Goal: Task Accomplishment & Management: Complete application form

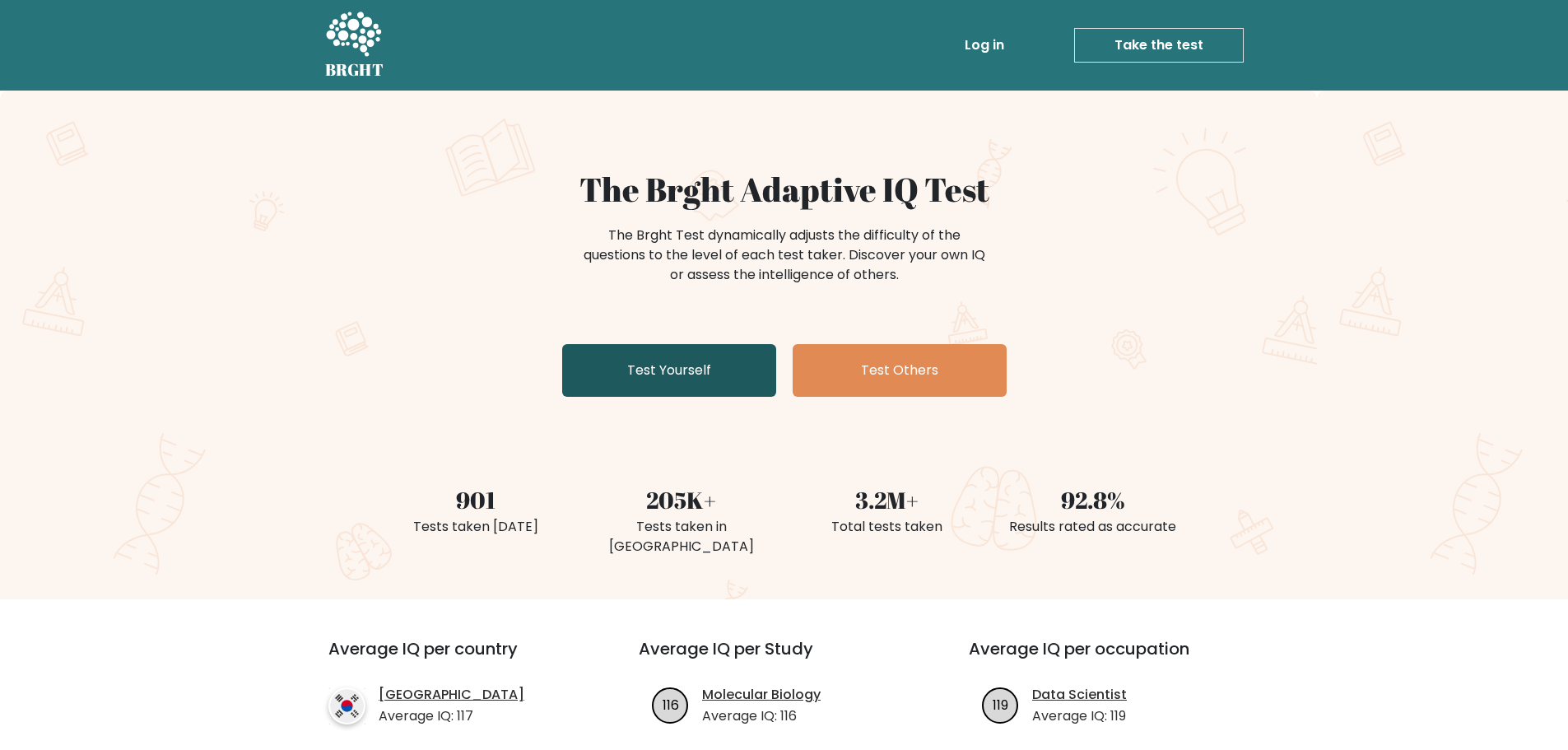
click at [679, 358] on link "Test Yourself" at bounding box center [670, 370] width 214 height 53
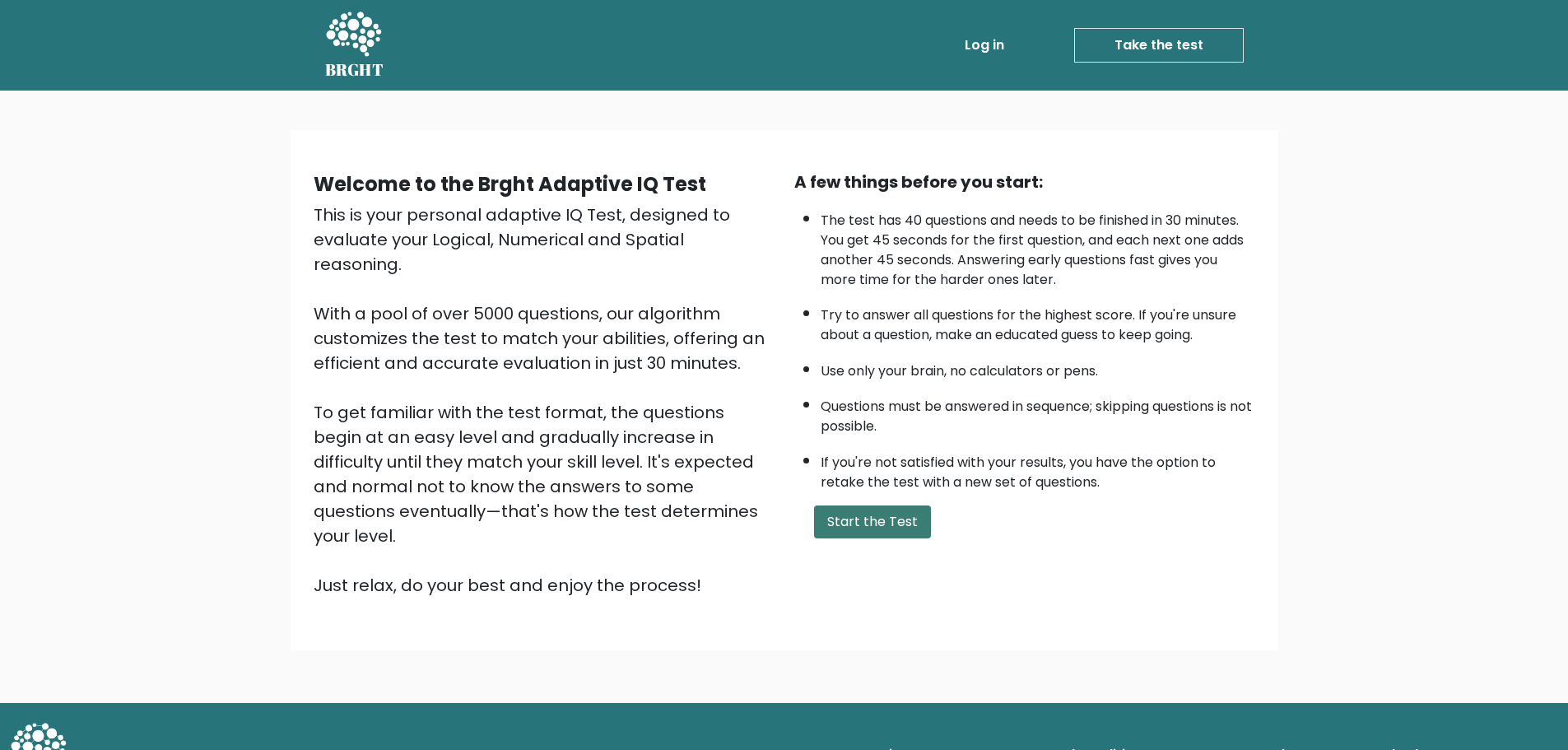
click at [872, 522] on button "Start the Test" at bounding box center [872, 521] width 117 height 33
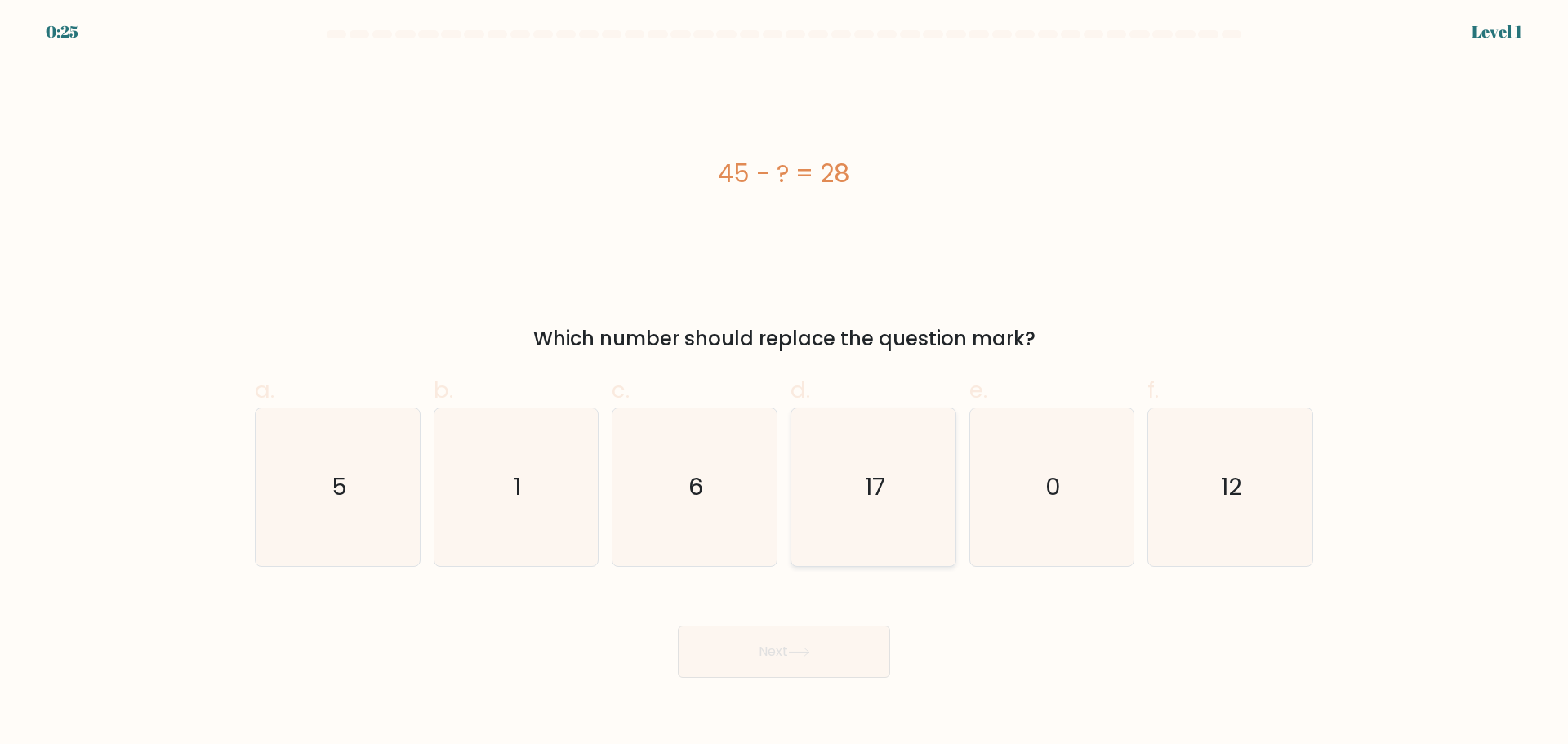
click at [835, 498] on icon "17" at bounding box center [873, 487] width 158 height 158
click at [785, 383] on input "d. 17" at bounding box center [784, 377] width 1 height 11
radio input "true"
click at [785, 653] on button "Next" at bounding box center [784, 651] width 213 height 52
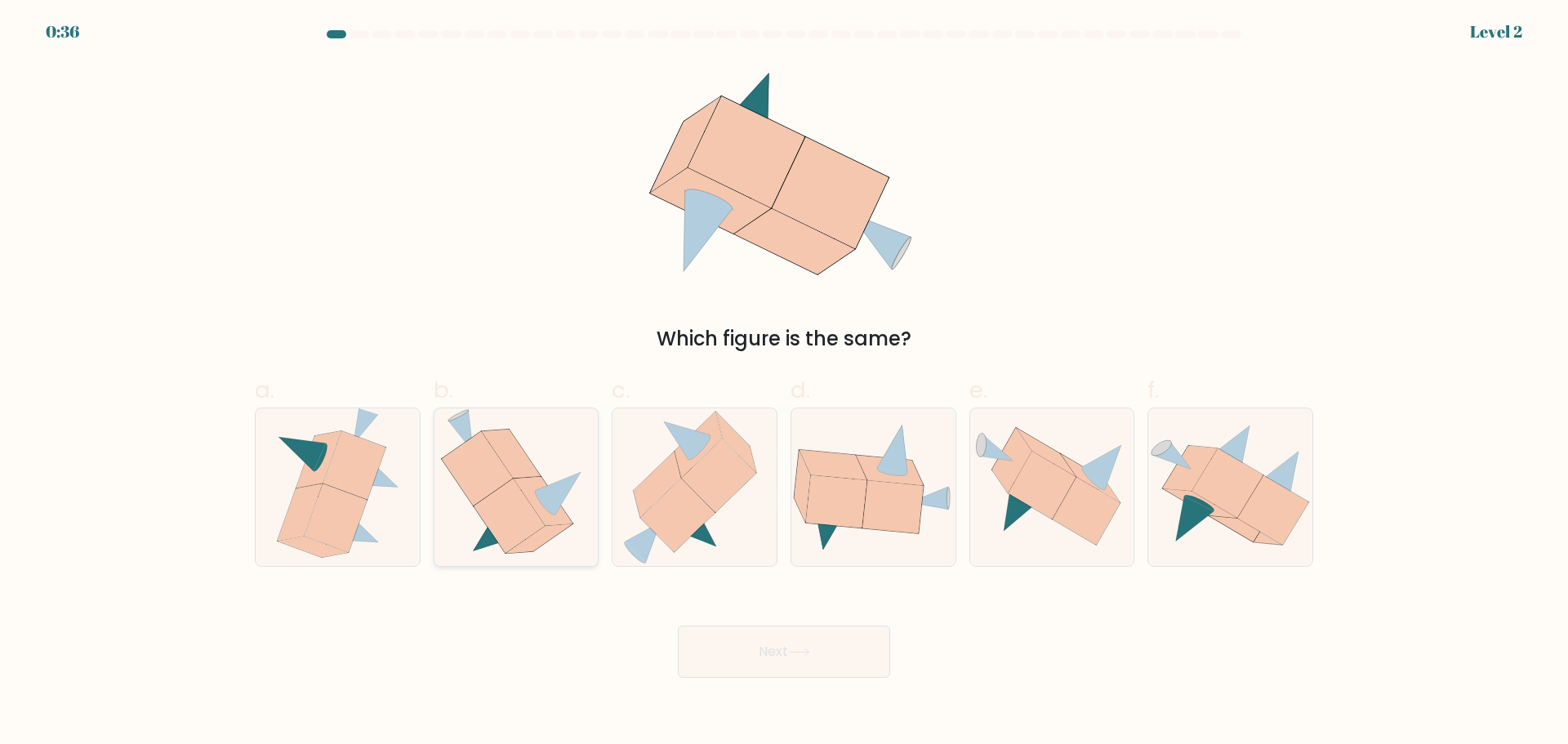
click at [540, 499] on icon at bounding box center [545, 503] width 20 height 25
click at [784, 383] on input "b." at bounding box center [784, 377] width 1 height 11
radio input "true"
click at [777, 652] on button "Next" at bounding box center [784, 651] width 213 height 52
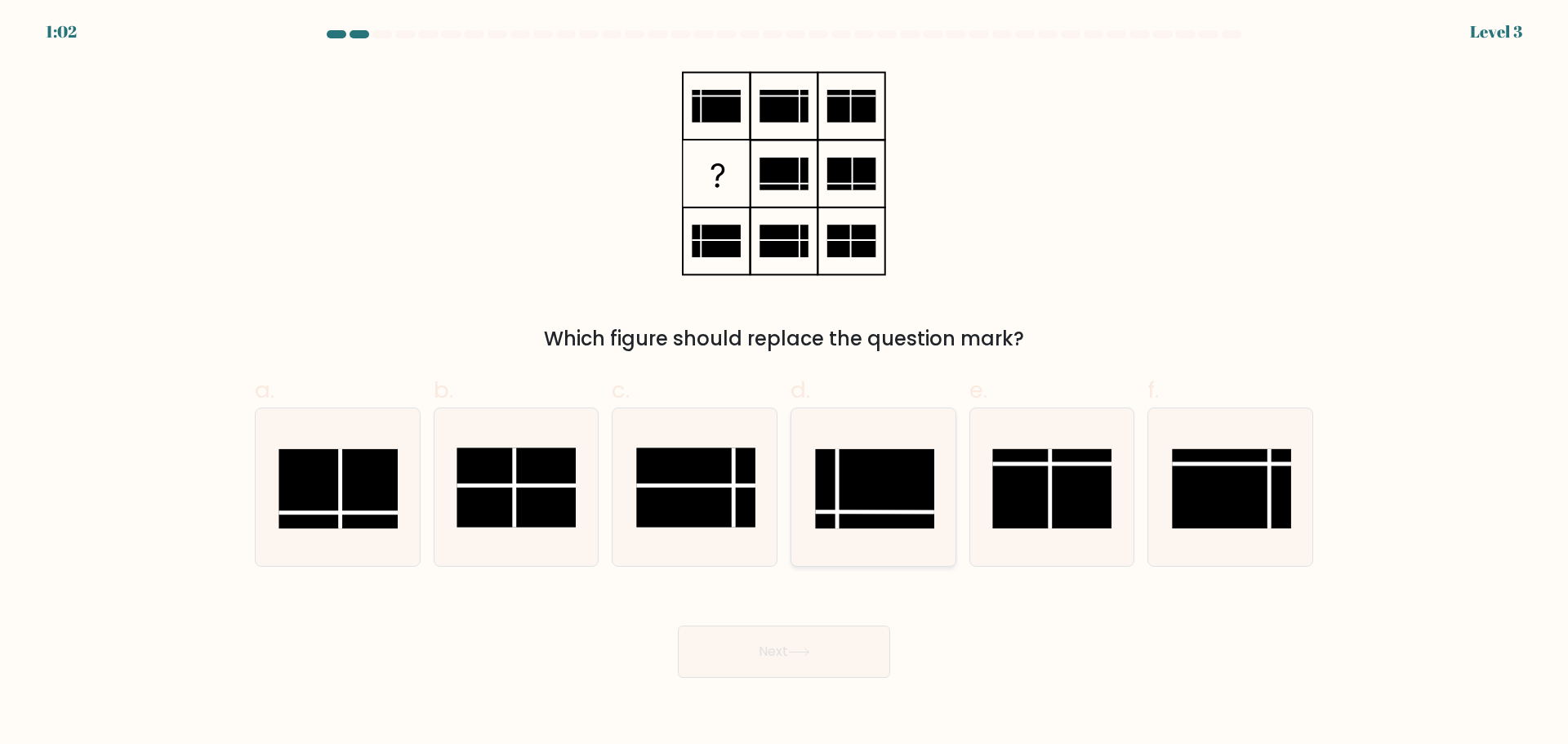
click at [886, 483] on rect at bounding box center [874, 488] width 119 height 79
click at [785, 383] on input "d." at bounding box center [784, 377] width 1 height 11
radio input "true"
drag, startPoint x: 844, startPoint y: 664, endPoint x: 862, endPoint y: 660, distance: 18.4
click at [845, 664] on button "Next" at bounding box center [784, 651] width 213 height 52
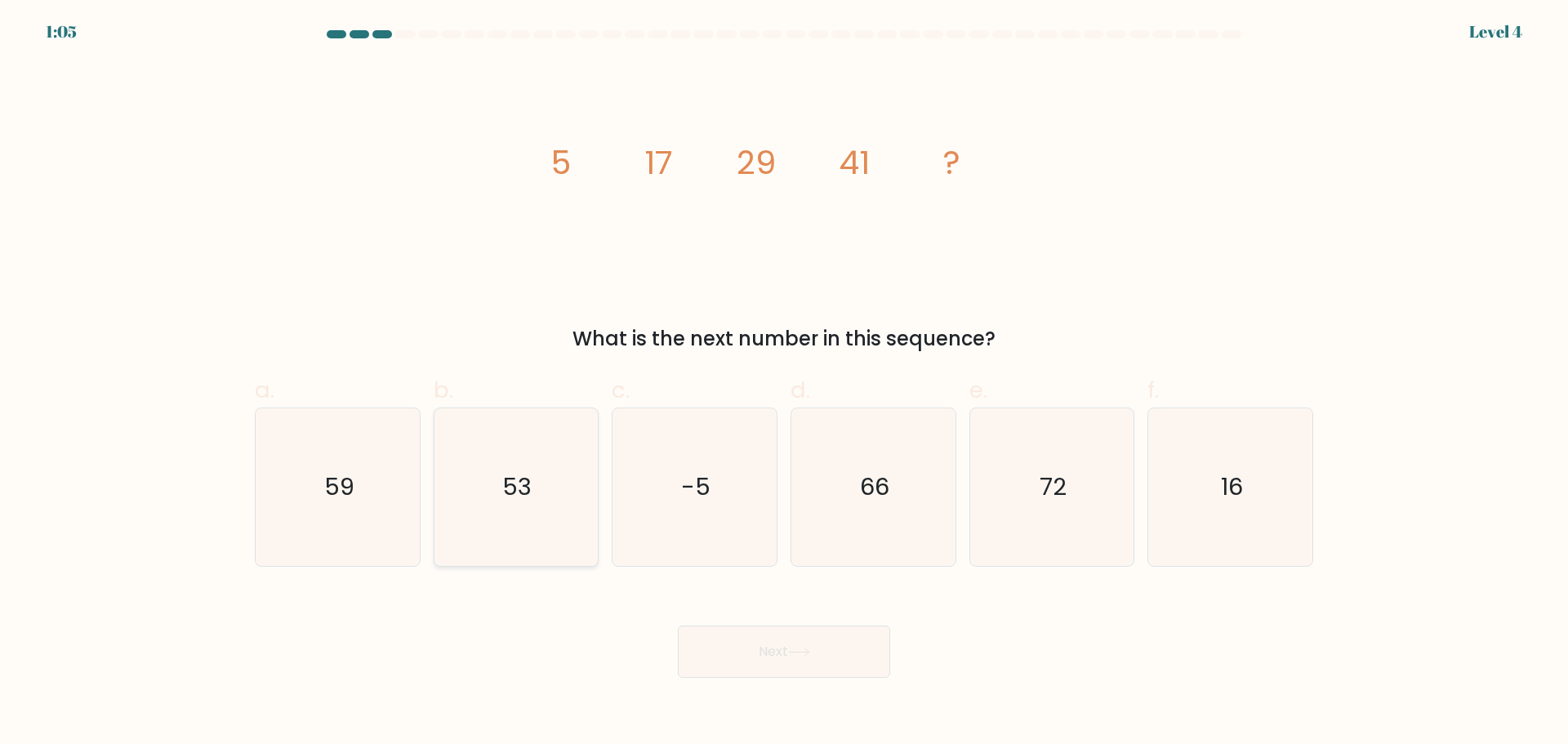
click at [567, 487] on icon "53" at bounding box center [516, 487] width 158 height 158
click at [784, 383] on input "b. 53" at bounding box center [784, 377] width 1 height 11
radio input "true"
click at [842, 666] on button "Next" at bounding box center [784, 651] width 213 height 52
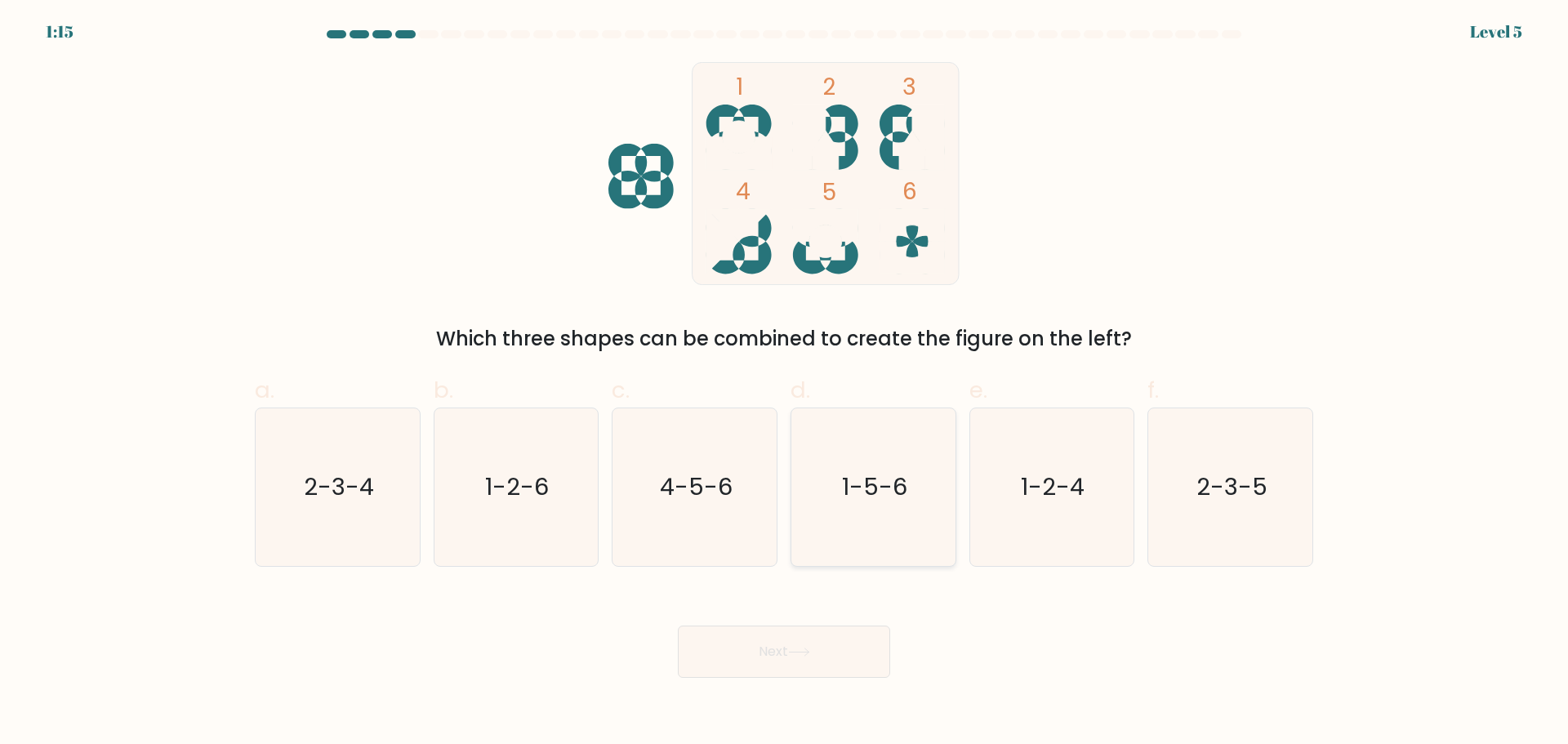
drag, startPoint x: 889, startPoint y: 493, endPoint x: 892, endPoint y: 505, distance: 12.4
click at [892, 503] on icon "1-5-6" at bounding box center [873, 487] width 158 height 158
click at [785, 383] on input "d. 1-5-6" at bounding box center [784, 377] width 1 height 11
radio input "true"
drag, startPoint x: 817, startPoint y: 646, endPoint x: 852, endPoint y: 636, distance: 36.4
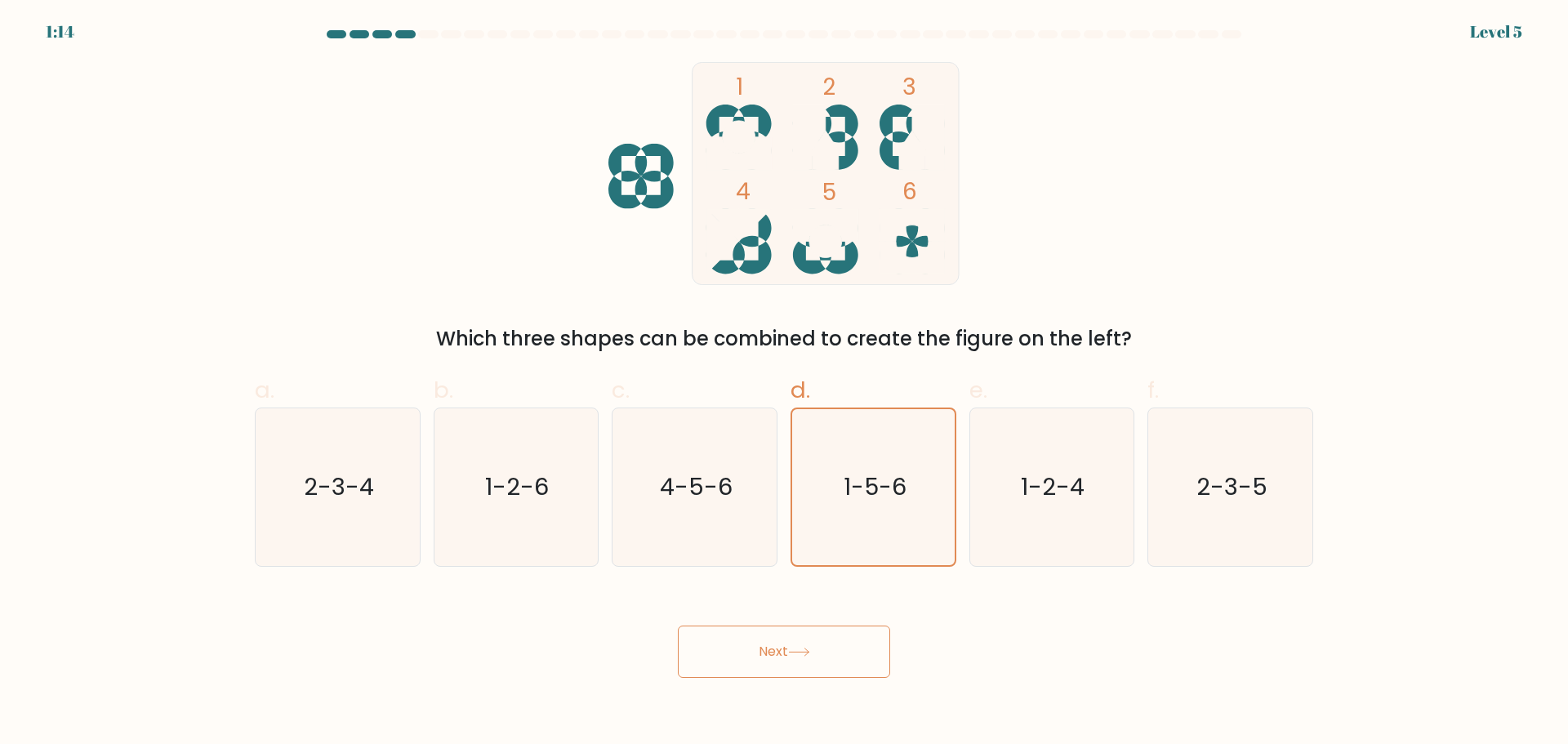
click at [816, 646] on button "Next" at bounding box center [784, 651] width 213 height 52
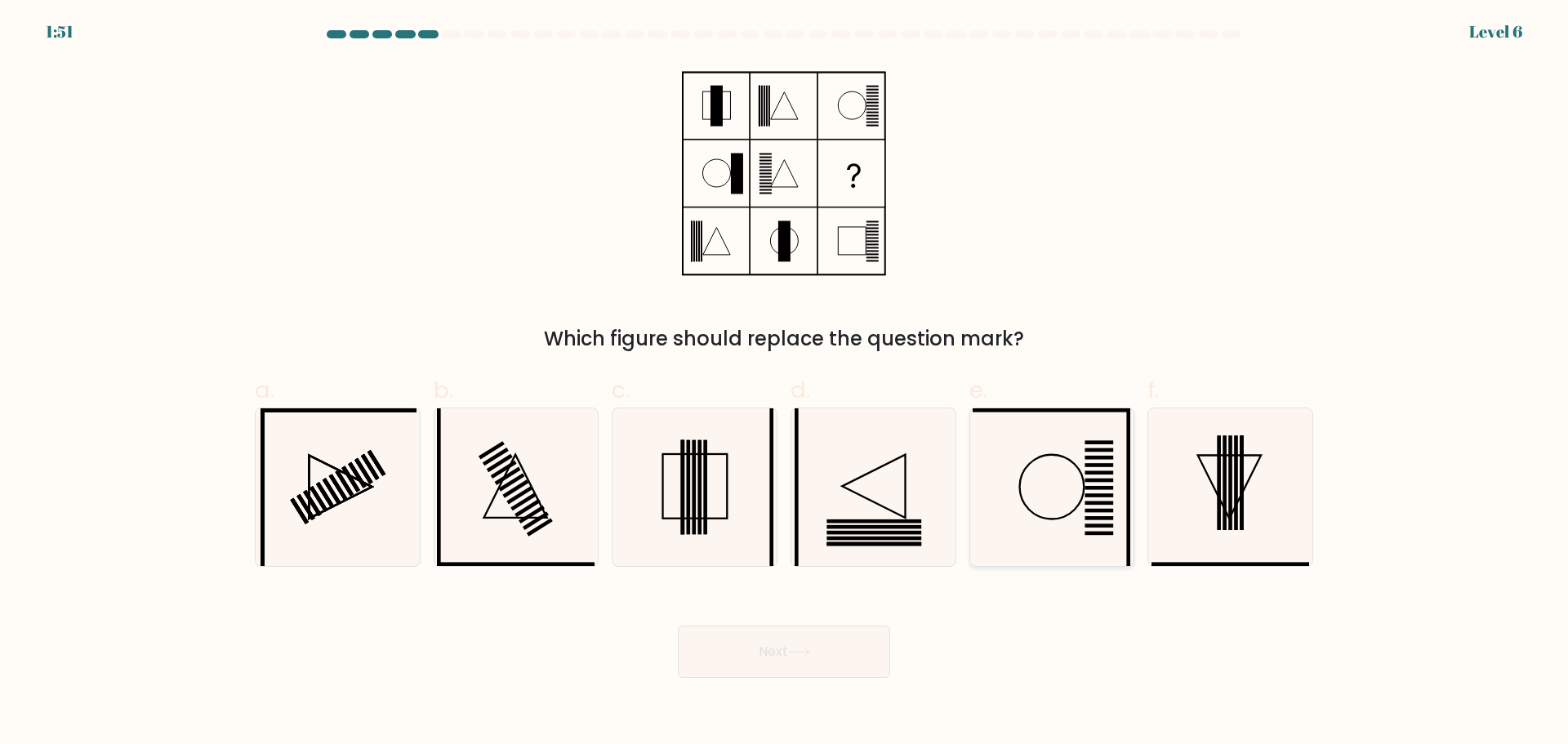
click at [1052, 517] on icon at bounding box center [1051, 487] width 158 height 158
click at [785, 383] on input "e." at bounding box center [784, 377] width 1 height 11
radio input "true"
click at [748, 668] on button "Next" at bounding box center [784, 651] width 213 height 52
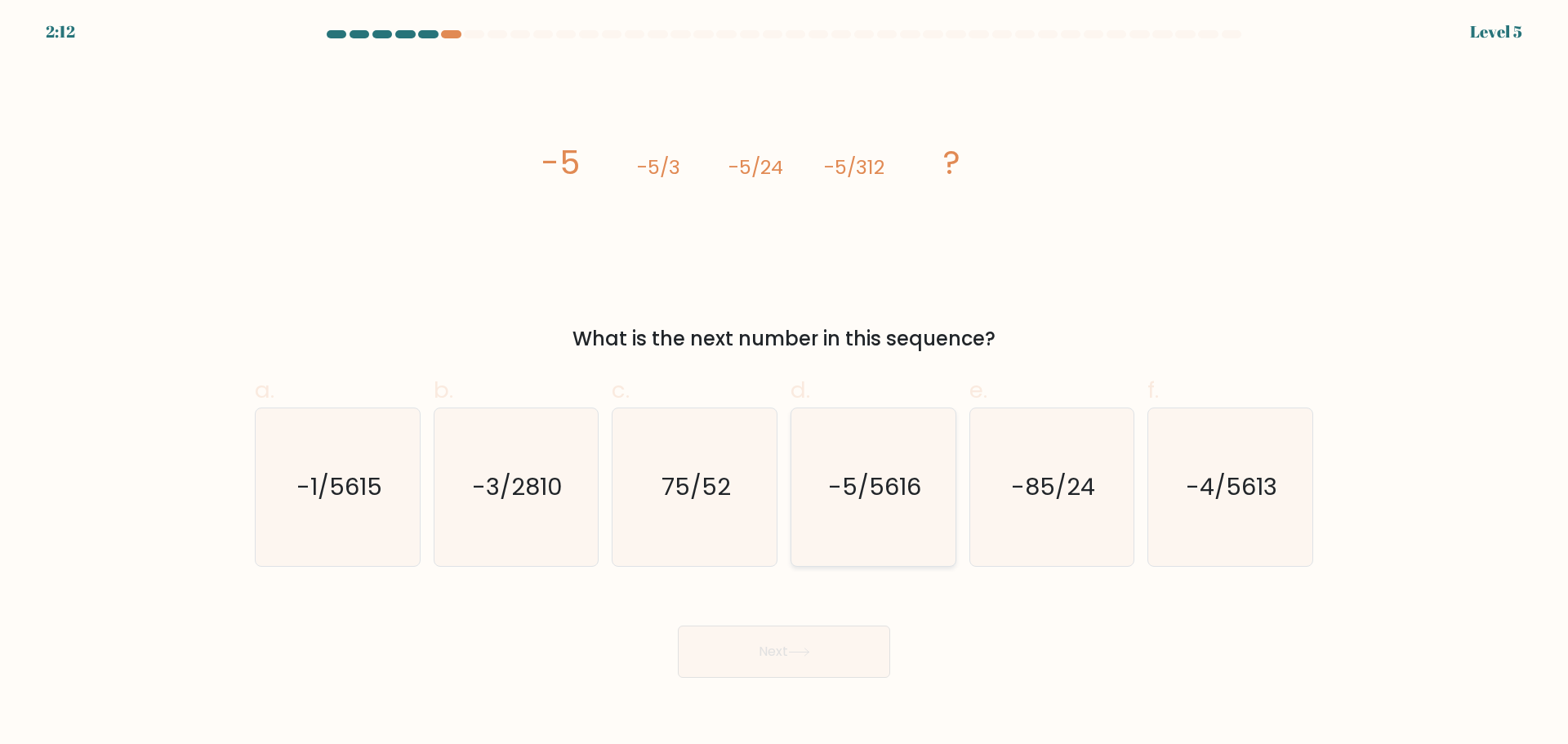
click at [861, 497] on text "-5/5616" at bounding box center [874, 486] width 93 height 33
click at [785, 383] on input "d. -5/5616" at bounding box center [784, 377] width 1 height 11
radio input "true"
click at [804, 651] on icon at bounding box center [799, 651] width 22 height 9
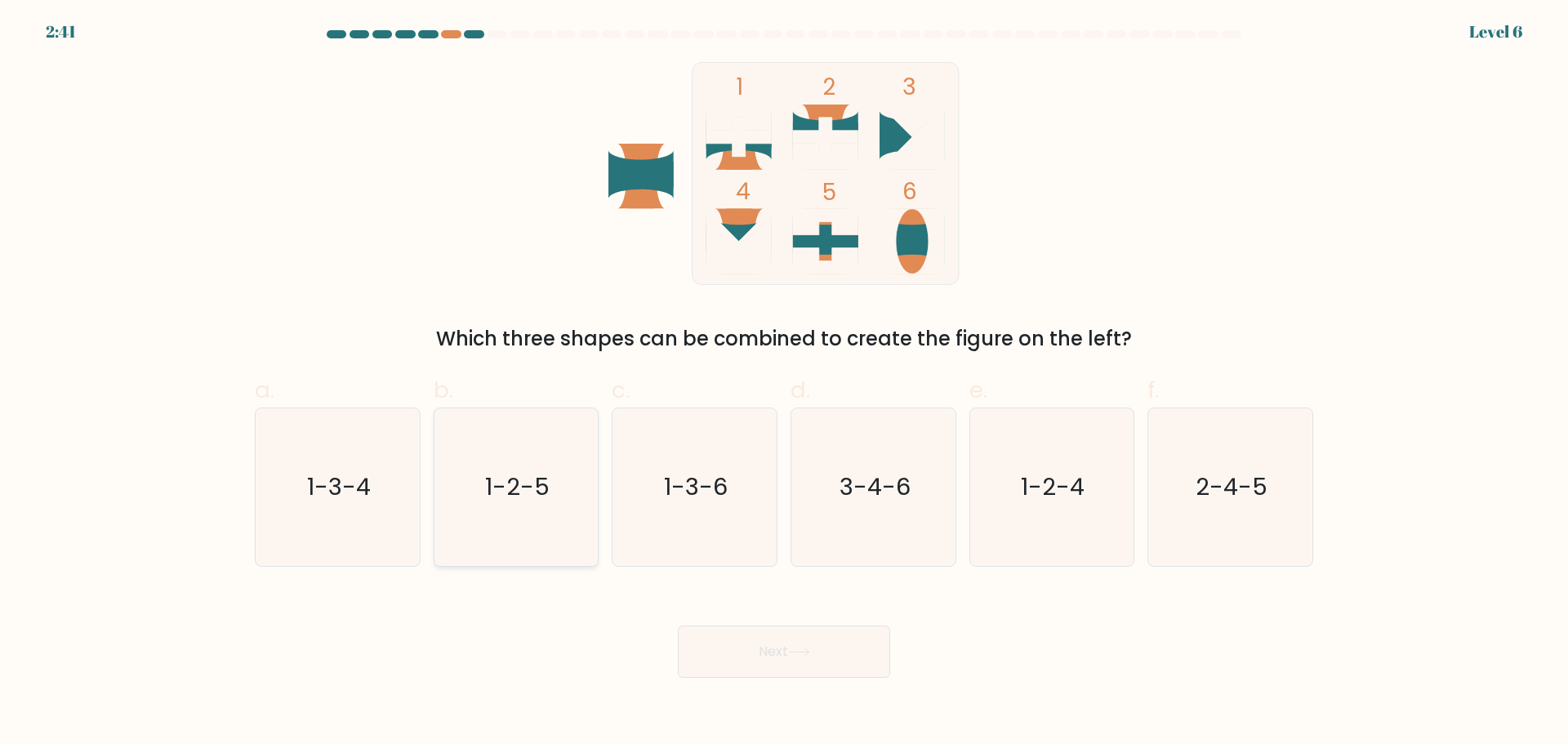
click at [511, 506] on icon "1-2-5" at bounding box center [516, 487] width 158 height 158
click at [784, 383] on input "b. 1-2-5" at bounding box center [784, 377] width 1 height 11
radio input "true"
click at [810, 653] on icon at bounding box center [799, 651] width 22 height 9
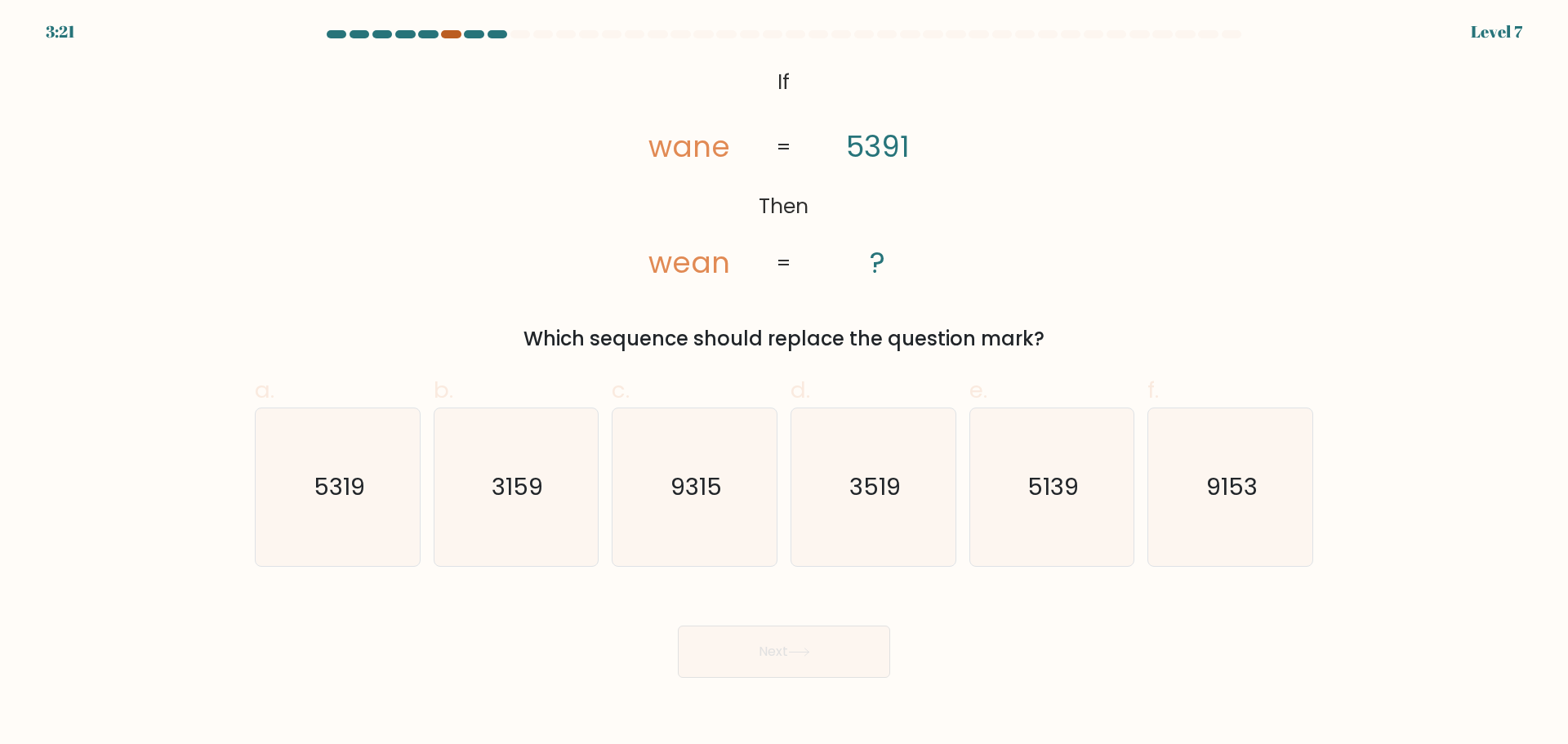
click at [453, 36] on div at bounding box center [451, 35] width 19 height 8
click at [1082, 504] on icon "5139" at bounding box center [1051, 487] width 158 height 158
click at [785, 383] on input "e. 5139" at bounding box center [784, 377] width 1 height 11
radio input "true"
drag, startPoint x: 776, startPoint y: 655, endPoint x: 877, endPoint y: 669, distance: 102.0
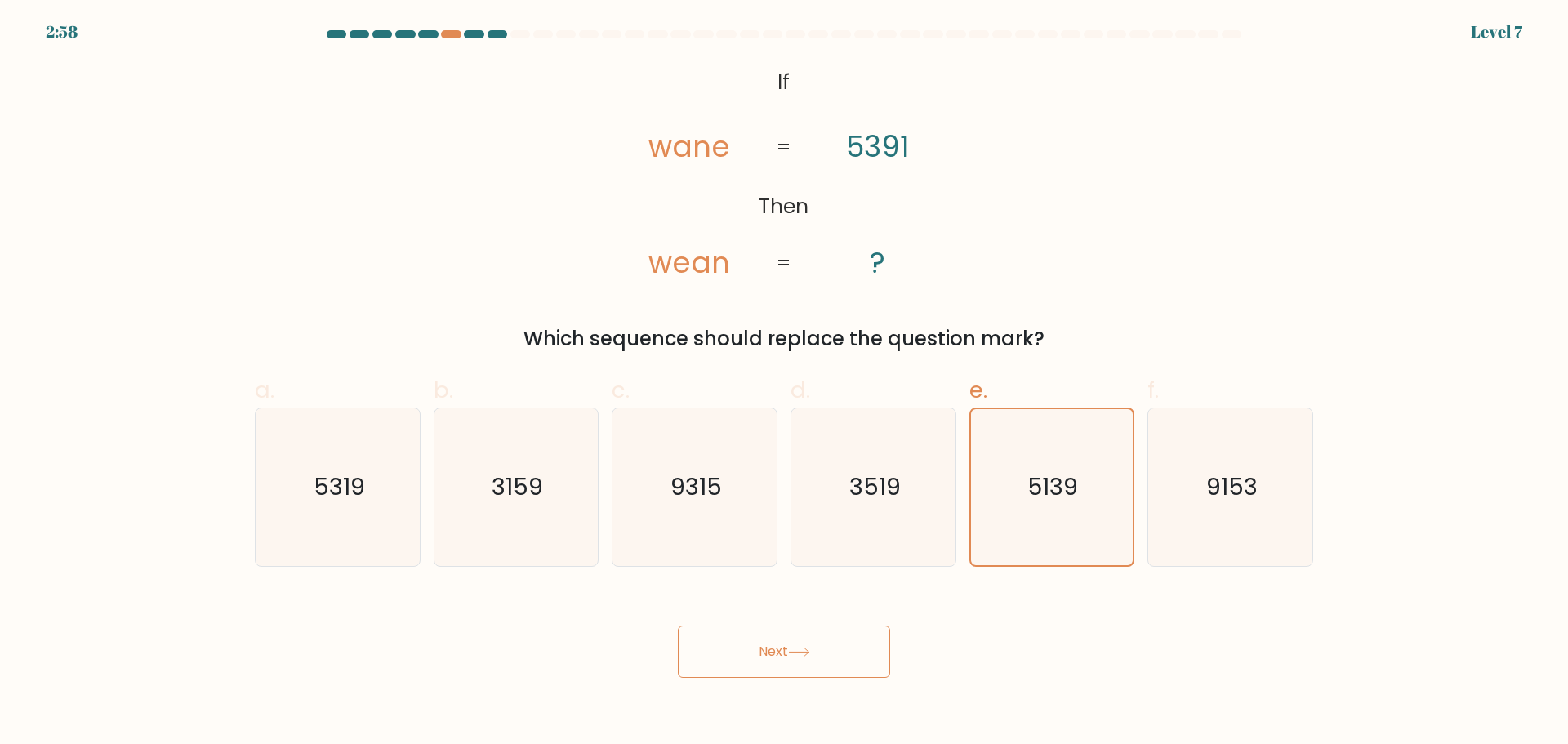
click at [776, 655] on button "Next" at bounding box center [784, 651] width 213 height 52
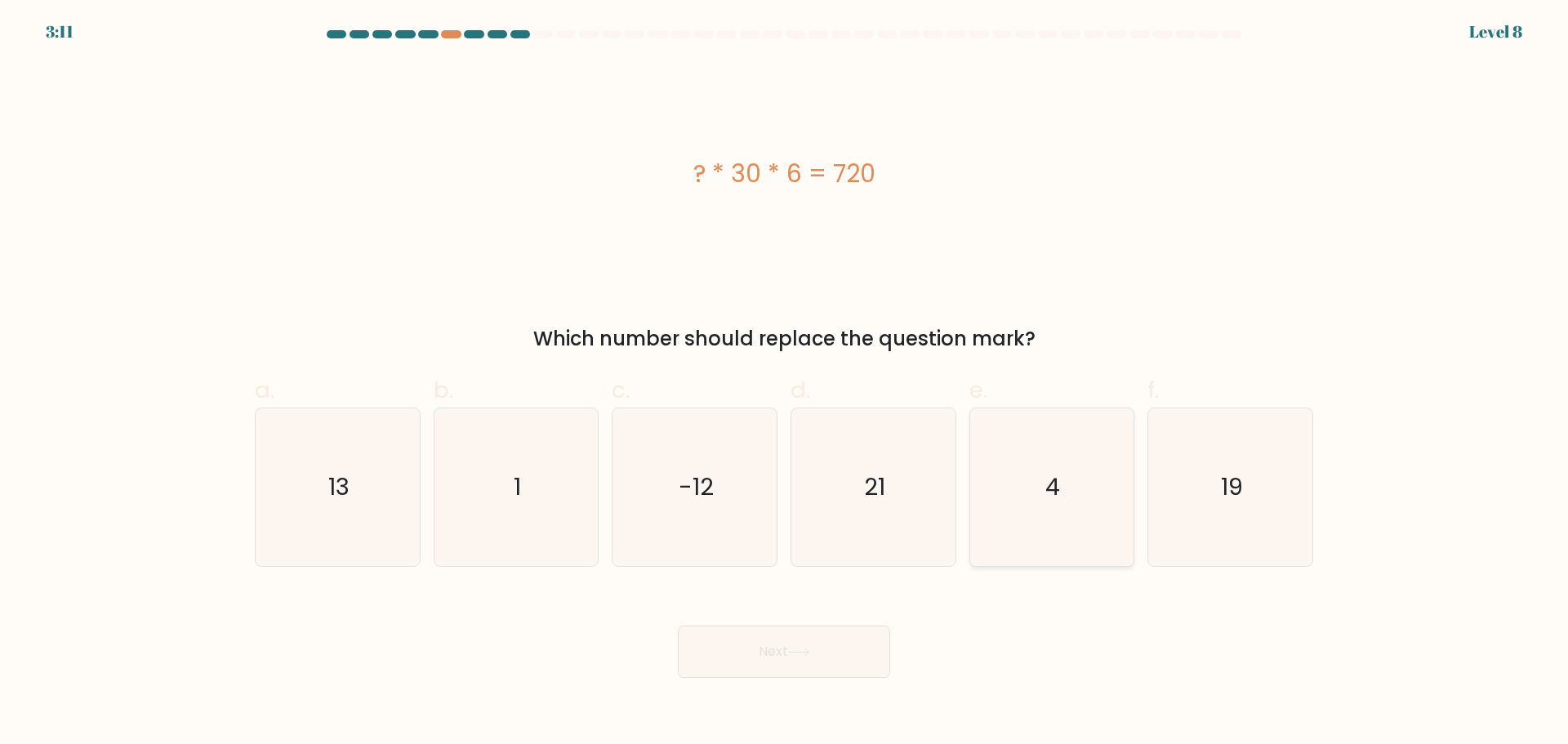
click at [1051, 468] on icon "4" at bounding box center [1051, 487] width 158 height 158
click at [785, 383] on input "e. 4" at bounding box center [784, 377] width 1 height 11
radio input "true"
click at [784, 651] on button "Next" at bounding box center [784, 651] width 213 height 52
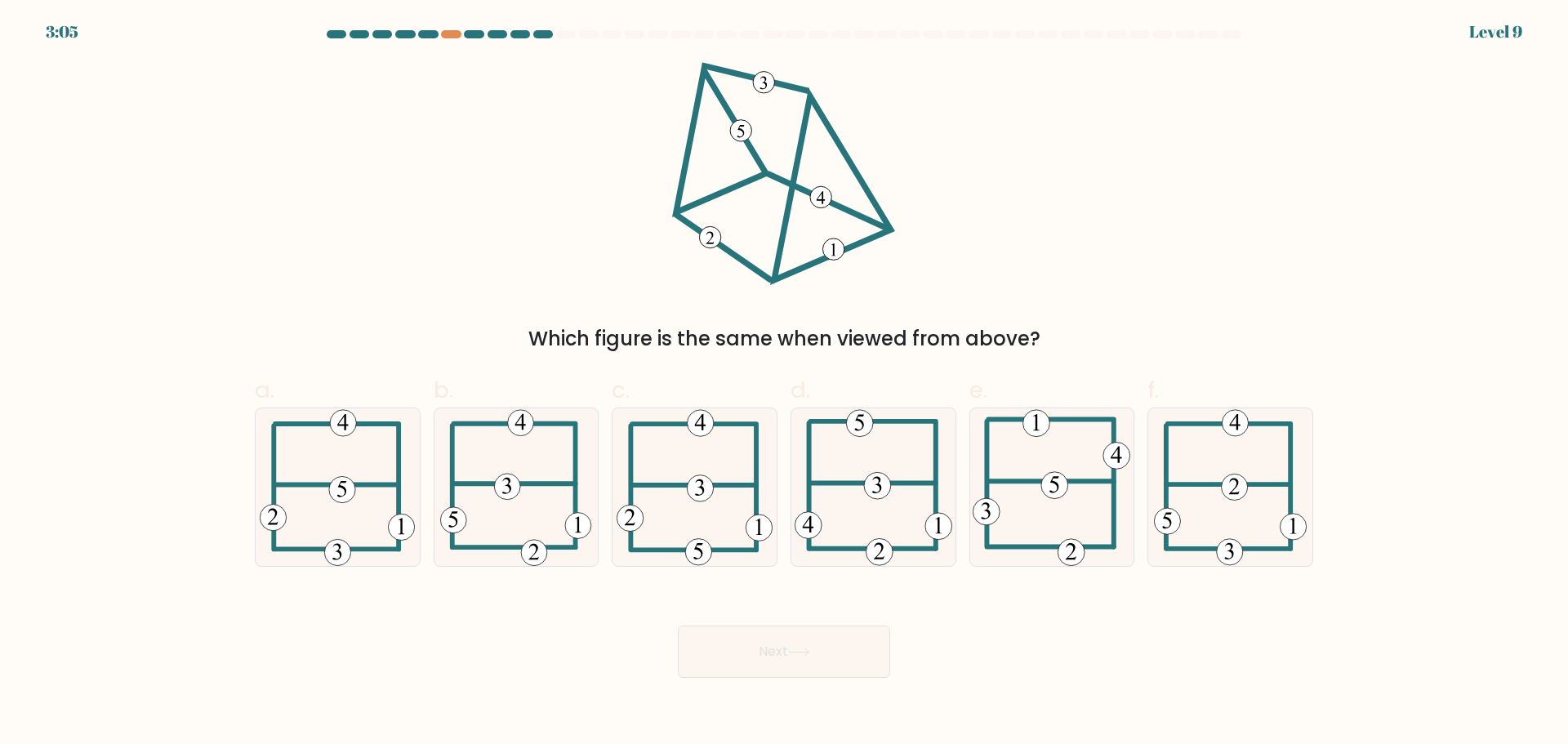
drag, startPoint x: 1097, startPoint y: 501, endPoint x: 1057, endPoint y: 585, distance: 93.0
click at [1098, 502] on icon at bounding box center [1051, 487] width 158 height 158
click at [785, 383] on input "e." at bounding box center [784, 377] width 1 height 11
radio input "true"
click at [770, 658] on button "Next" at bounding box center [784, 651] width 213 height 52
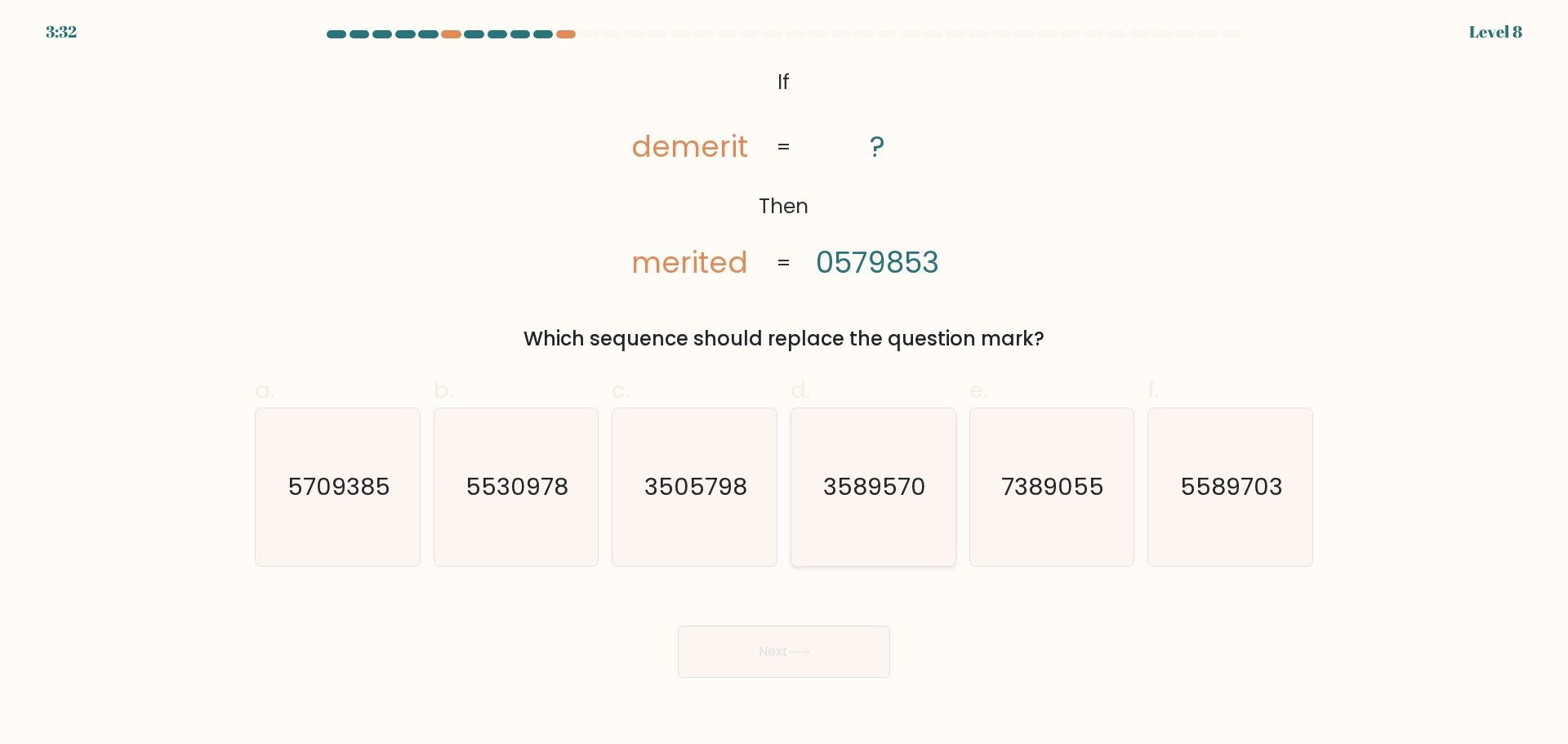
click at [862, 508] on icon "3589570" at bounding box center [873, 487] width 158 height 158
click at [785, 383] on input "d. 3589570" at bounding box center [784, 377] width 1 height 11
radio input "true"
click at [798, 655] on icon at bounding box center [799, 651] width 22 height 9
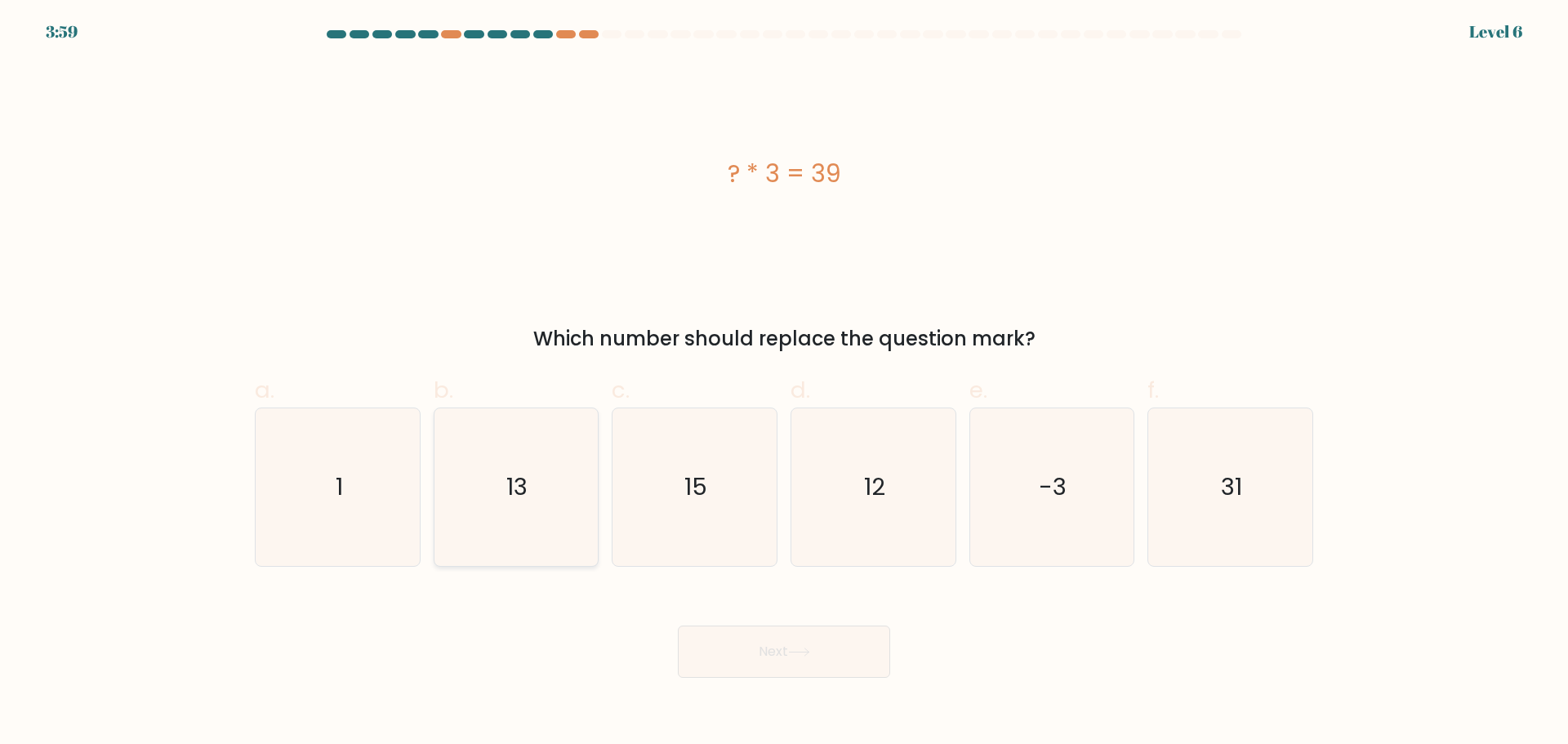
click at [540, 507] on icon "13" at bounding box center [516, 487] width 158 height 158
click at [784, 383] on input "b. 13" at bounding box center [784, 377] width 1 height 11
radio input "true"
click at [805, 654] on icon at bounding box center [799, 651] width 22 height 9
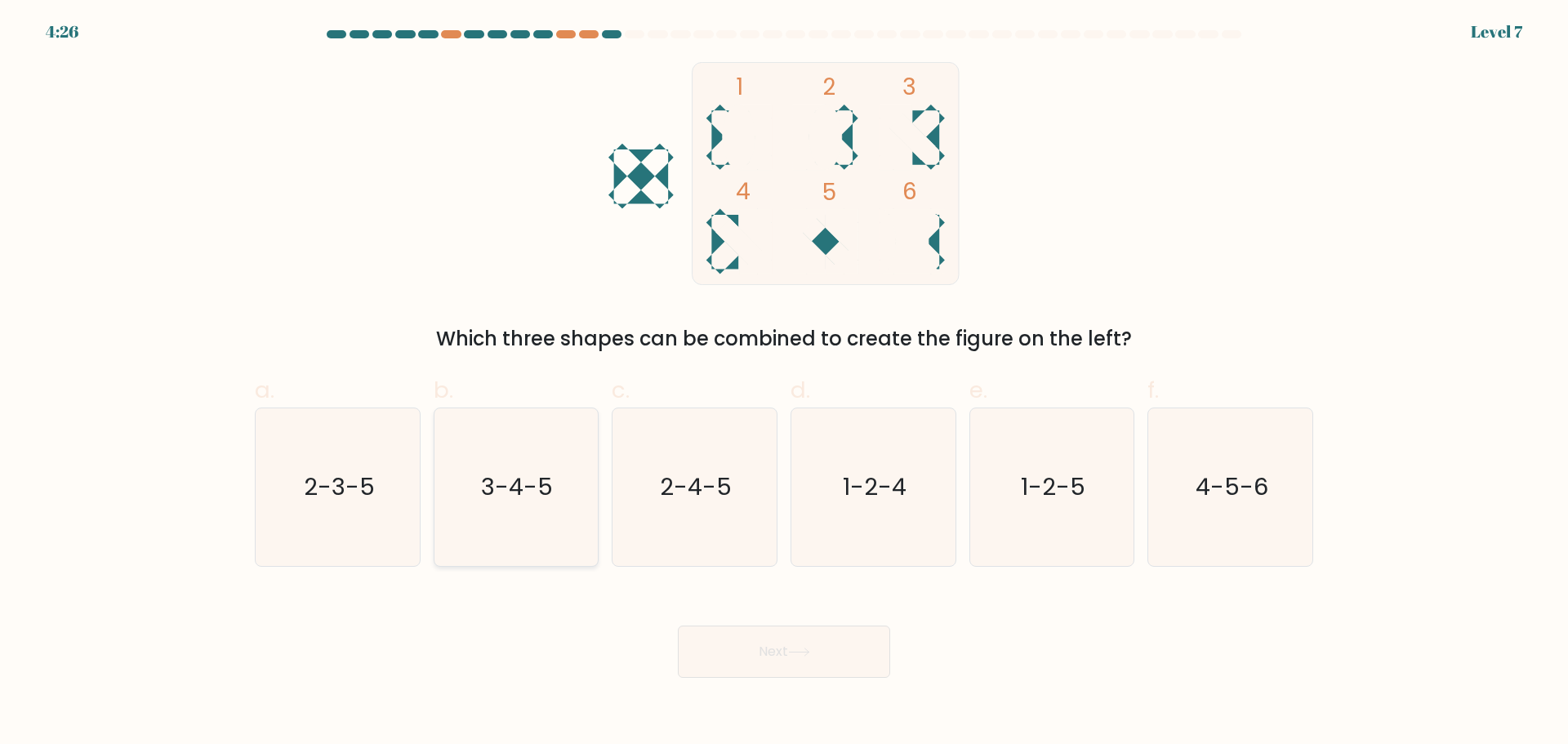
click at [511, 509] on icon "3-4-5" at bounding box center [516, 487] width 158 height 158
click at [784, 383] on input "b. 3-4-5" at bounding box center [784, 377] width 1 height 11
radio input "true"
drag, startPoint x: 804, startPoint y: 657, endPoint x: 765, endPoint y: 619, distance: 54.5
click at [803, 656] on button "Next" at bounding box center [784, 651] width 213 height 52
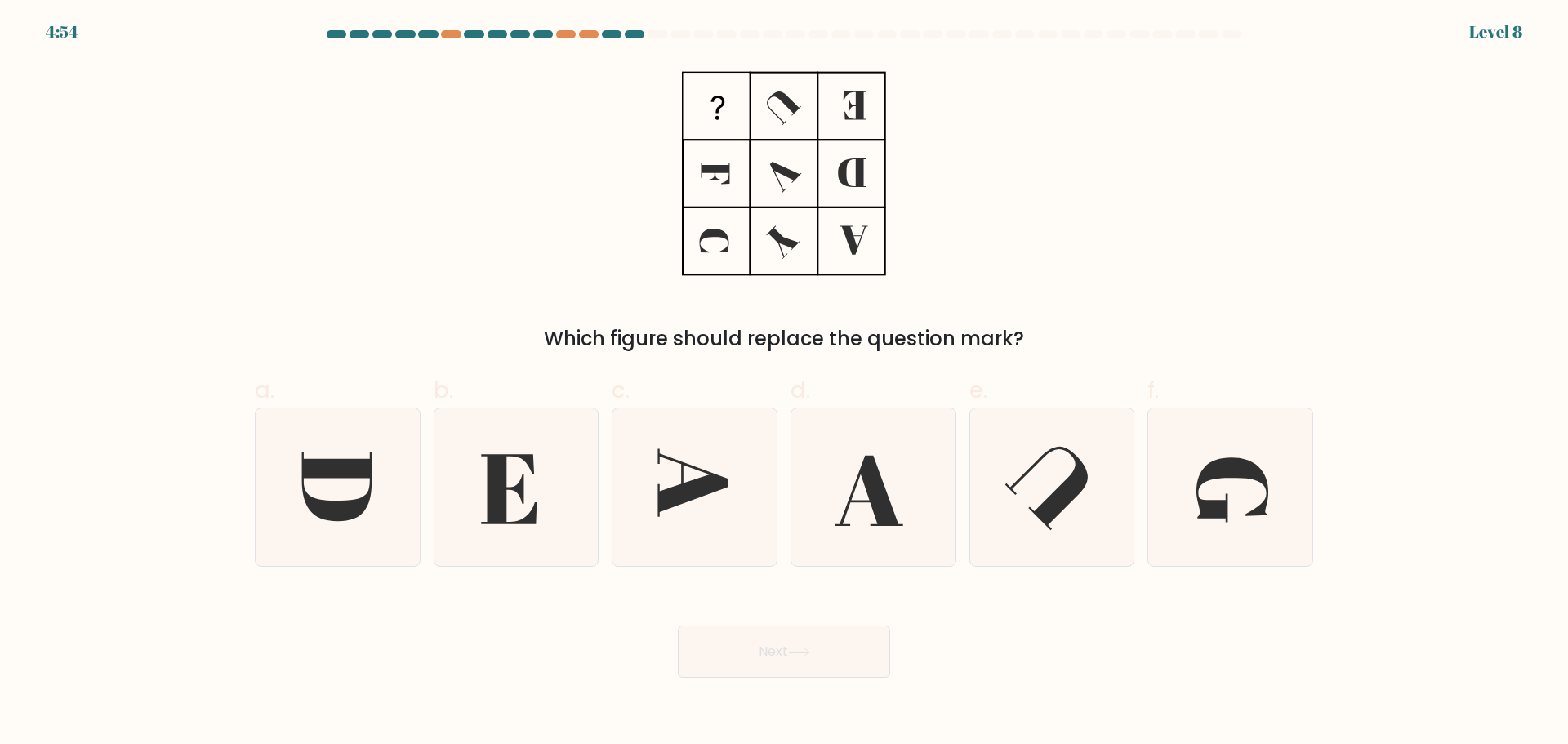
click at [432, 498] on div "b." at bounding box center [516, 469] width 179 height 192
click at [340, 498] on icon at bounding box center [338, 487] width 158 height 158
click at [784, 383] on input "a." at bounding box center [784, 377] width 1 height 11
radio input "true"
drag, startPoint x: 808, startPoint y: 645, endPoint x: 819, endPoint y: 630, distance: 18.6
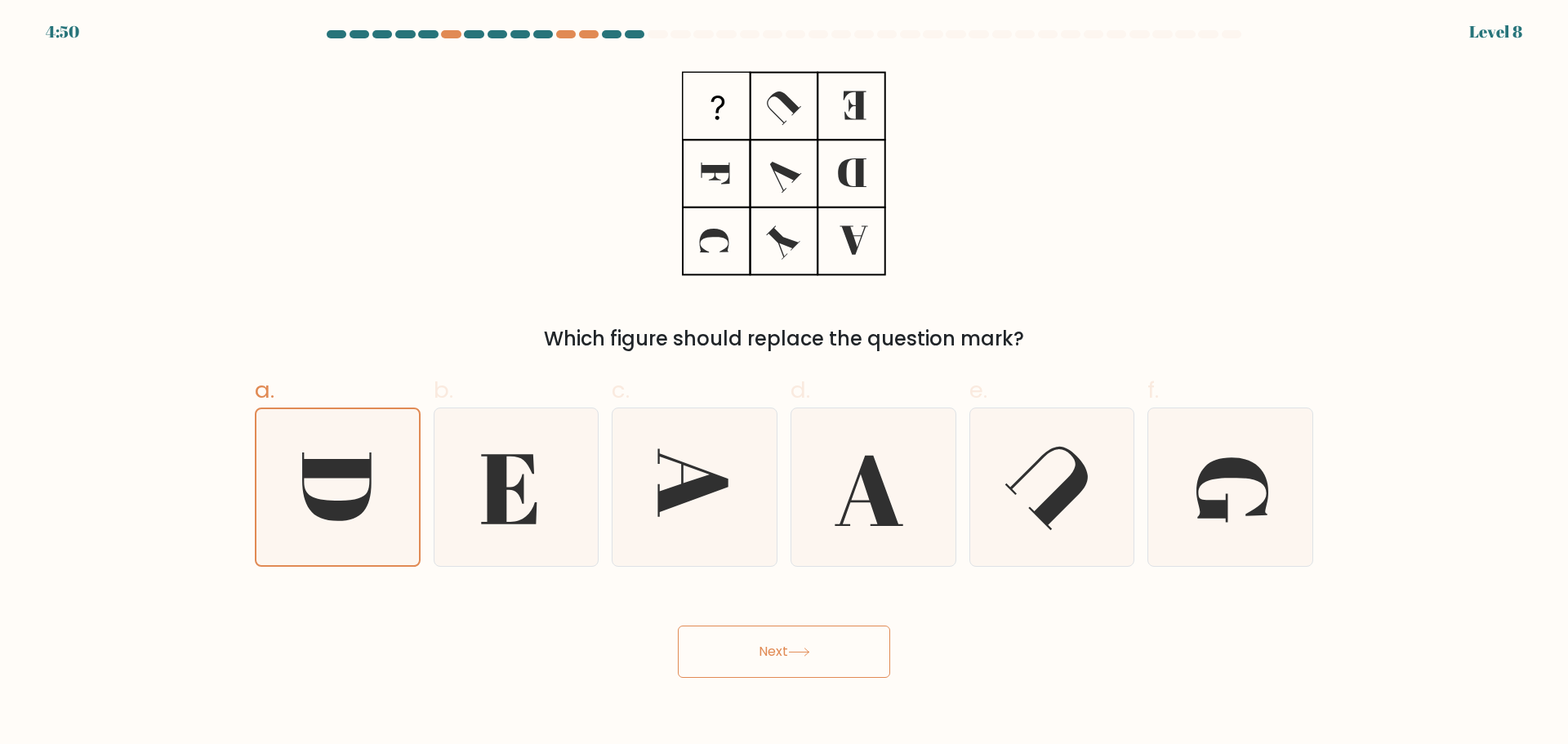
click at [807, 643] on button "Next" at bounding box center [784, 651] width 213 height 52
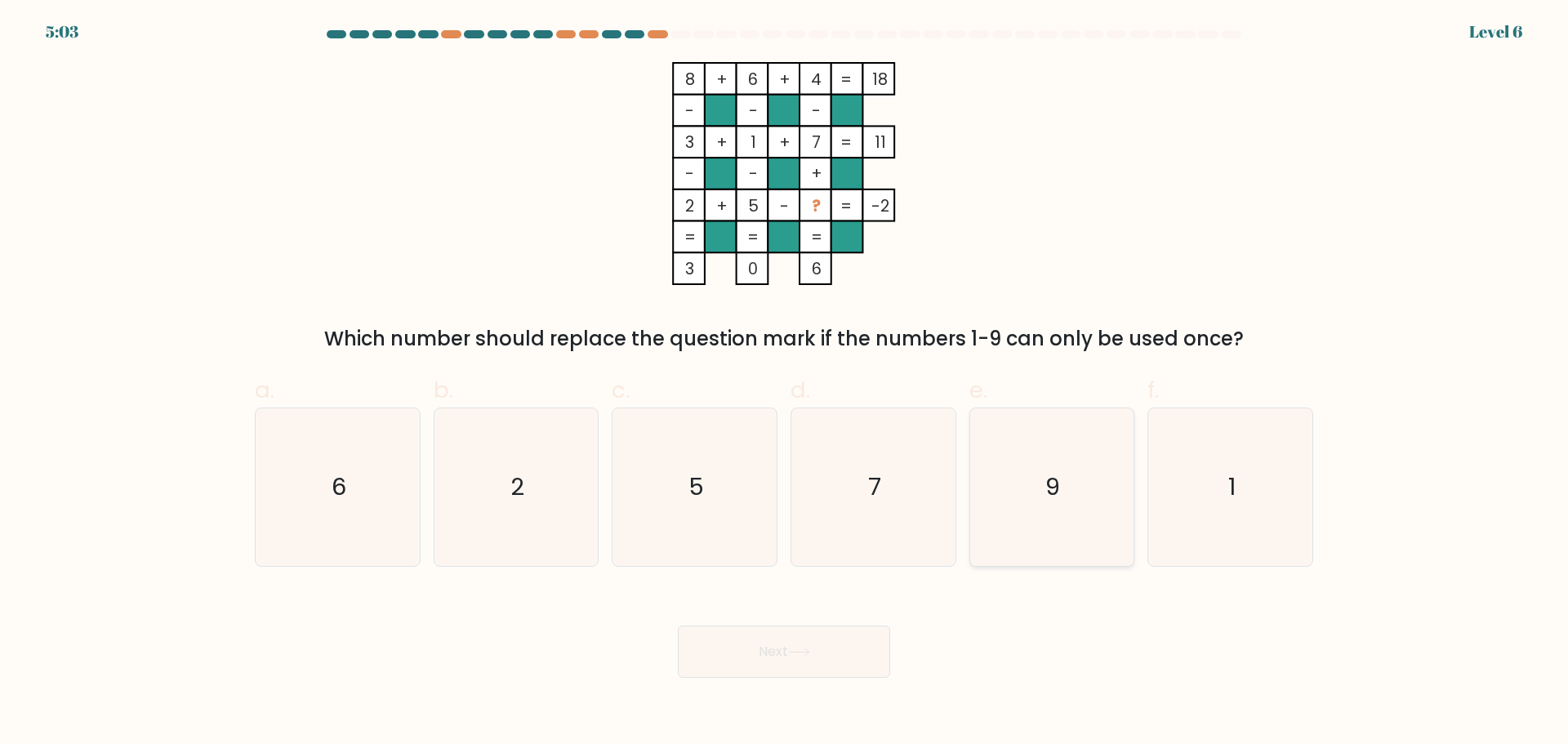
drag, startPoint x: 1021, startPoint y: 499, endPoint x: 1033, endPoint y: 499, distance: 12.0
click at [1023, 499] on icon "9" at bounding box center [1051, 487] width 158 height 158
click at [785, 383] on input "e. 9" at bounding box center [784, 377] width 1 height 11
radio input "true"
click at [770, 663] on button "Next" at bounding box center [784, 651] width 213 height 52
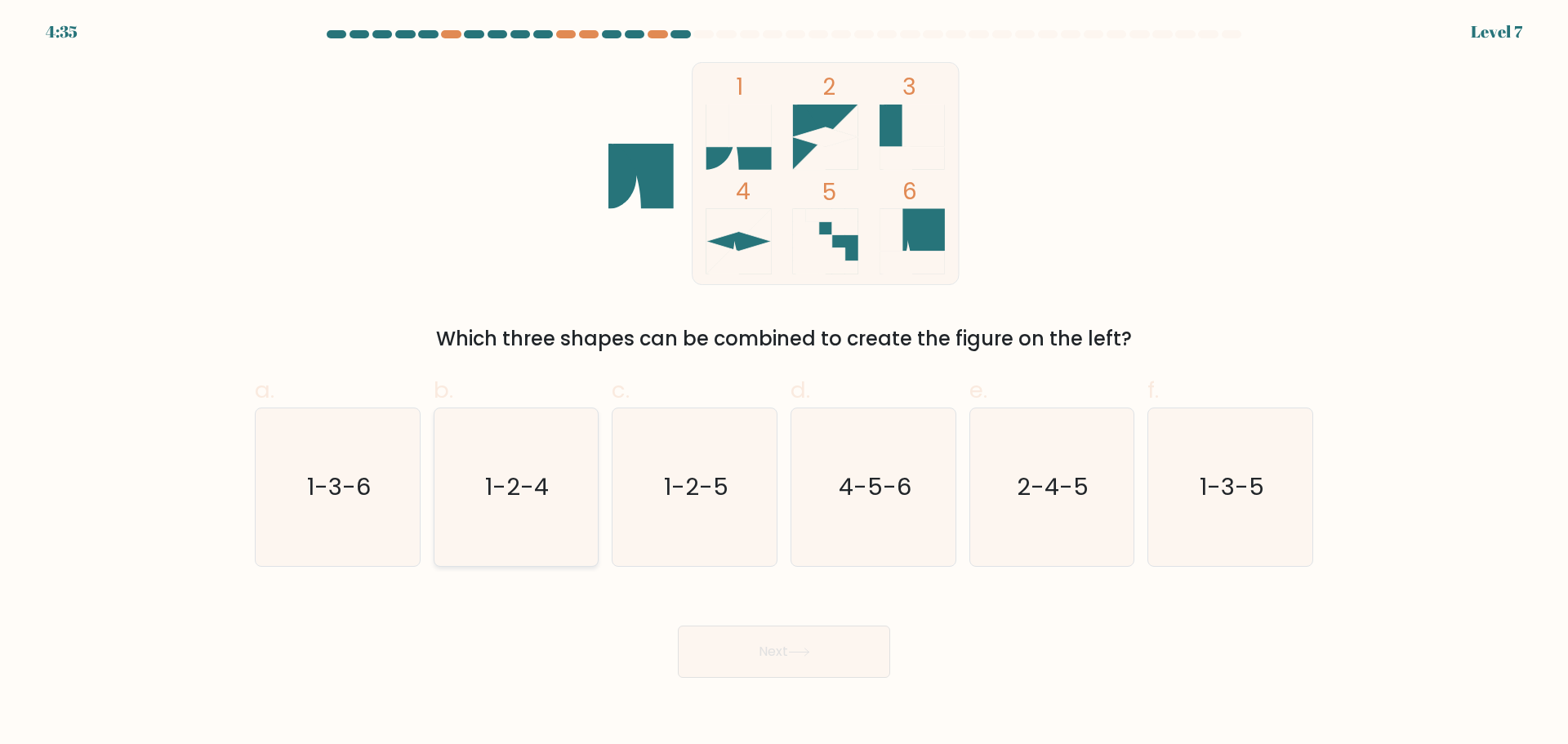
click at [522, 551] on icon "1-2-4" at bounding box center [516, 487] width 158 height 158
click at [784, 383] on input "b. 1-2-4" at bounding box center [784, 377] width 1 height 11
radio input "true"
click at [816, 665] on button "Next" at bounding box center [784, 651] width 213 height 52
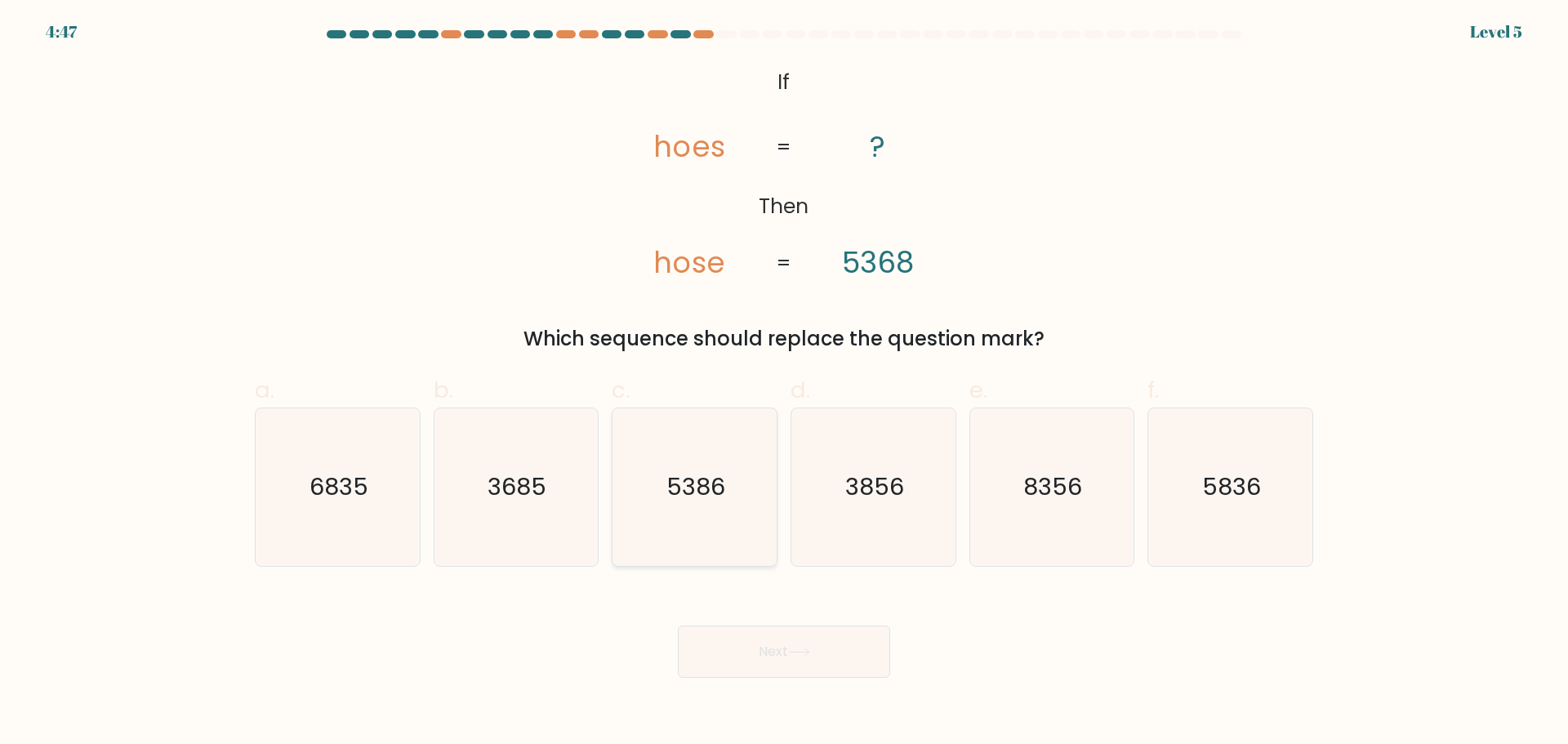
drag, startPoint x: 706, startPoint y: 526, endPoint x: 829, endPoint y: 620, distance: 154.8
click at [708, 526] on icon "5386" at bounding box center [695, 487] width 158 height 158
click at [784, 383] on input "c. 5386" at bounding box center [784, 377] width 1 height 11
radio input "true"
click at [842, 672] on button "Next" at bounding box center [784, 651] width 213 height 52
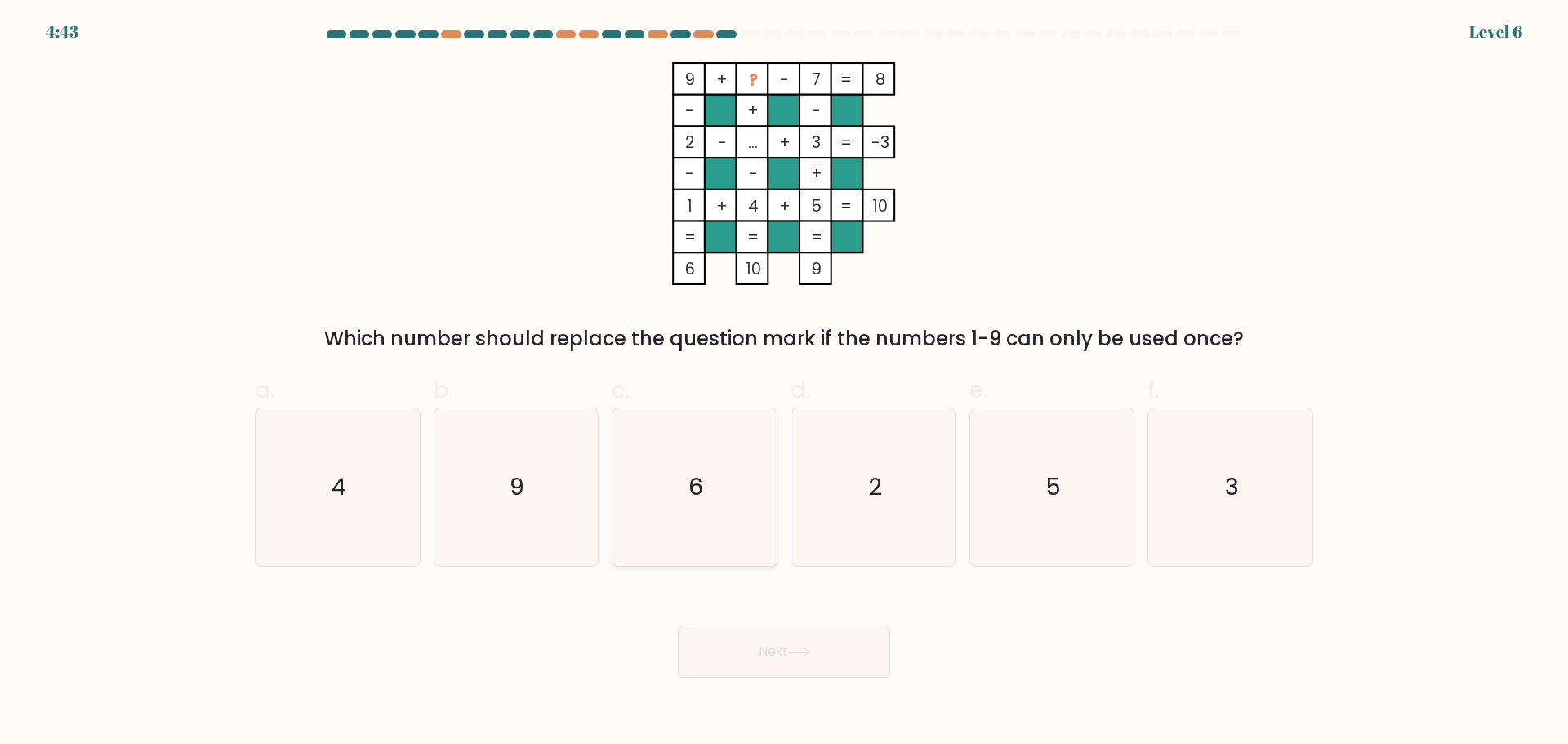
click at [693, 509] on icon "6" at bounding box center [695, 487] width 158 height 158
click at [784, 383] on input "c. 6" at bounding box center [784, 377] width 1 height 11
radio input "true"
click at [795, 670] on button "Next" at bounding box center [784, 651] width 213 height 52
click at [747, 623] on div "Next" at bounding box center [783, 632] width 1078 height 91
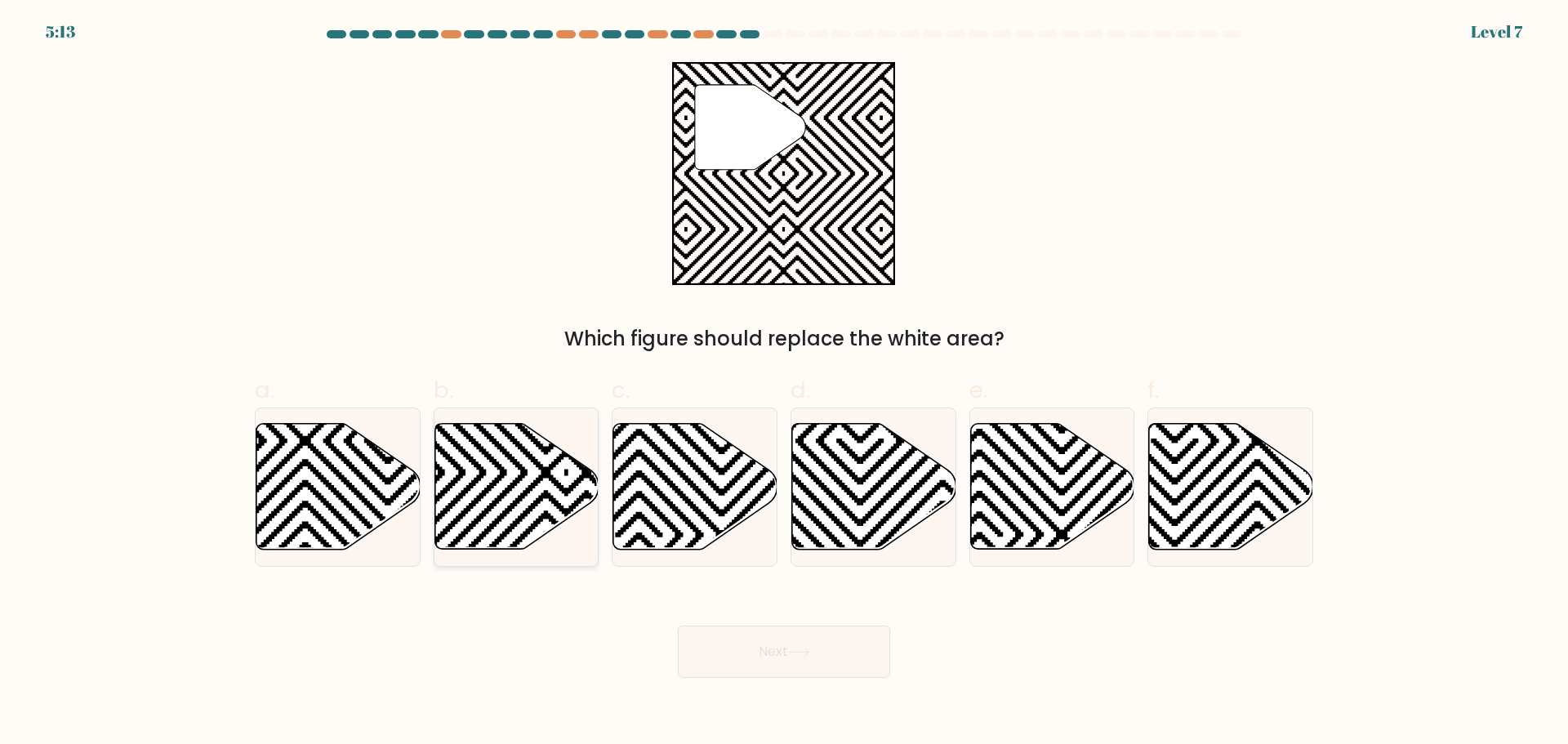
click at [561, 465] on icon at bounding box center [516, 485] width 164 height 126
click at [784, 383] on input "b." at bounding box center [784, 377] width 1 height 11
radio input "true"
click at [793, 644] on button "Next" at bounding box center [784, 651] width 213 height 52
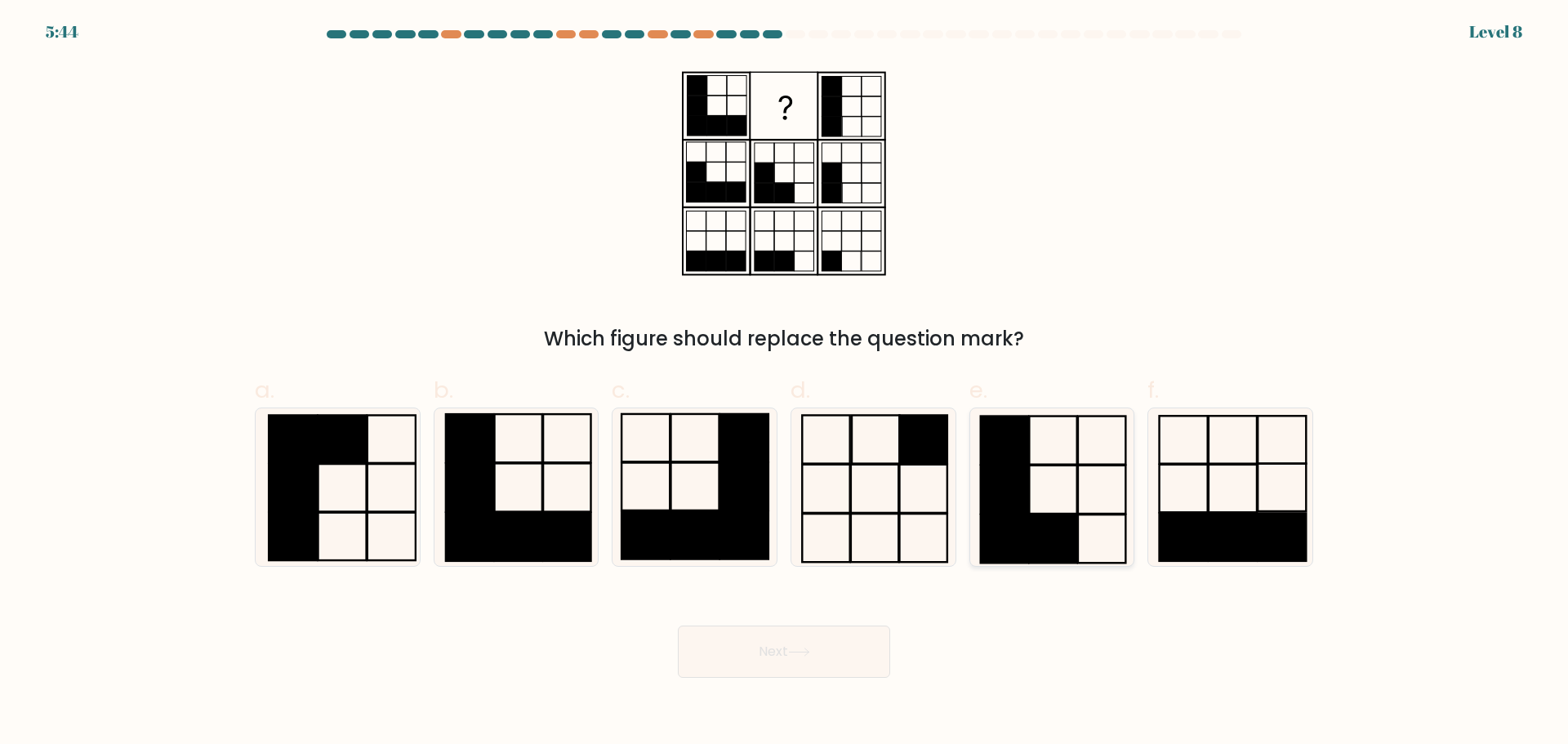
click at [1012, 487] on rect at bounding box center [1004, 488] width 47 height 48
click at [785, 383] on input "e." at bounding box center [784, 377] width 1 height 11
radio input "true"
click at [787, 676] on button "Next" at bounding box center [784, 651] width 213 height 52
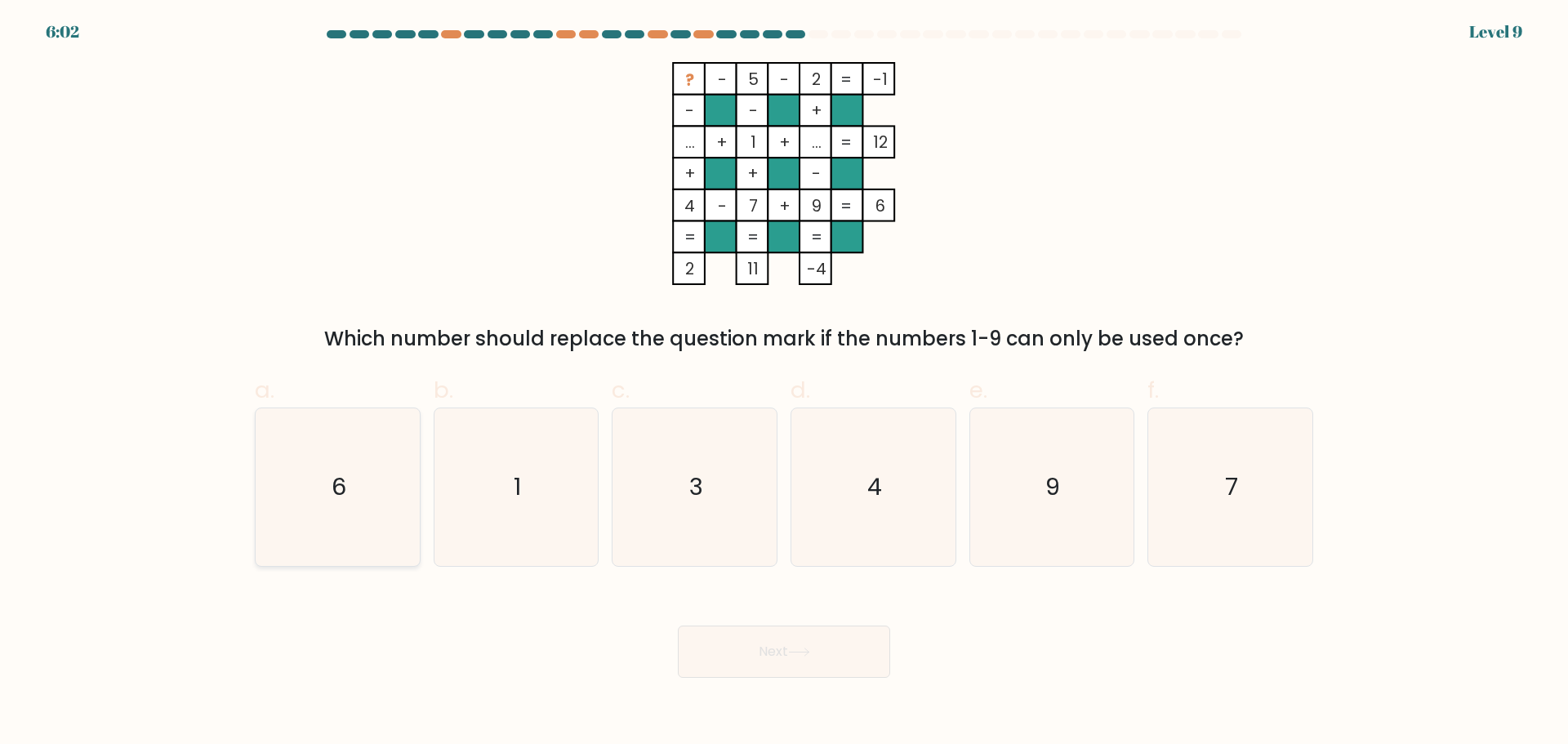
click at [331, 511] on icon "6" at bounding box center [338, 487] width 158 height 158
click at [784, 383] on input "a. 6" at bounding box center [784, 377] width 1 height 11
radio input "true"
click at [810, 661] on button "Next" at bounding box center [784, 651] width 213 height 52
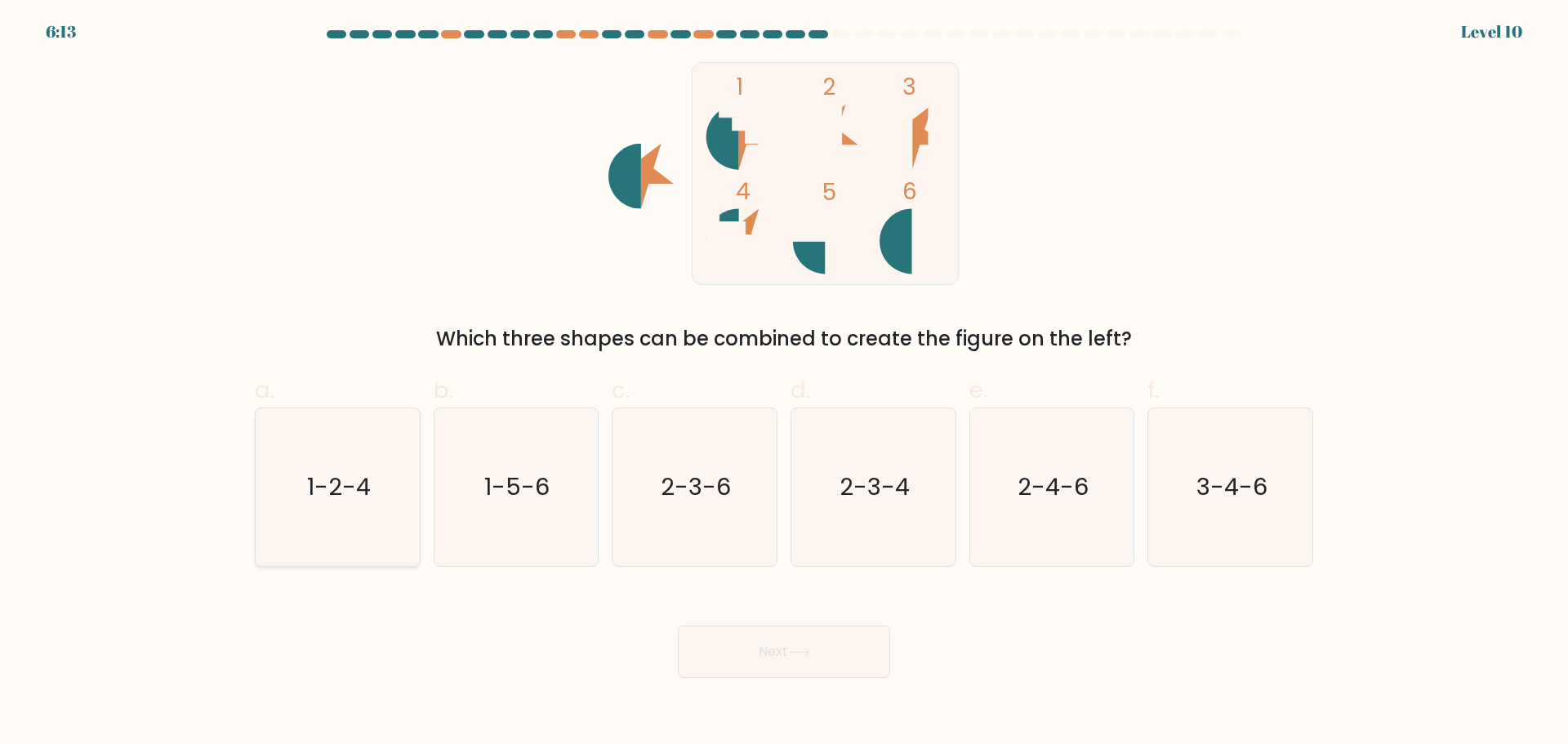
click at [369, 509] on icon "1-2-4" at bounding box center [338, 487] width 158 height 158
click at [784, 383] on input "a. 1-2-4" at bounding box center [784, 377] width 1 height 11
radio input "true"
click at [769, 648] on button "Next" at bounding box center [784, 651] width 213 height 52
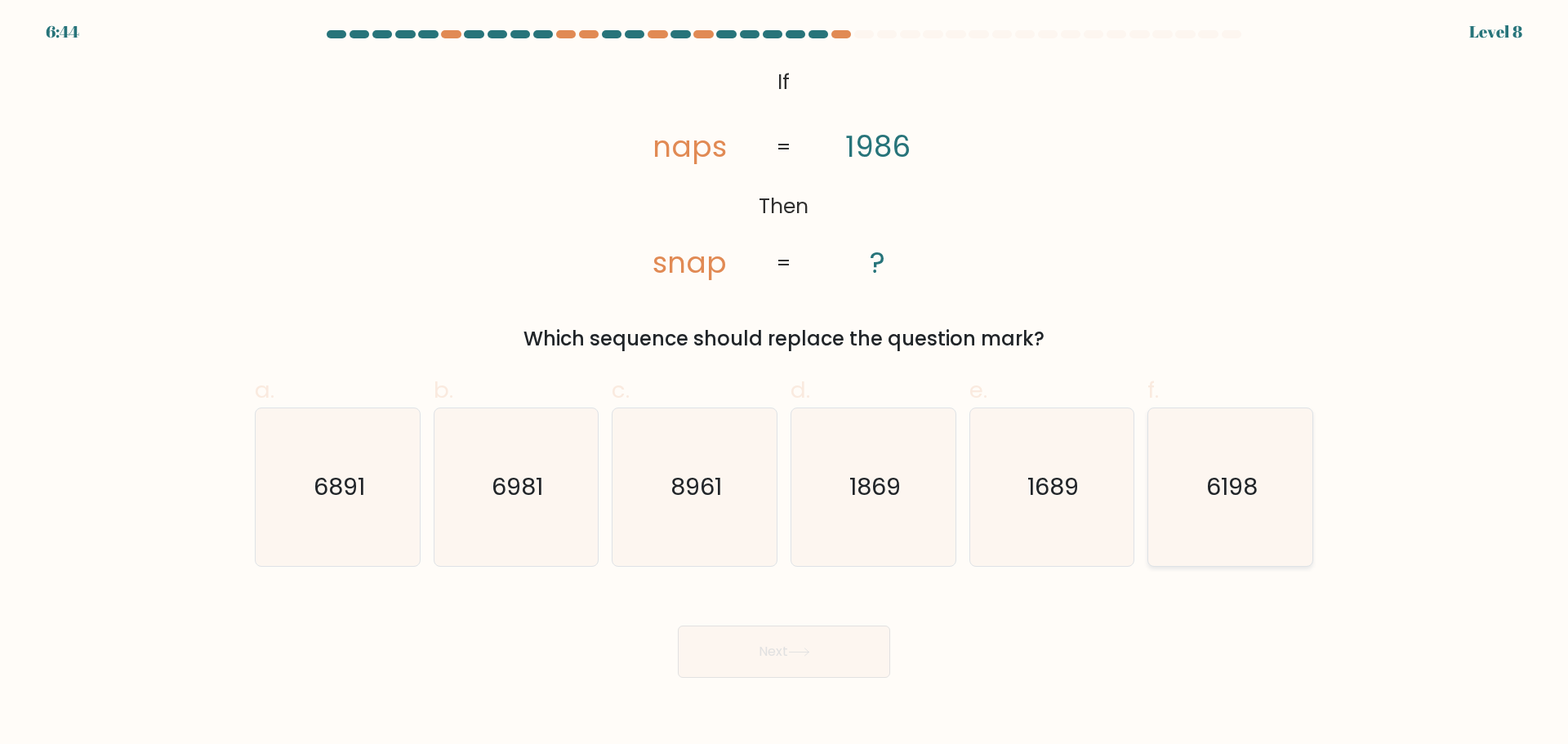
click at [1197, 533] on icon "6198" at bounding box center [1230, 487] width 158 height 158
click at [785, 383] on input "f. 6198" at bounding box center [784, 377] width 1 height 11
radio input "true"
click at [744, 649] on button "Next" at bounding box center [784, 651] width 213 height 52
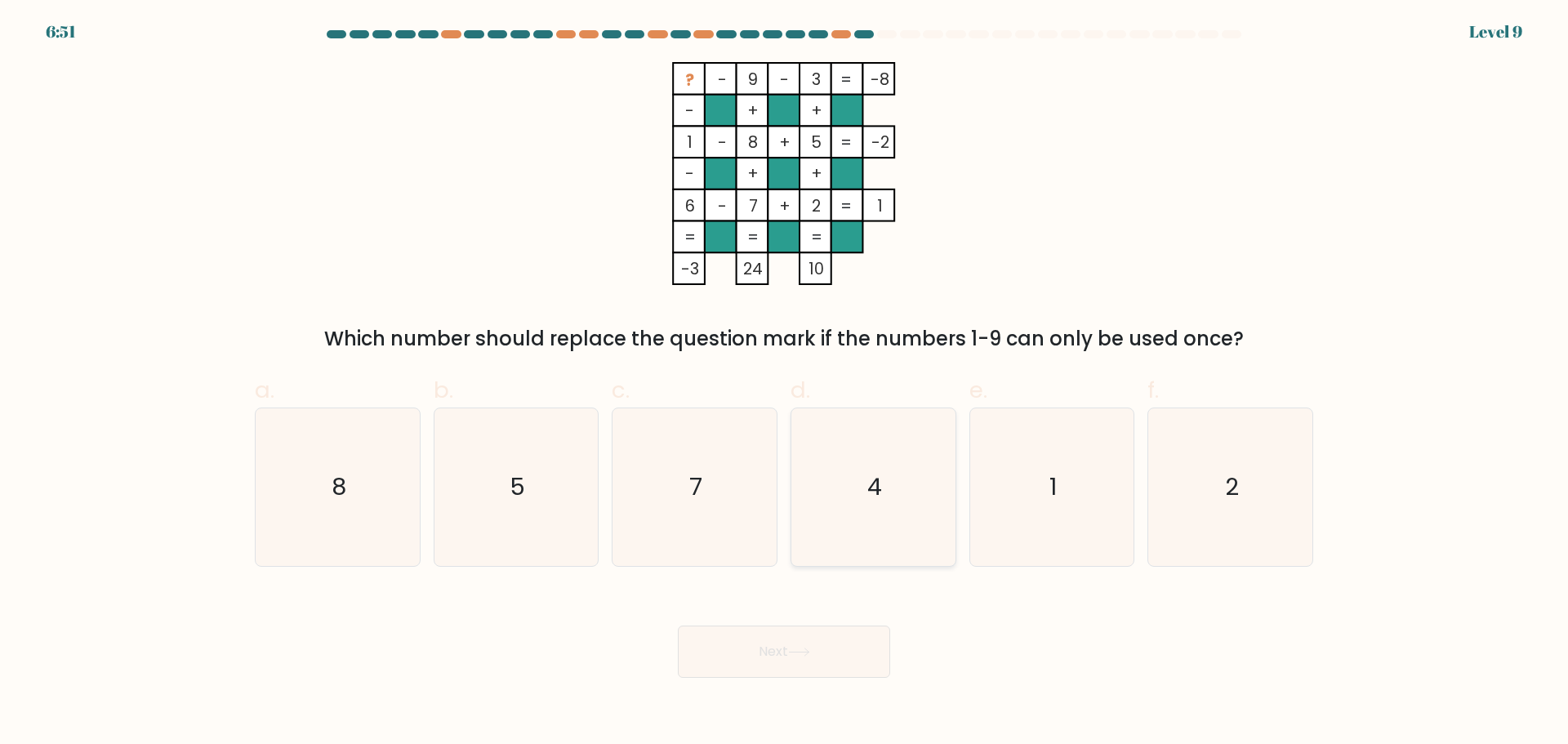
click at [873, 483] on text "4" at bounding box center [874, 486] width 14 height 33
click at [785, 383] on input "d. 4" at bounding box center [784, 377] width 1 height 11
radio input "true"
click at [765, 650] on button "Next" at bounding box center [784, 651] width 213 height 52
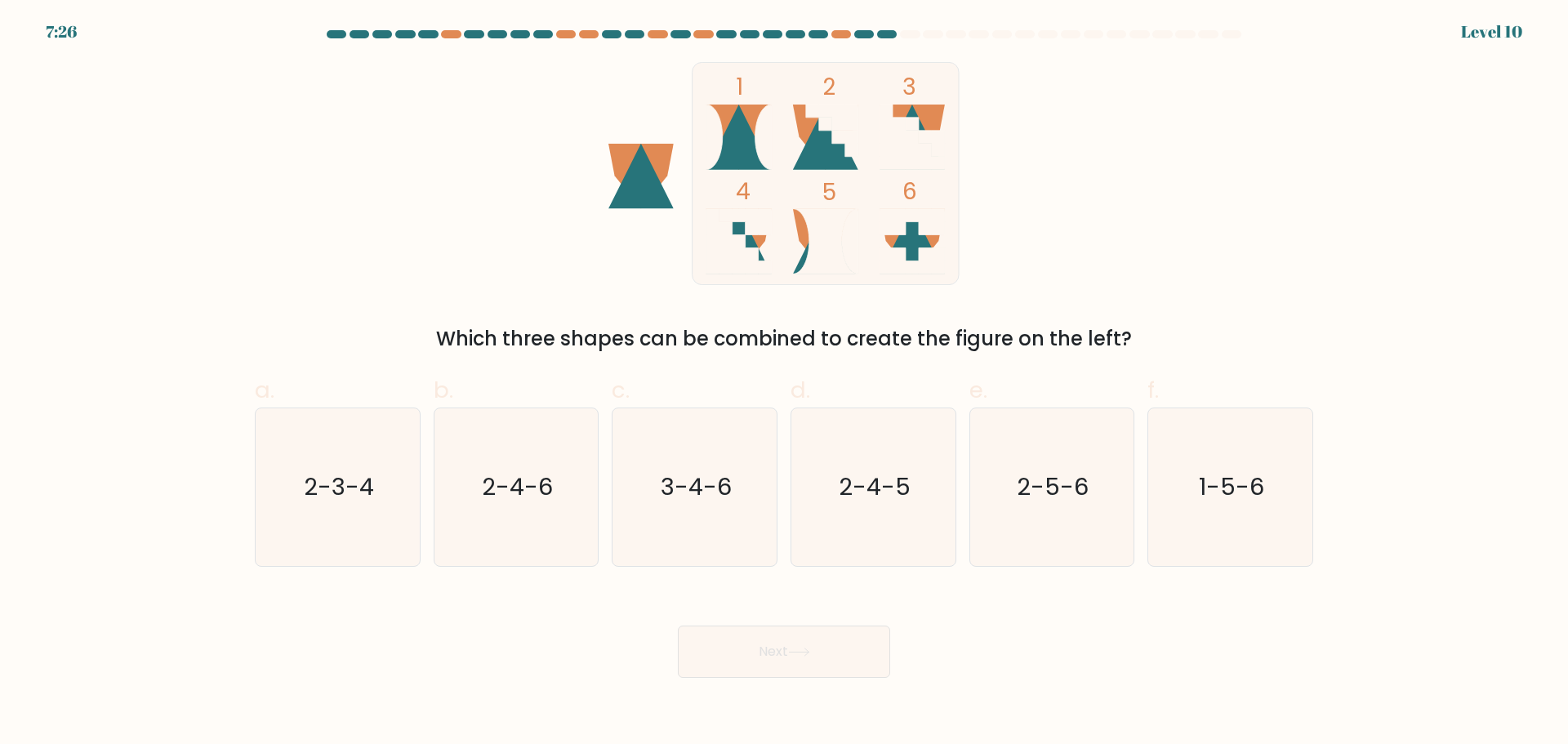
click at [824, 154] on icon at bounding box center [825, 137] width 65 height 65
click at [356, 488] on text "2-3-4" at bounding box center [338, 486] width 70 height 33
click at [784, 383] on input "a. 2-3-4" at bounding box center [784, 377] width 1 height 11
radio input "true"
click at [808, 657] on button "Next" at bounding box center [784, 651] width 213 height 52
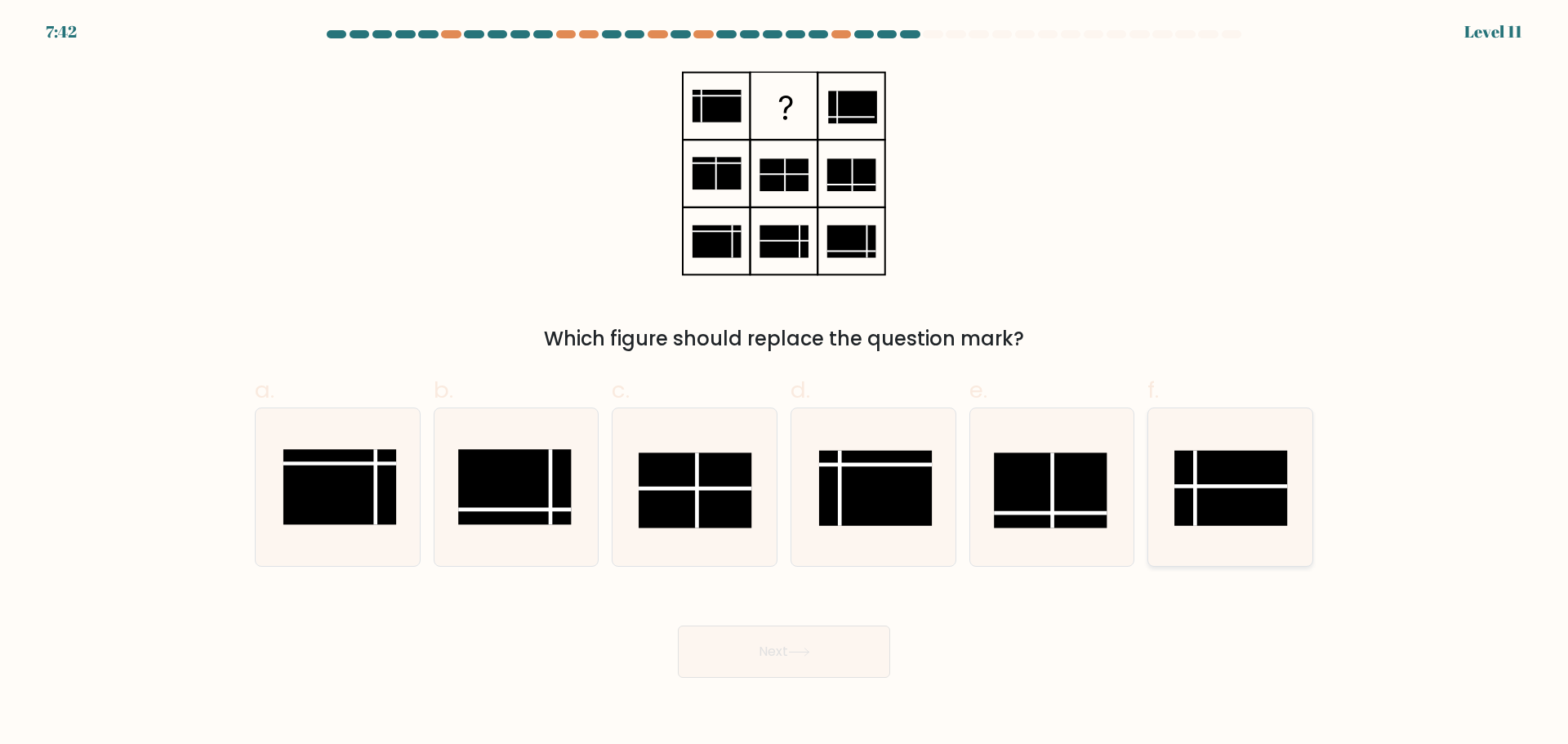
click at [1178, 489] on rect at bounding box center [1230, 487] width 113 height 75
click at [785, 383] on input "f." at bounding box center [784, 377] width 1 height 11
radio input "true"
drag, startPoint x: 739, startPoint y: 662, endPoint x: 853, endPoint y: 601, distance: 129.3
click at [739, 660] on button "Next" at bounding box center [784, 651] width 213 height 52
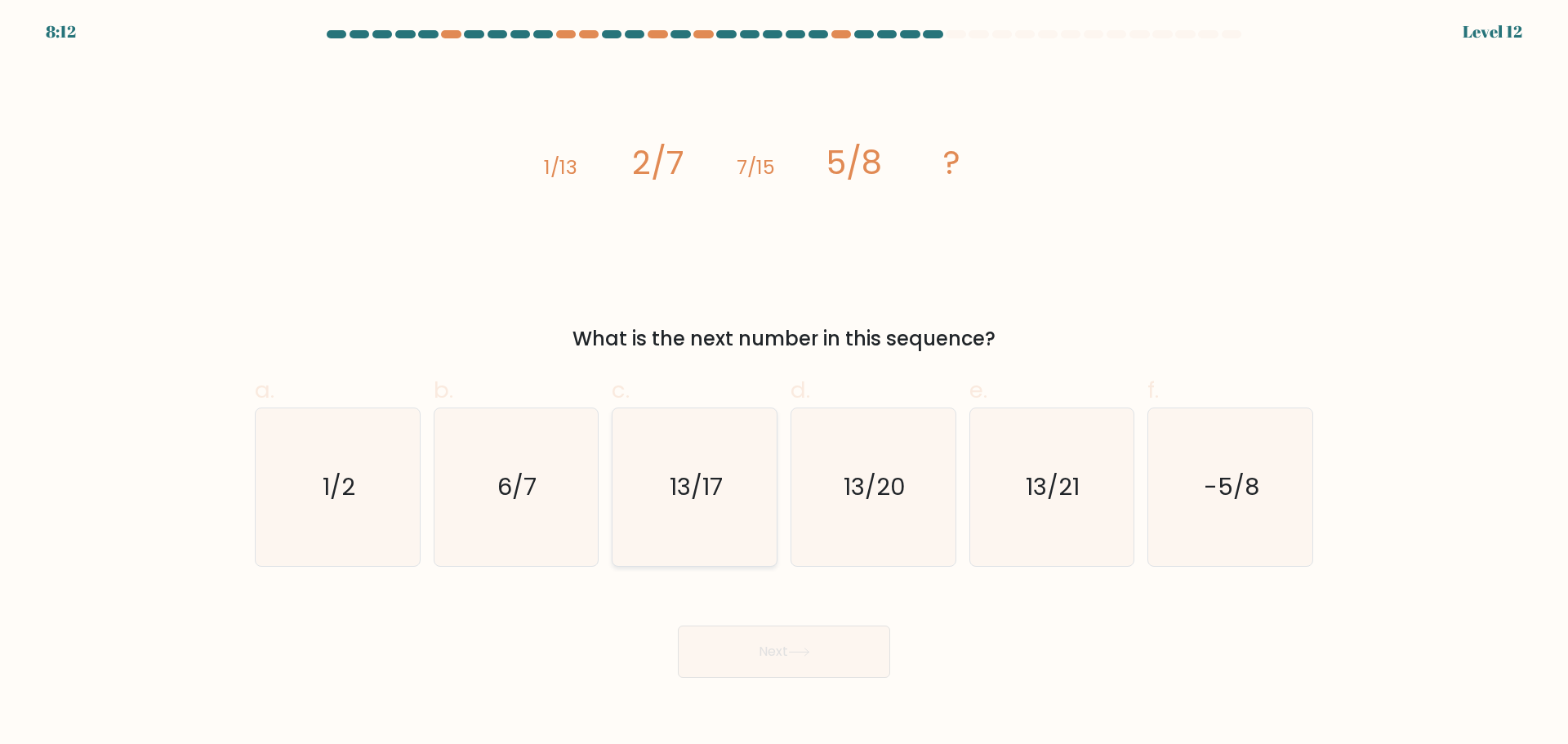
drag, startPoint x: 514, startPoint y: 517, endPoint x: 621, endPoint y: 566, distance: 117.7
click at [514, 517] on icon "6/7" at bounding box center [516, 487] width 158 height 158
click at [784, 383] on input "b. 6/7" at bounding box center [784, 377] width 1 height 11
radio input "true"
click at [793, 650] on icon at bounding box center [799, 651] width 22 height 9
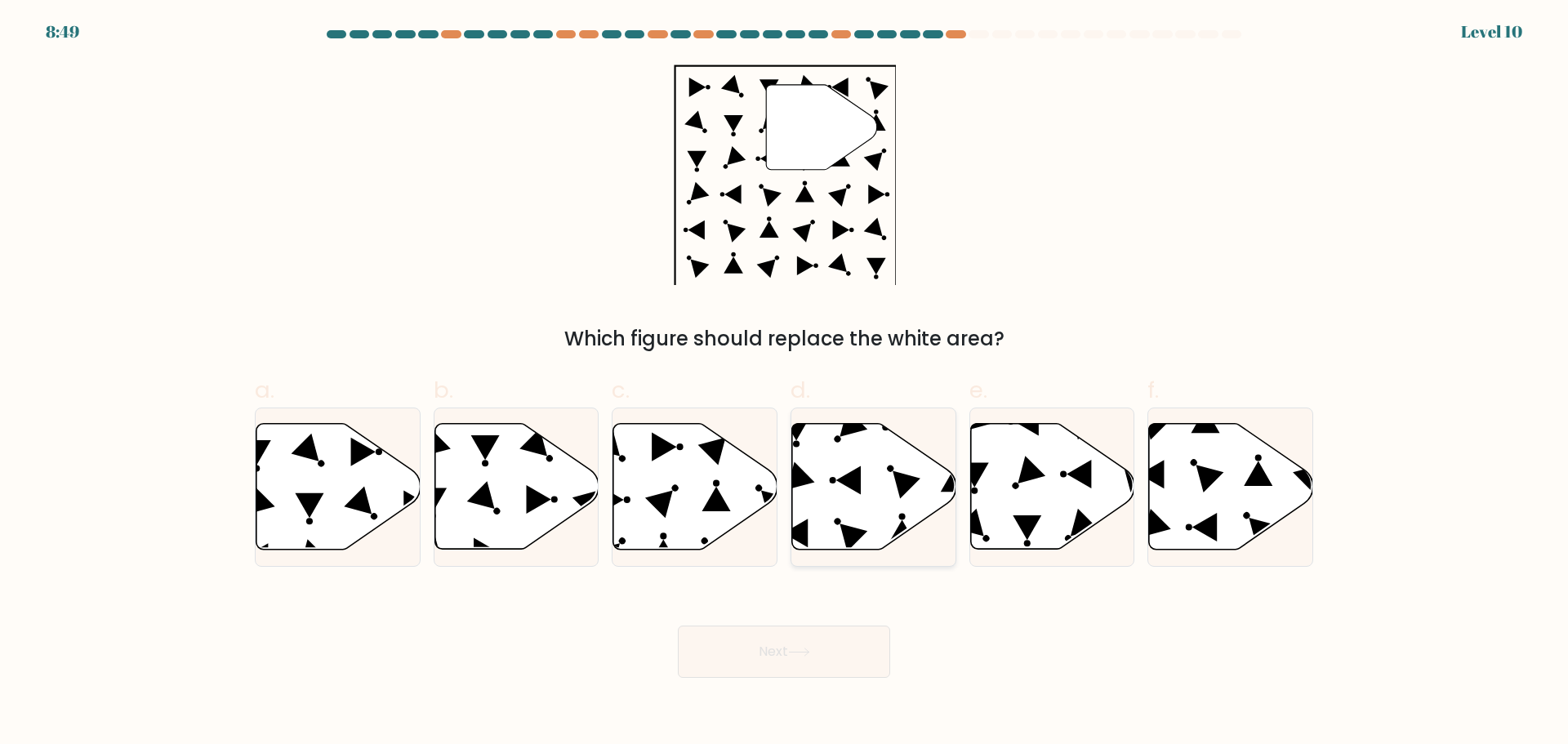
drag, startPoint x: 830, startPoint y: 482, endPoint x: 864, endPoint y: 525, distance: 54.8
click at [832, 483] on icon at bounding box center [873, 487] width 164 height 128
click at [785, 383] on input "d." at bounding box center [784, 377] width 1 height 11
radio input "true"
click at [825, 625] on button "Next" at bounding box center [784, 651] width 213 height 52
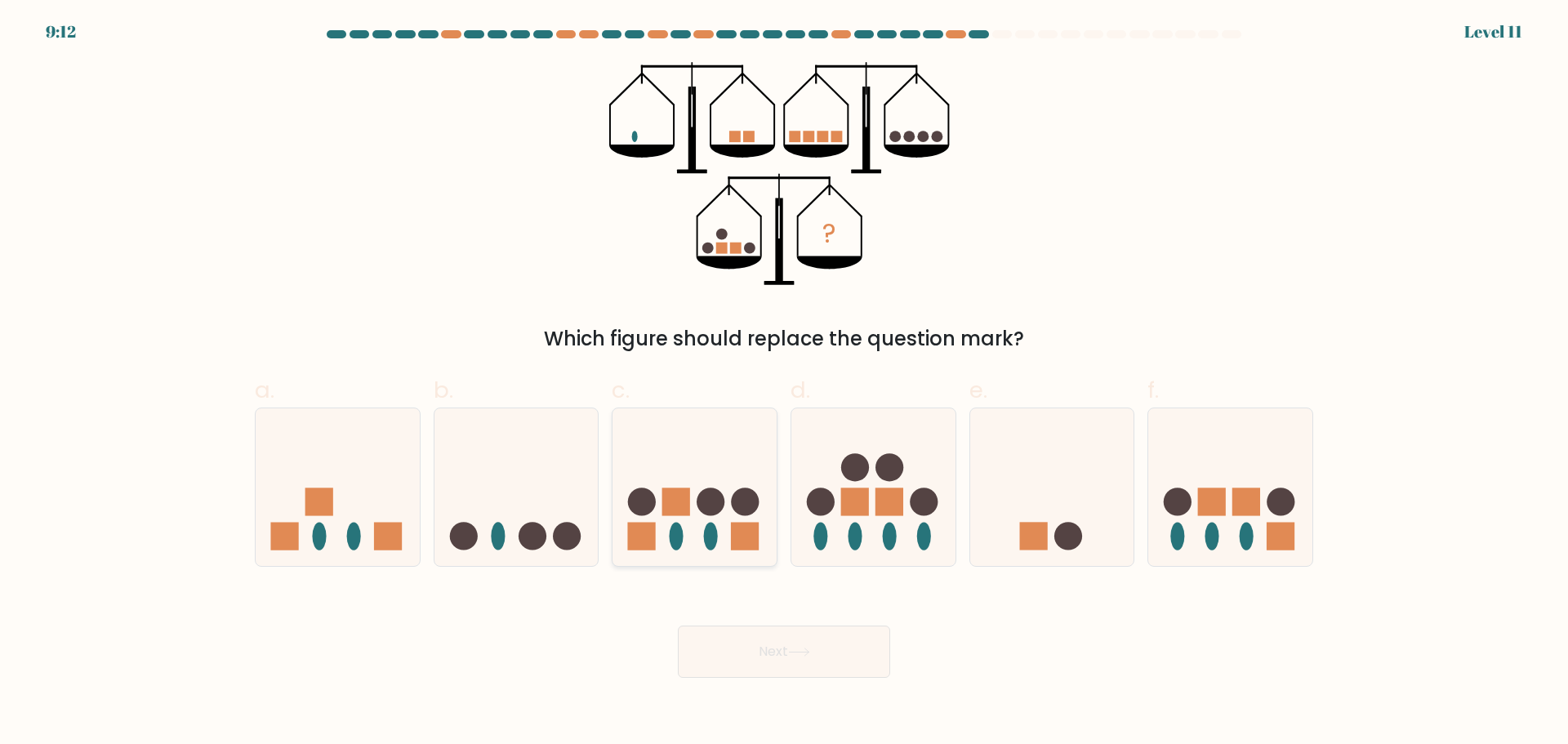
click at [693, 522] on icon at bounding box center [695, 486] width 164 height 136
click at [784, 383] on input "c." at bounding box center [784, 377] width 1 height 11
radio input "true"
click at [873, 658] on button "Next" at bounding box center [784, 651] width 213 height 52
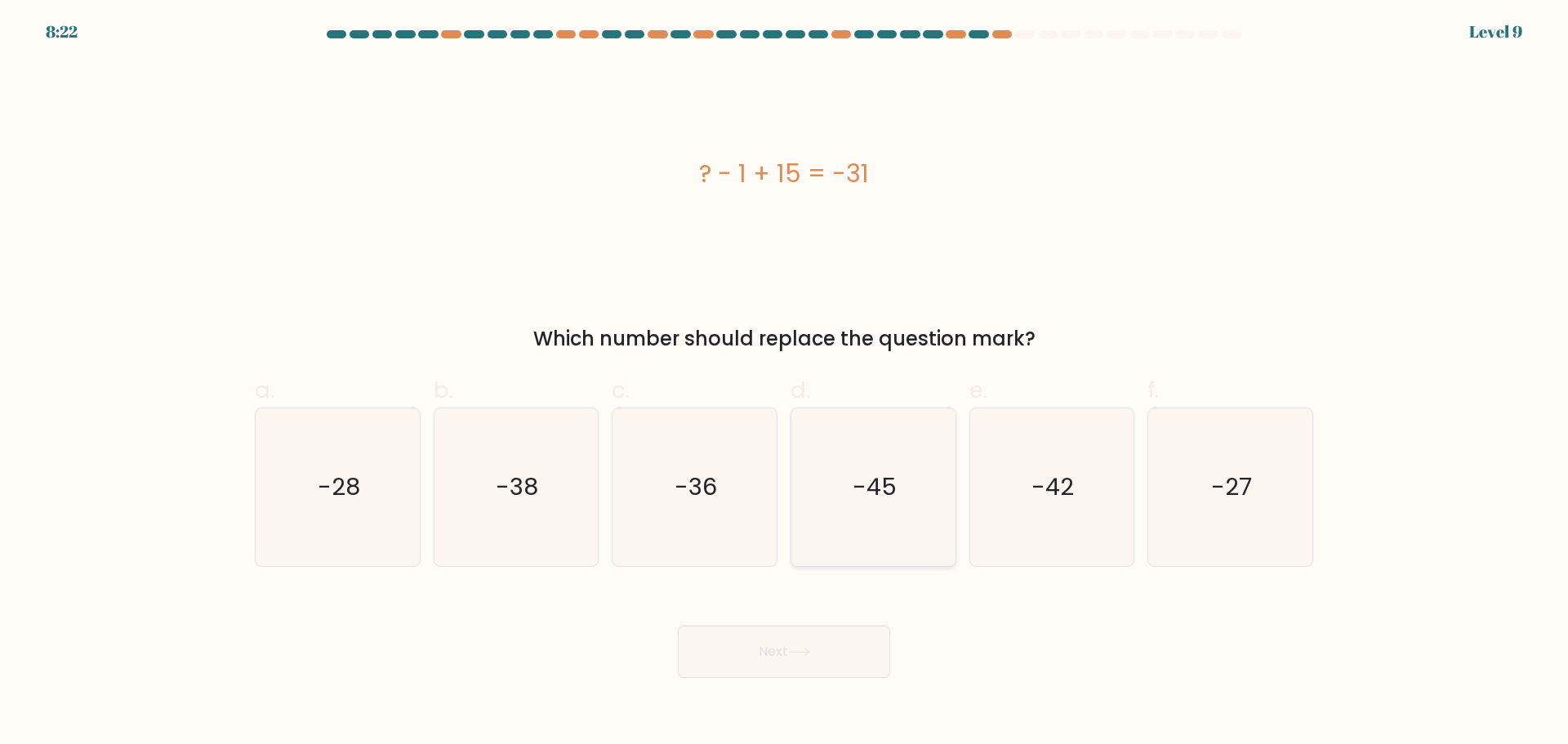
click at [893, 515] on icon "-45" at bounding box center [873, 487] width 158 height 158
click at [785, 383] on input "d. -45" at bounding box center [784, 377] width 1 height 11
radio input "true"
click at [709, 647] on button "Next" at bounding box center [784, 651] width 213 height 52
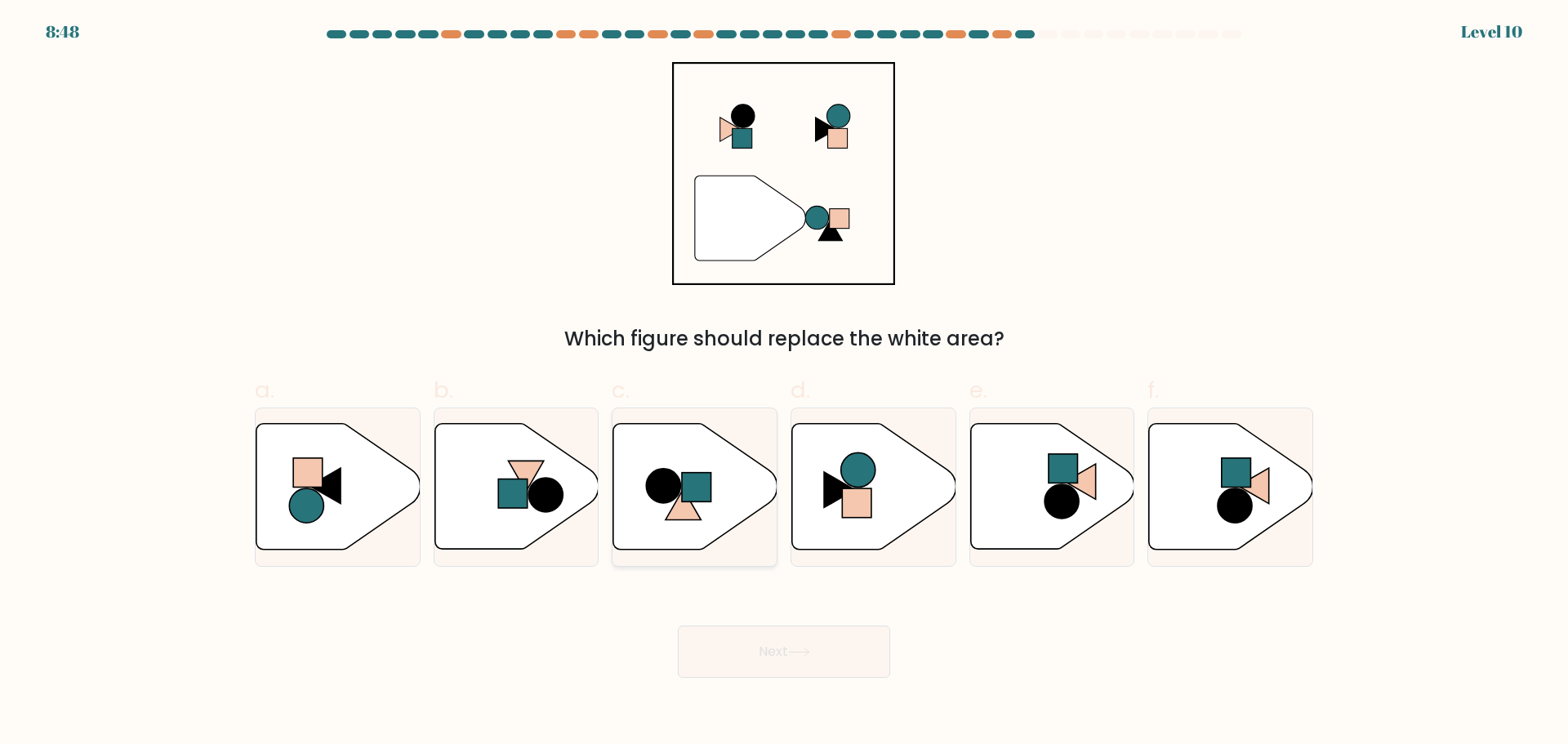
drag, startPoint x: 679, startPoint y: 499, endPoint x: 722, endPoint y: 510, distance: 44.4
click at [678, 498] on icon at bounding box center [684, 504] width 35 height 31
click at [784, 383] on input "c." at bounding box center [784, 377] width 1 height 11
radio input "true"
click at [774, 654] on button "Next" at bounding box center [784, 651] width 213 height 52
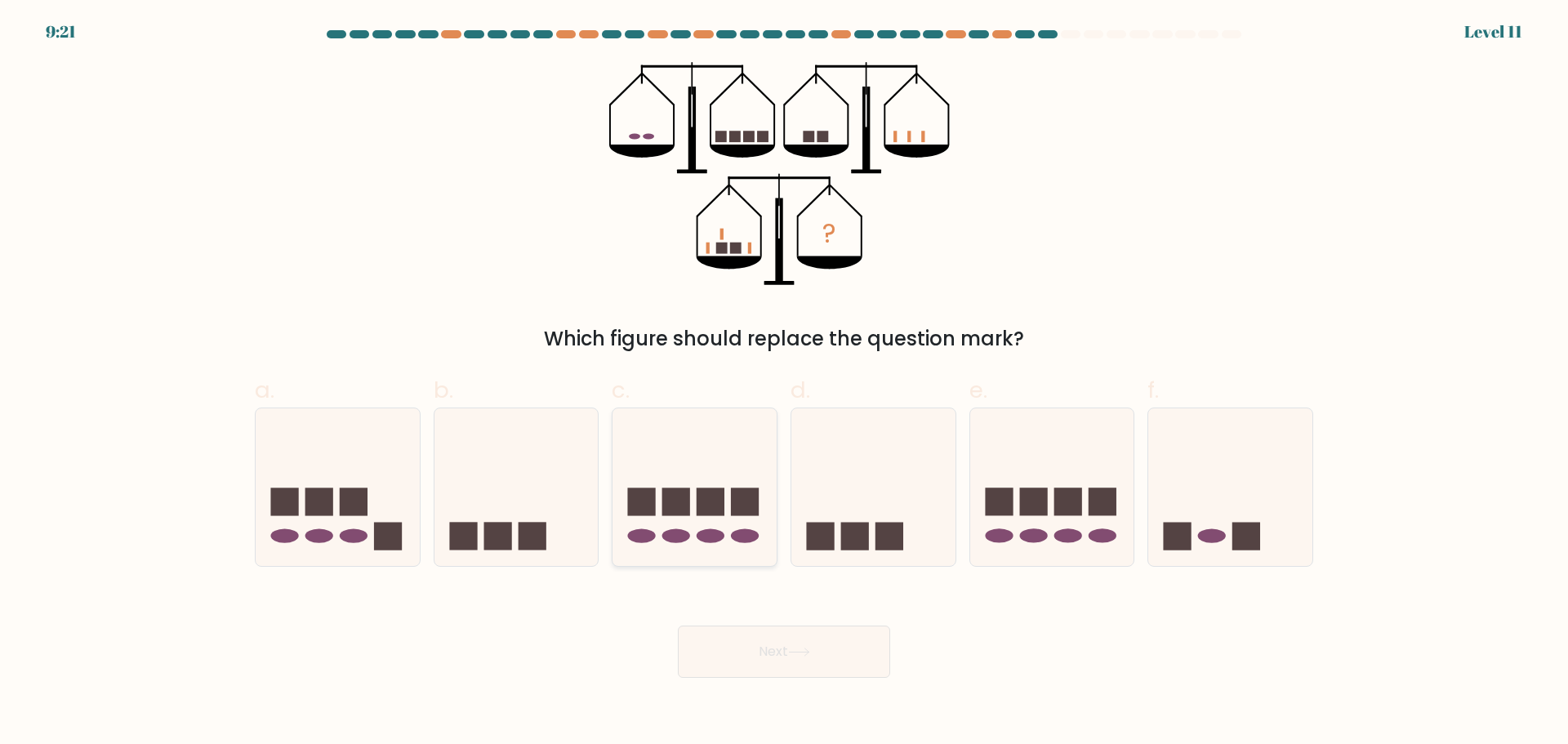
click at [715, 525] on icon at bounding box center [695, 486] width 164 height 136
click at [784, 383] on input "c." at bounding box center [784, 377] width 1 height 11
radio input "true"
click at [797, 650] on icon at bounding box center [799, 651] width 22 height 9
drag, startPoint x: 796, startPoint y: 644, endPoint x: 803, endPoint y: 652, distance: 10.6
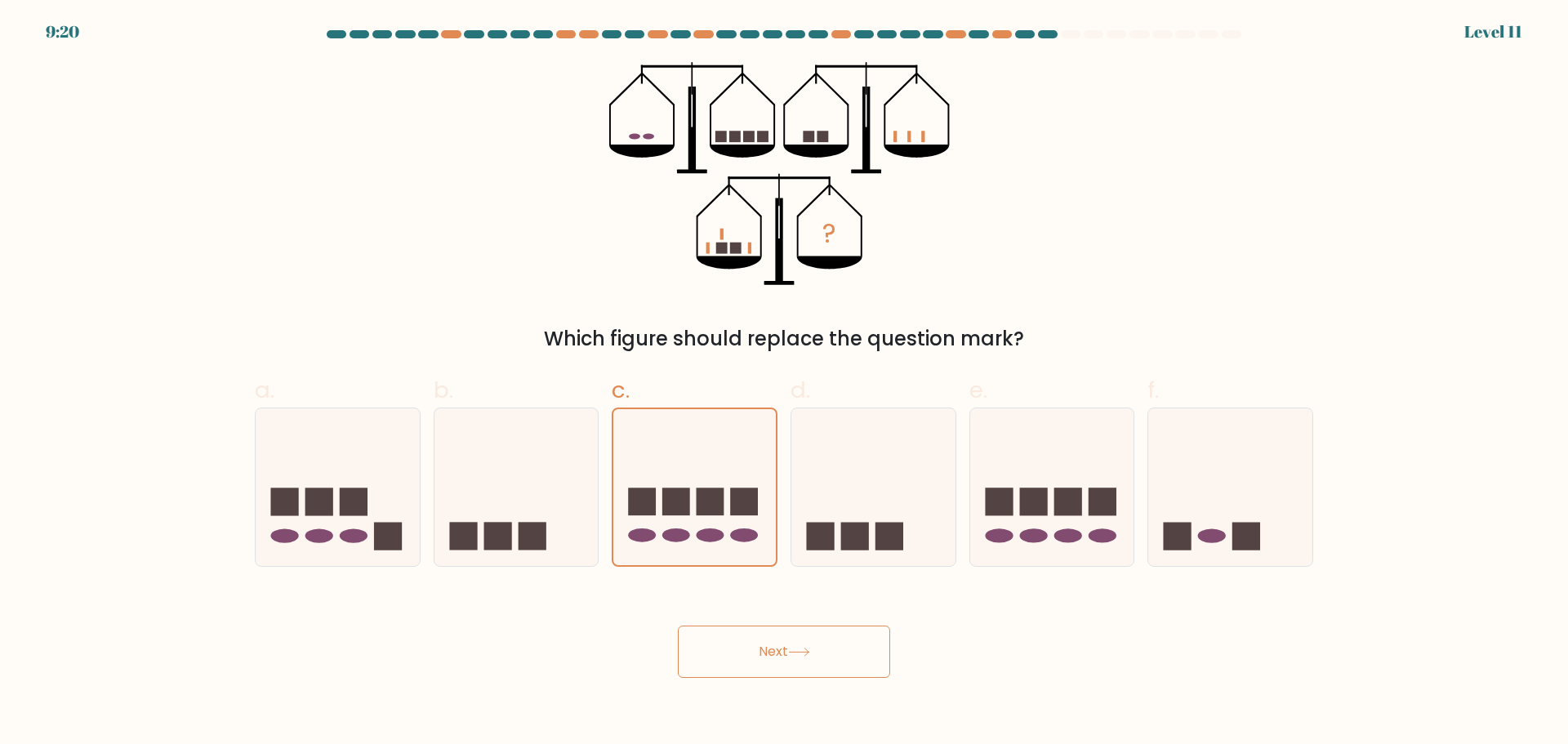
click at [796, 647] on button "Next" at bounding box center [784, 651] width 213 height 52
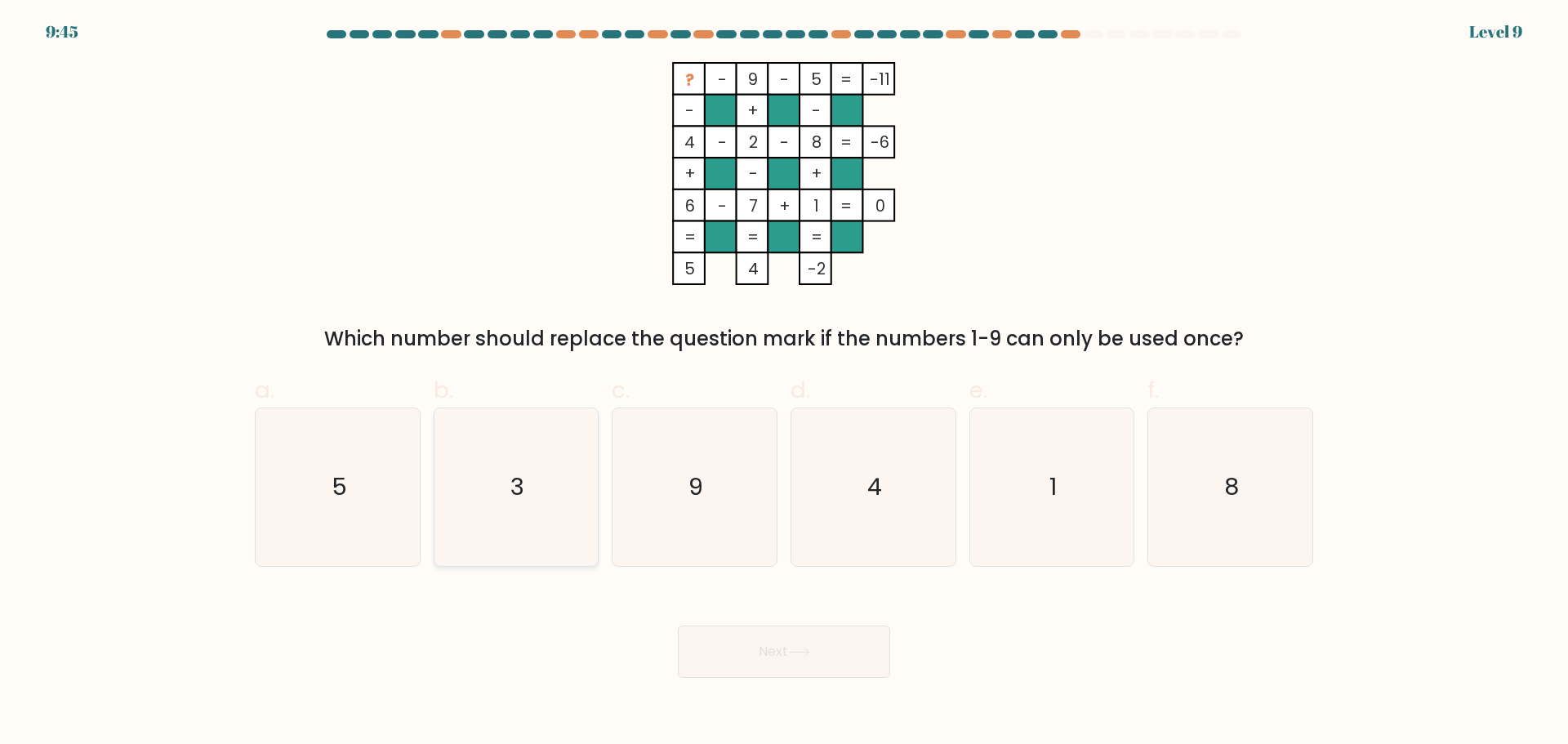
click at [495, 466] on icon "3" at bounding box center [516, 487] width 158 height 158
click at [784, 383] on input "b. 3" at bounding box center [784, 377] width 1 height 11
radio input "true"
click at [847, 643] on button "Next" at bounding box center [784, 651] width 213 height 52
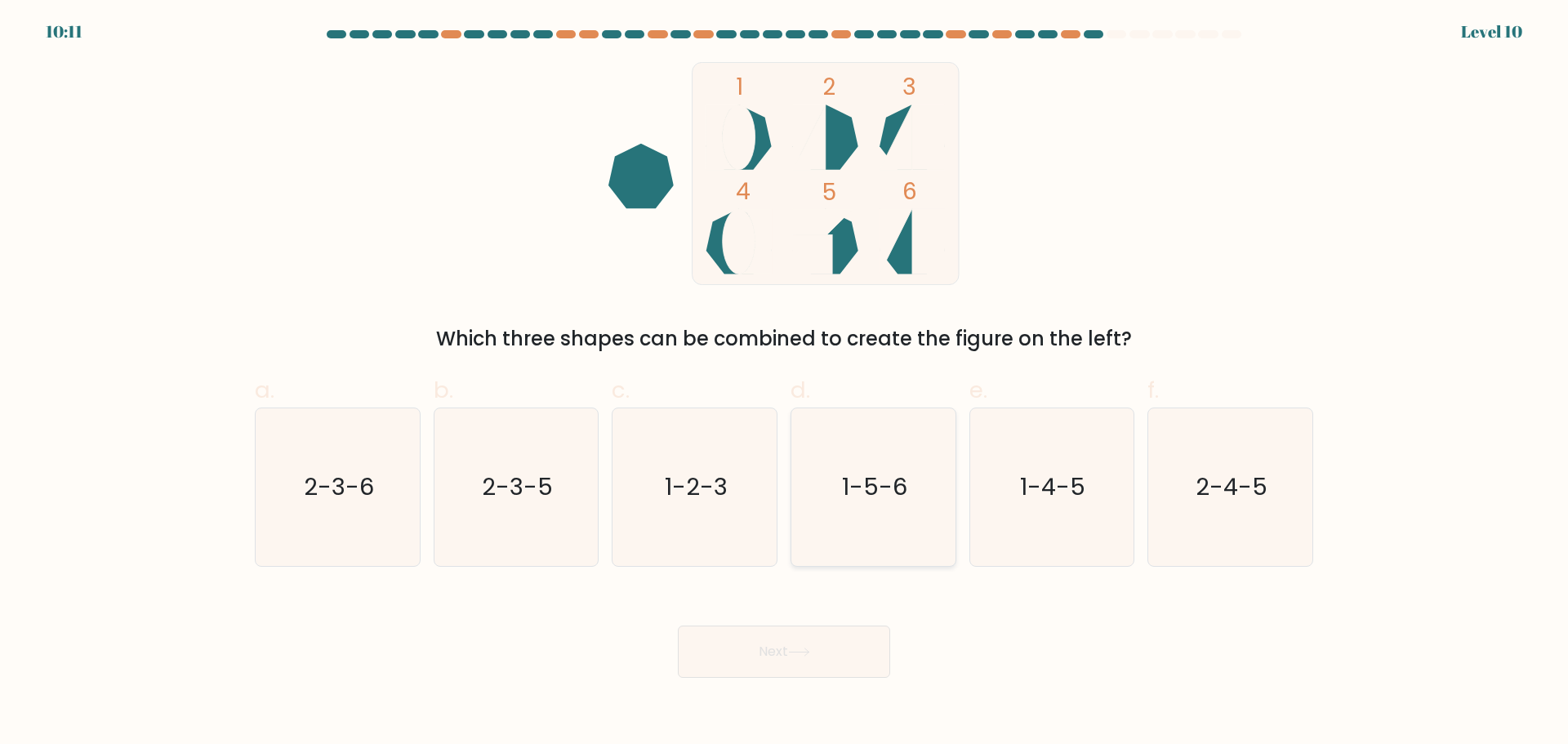
click at [915, 526] on icon "1-5-6" at bounding box center [873, 487] width 158 height 158
click at [785, 383] on input "d. 1-5-6" at bounding box center [784, 377] width 1 height 11
radio input "true"
click at [1052, 527] on icon "1-4-5" at bounding box center [1051, 487] width 158 height 158
click at [785, 383] on input "e. 1-4-5" at bounding box center [784, 377] width 1 height 11
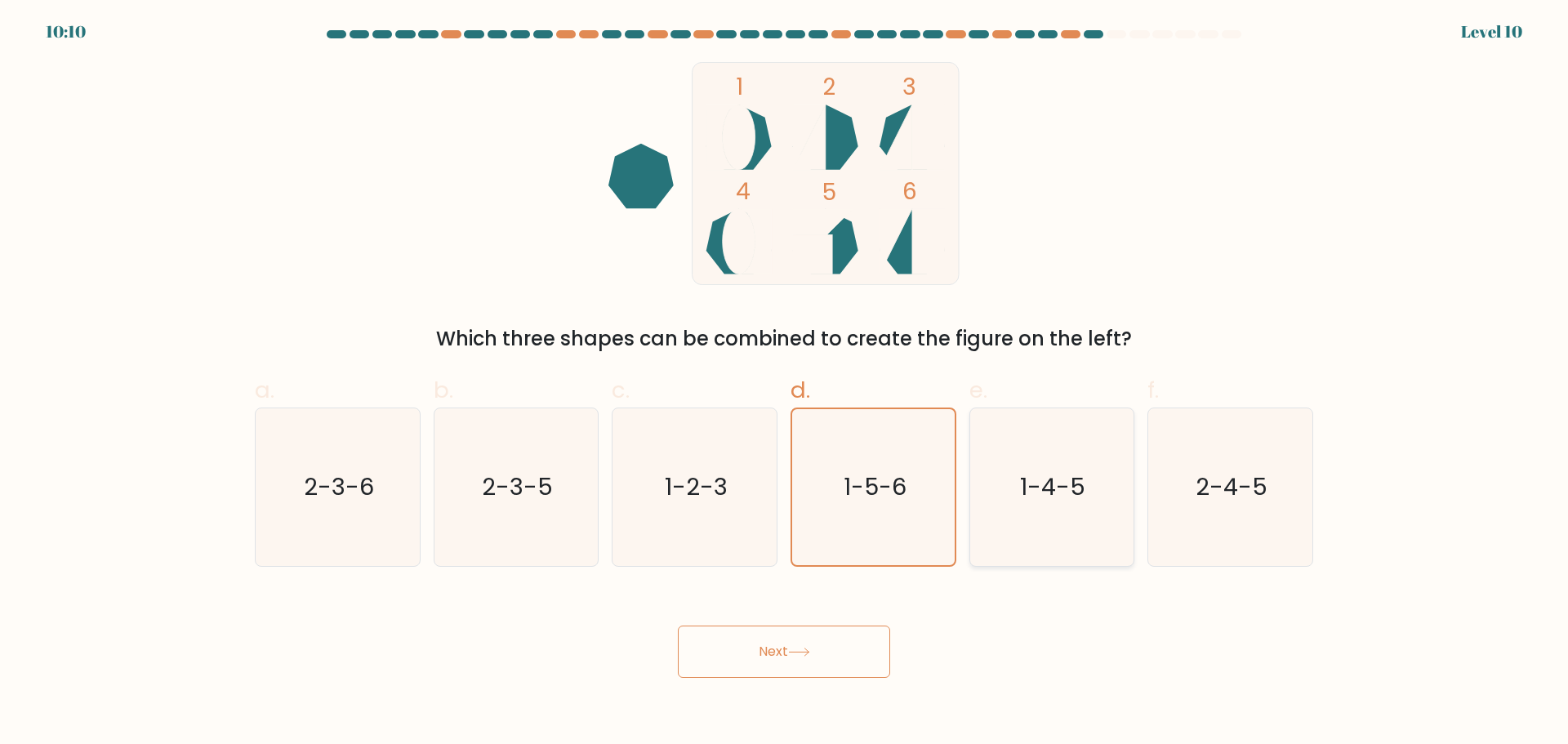
radio input "true"
click at [747, 663] on button "Next" at bounding box center [784, 651] width 213 height 52
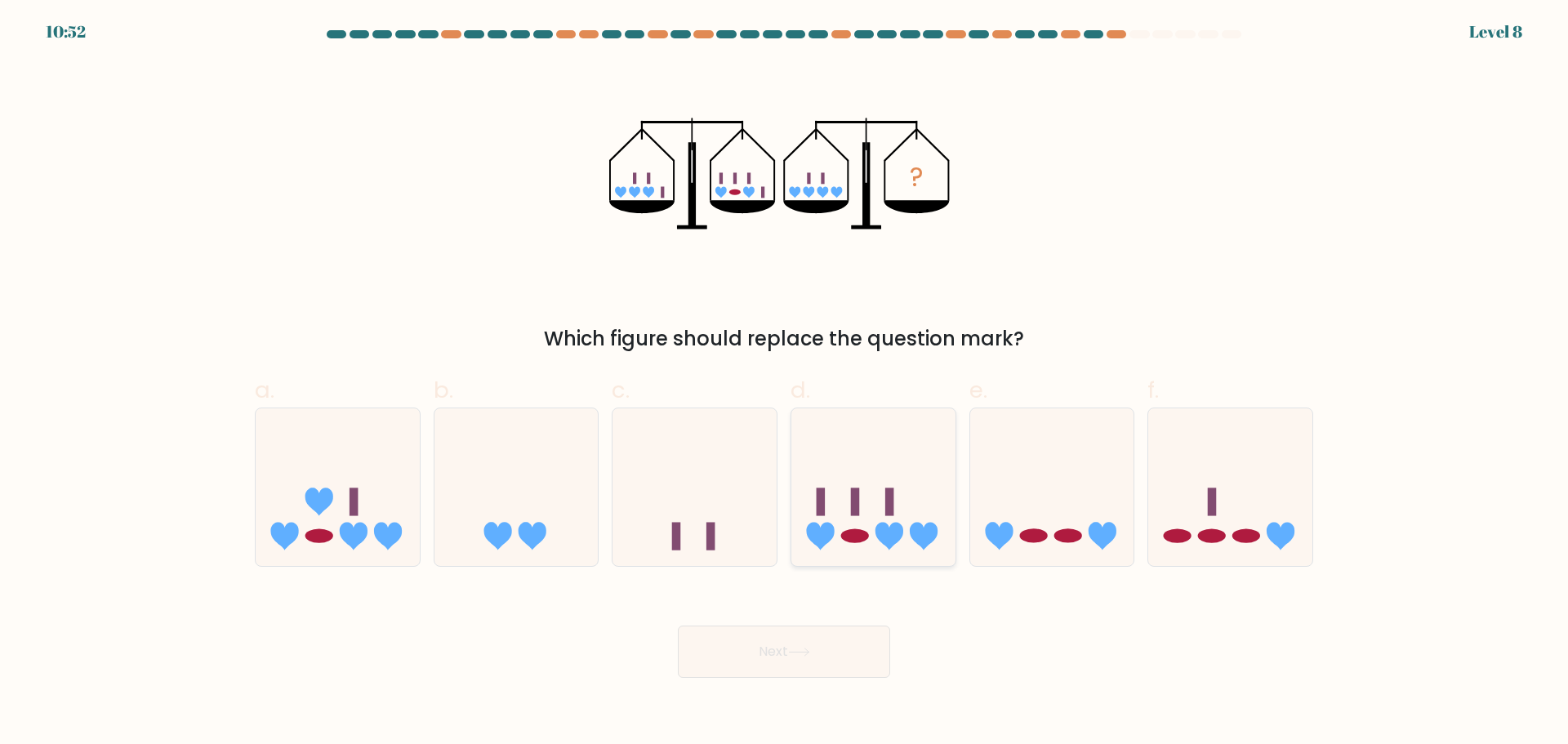
drag, startPoint x: 862, startPoint y: 508, endPoint x: 871, endPoint y: 514, distance: 10.8
click at [862, 508] on icon at bounding box center [873, 486] width 164 height 136
click at [785, 383] on input "d." at bounding box center [784, 377] width 1 height 11
radio input "true"
click at [831, 634] on button "Next" at bounding box center [784, 651] width 213 height 52
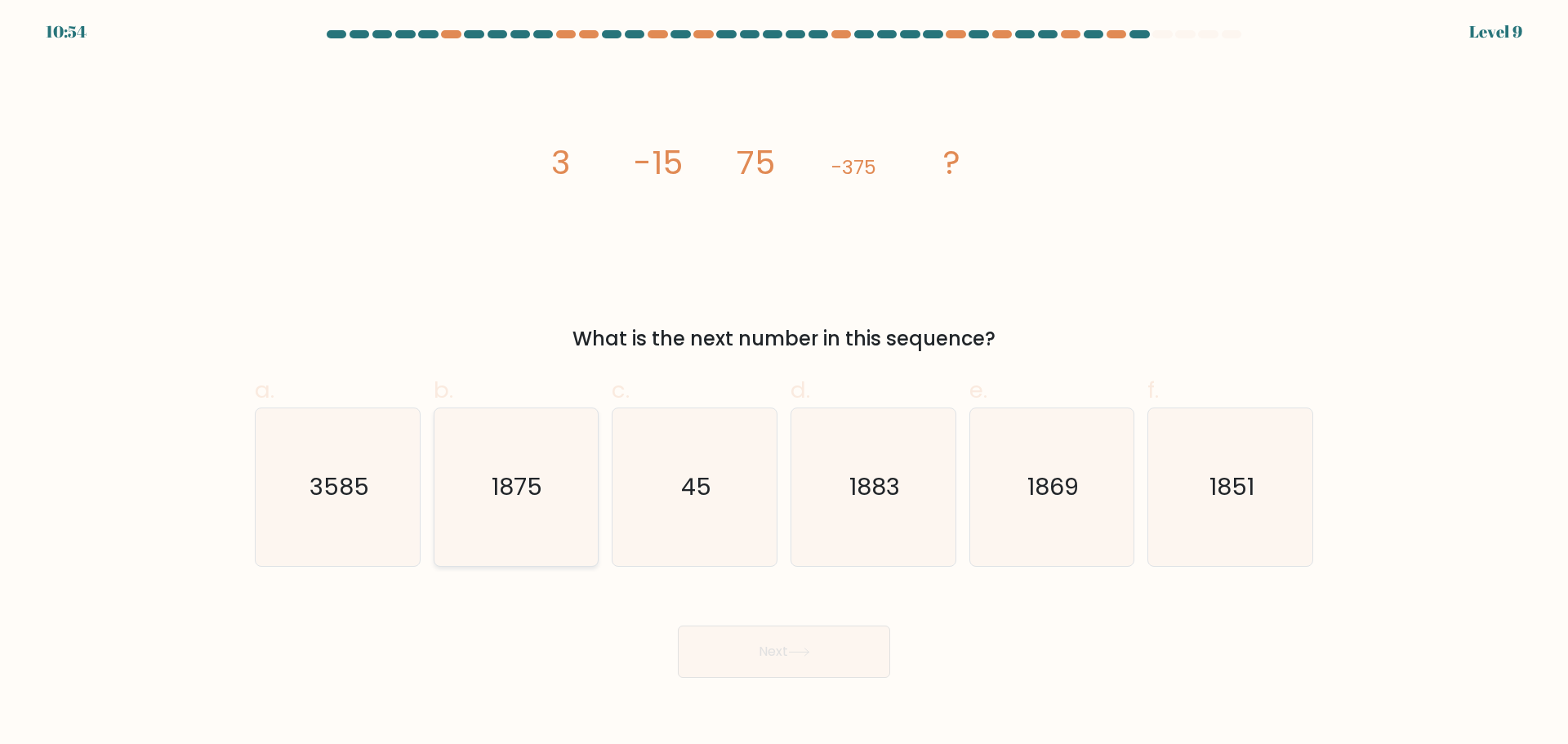
click at [567, 519] on icon "1875" at bounding box center [516, 487] width 158 height 158
click at [784, 383] on input "b. 1875" at bounding box center [784, 377] width 1 height 11
radio input "true"
click at [827, 655] on button "Next" at bounding box center [784, 651] width 213 height 52
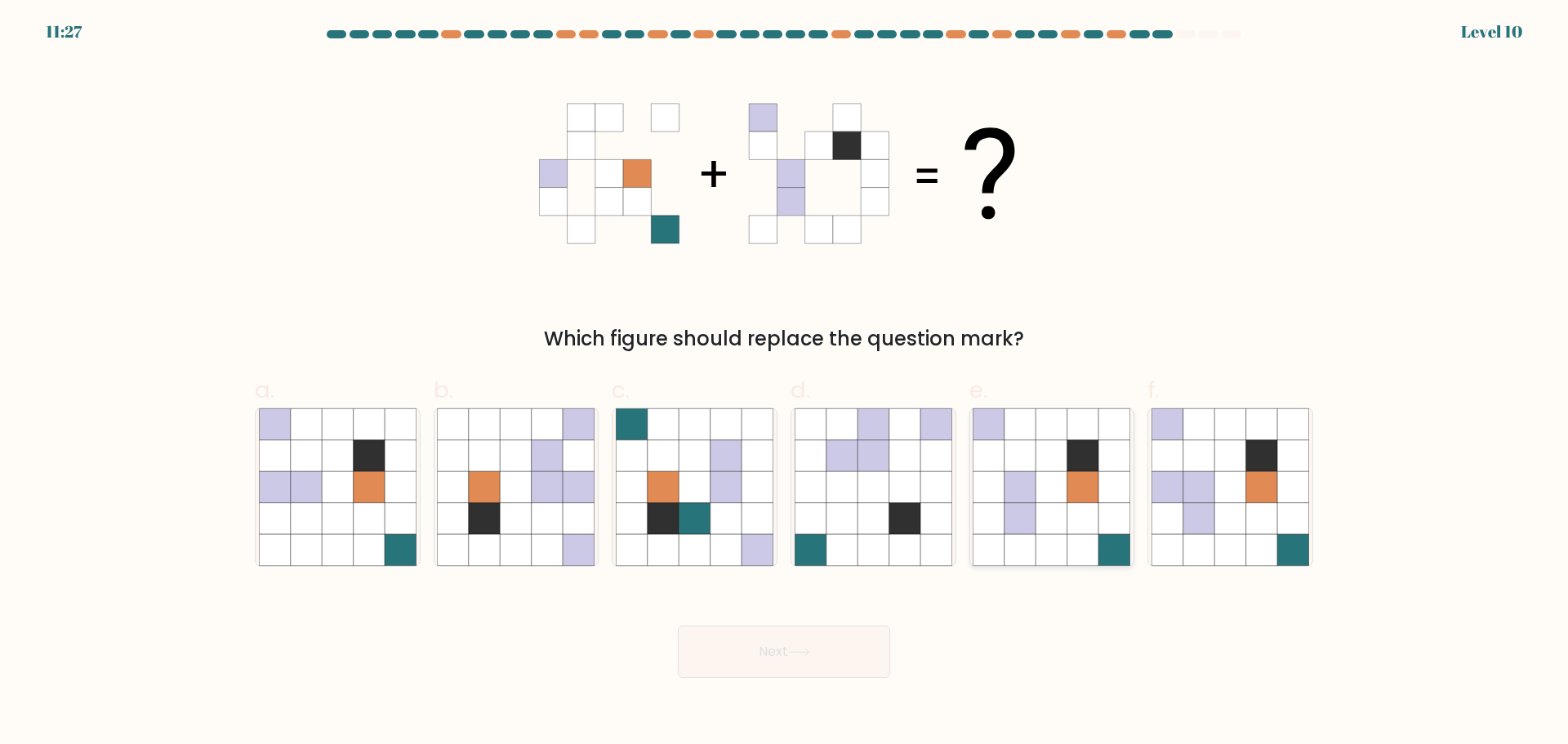
click at [1005, 525] on icon at bounding box center [1019, 517] width 31 height 31
click at [785, 383] on input "e." at bounding box center [784, 377] width 1 height 11
radio input "true"
click at [771, 652] on button "Next" at bounding box center [784, 651] width 213 height 52
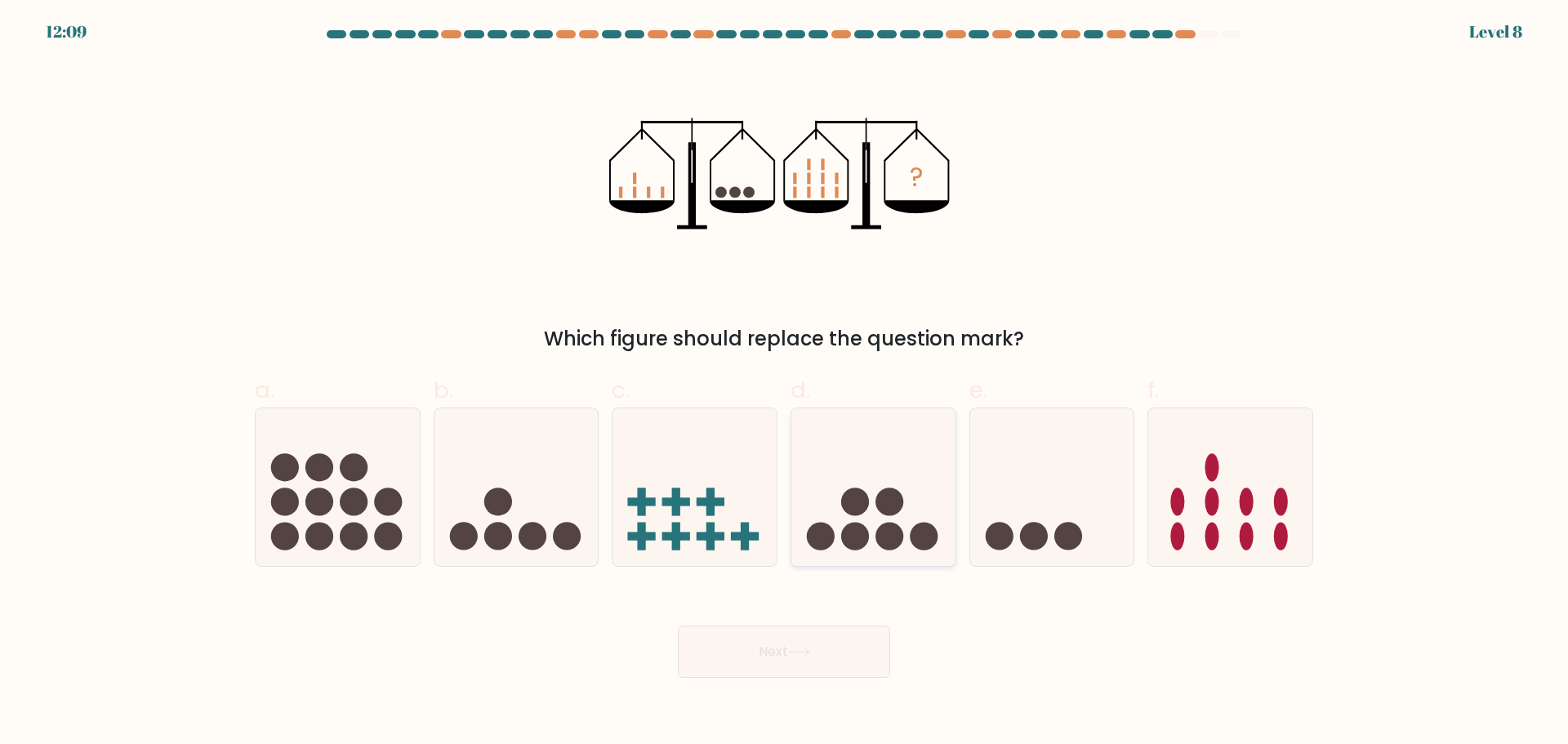
click at [892, 529] on circle at bounding box center [889, 536] width 28 height 28
click at [785, 383] on input "d." at bounding box center [784, 377] width 1 height 11
radio input "true"
click at [835, 672] on button "Next" at bounding box center [784, 651] width 213 height 52
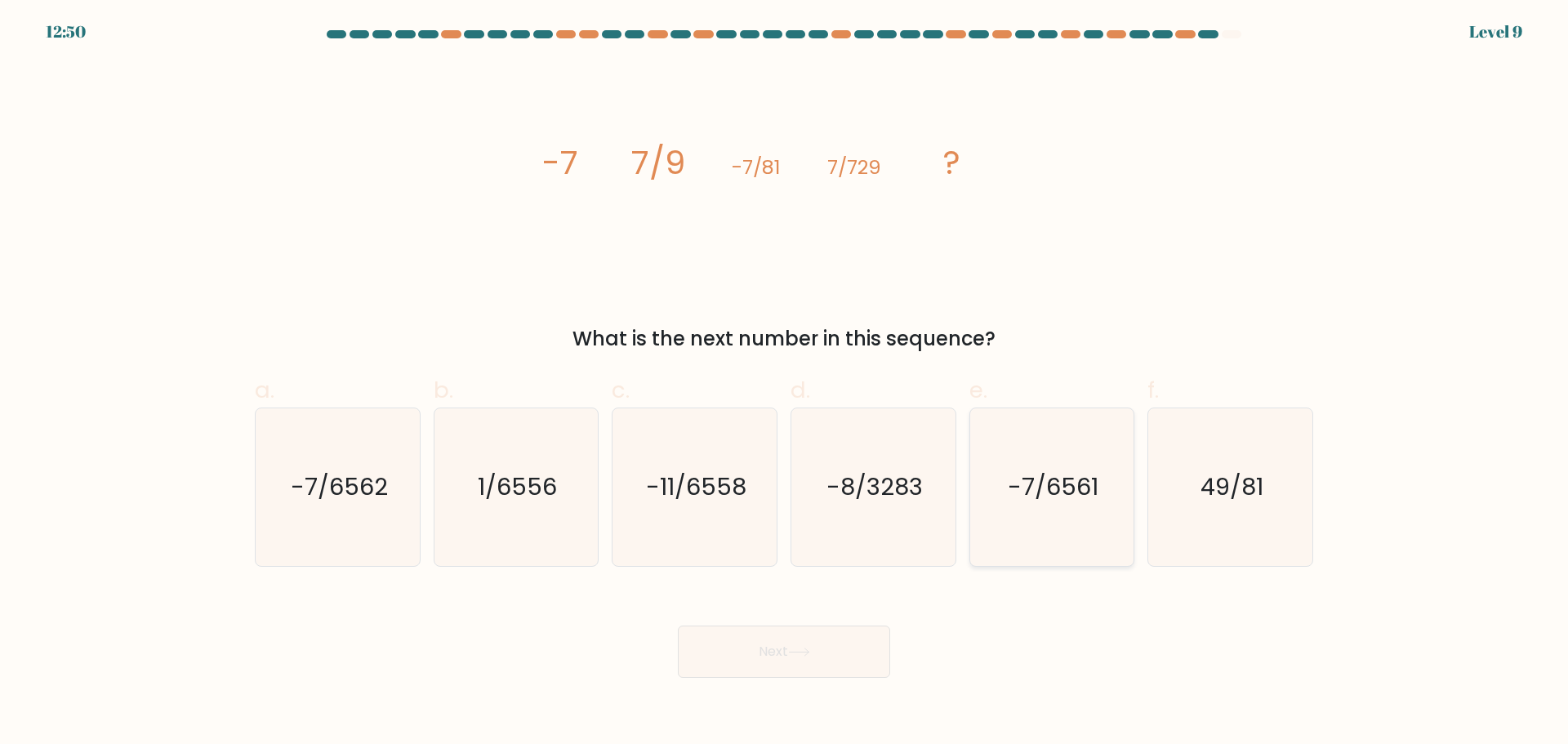
click at [1088, 507] on icon "-7/6561" at bounding box center [1051, 487] width 158 height 158
click at [785, 383] on input "e. -7/6561" at bounding box center [784, 377] width 1 height 11
radio input "true"
click at [825, 671] on button "Next" at bounding box center [784, 651] width 213 height 52
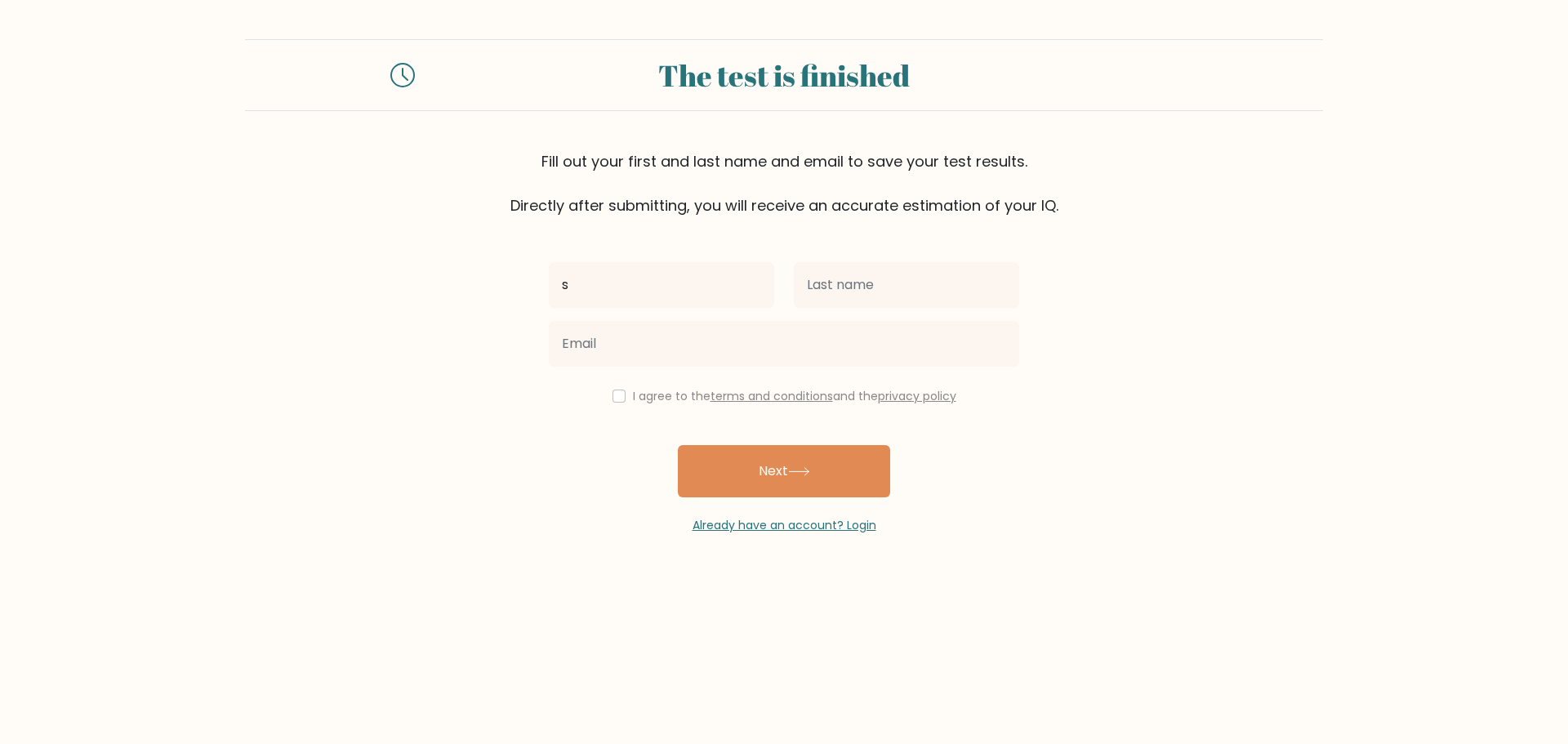
type input "[PERSON_NAME] [PERSON_NAME]"
click at [830, 281] on input "text" at bounding box center [906, 285] width 225 height 46
type input "Edillon"
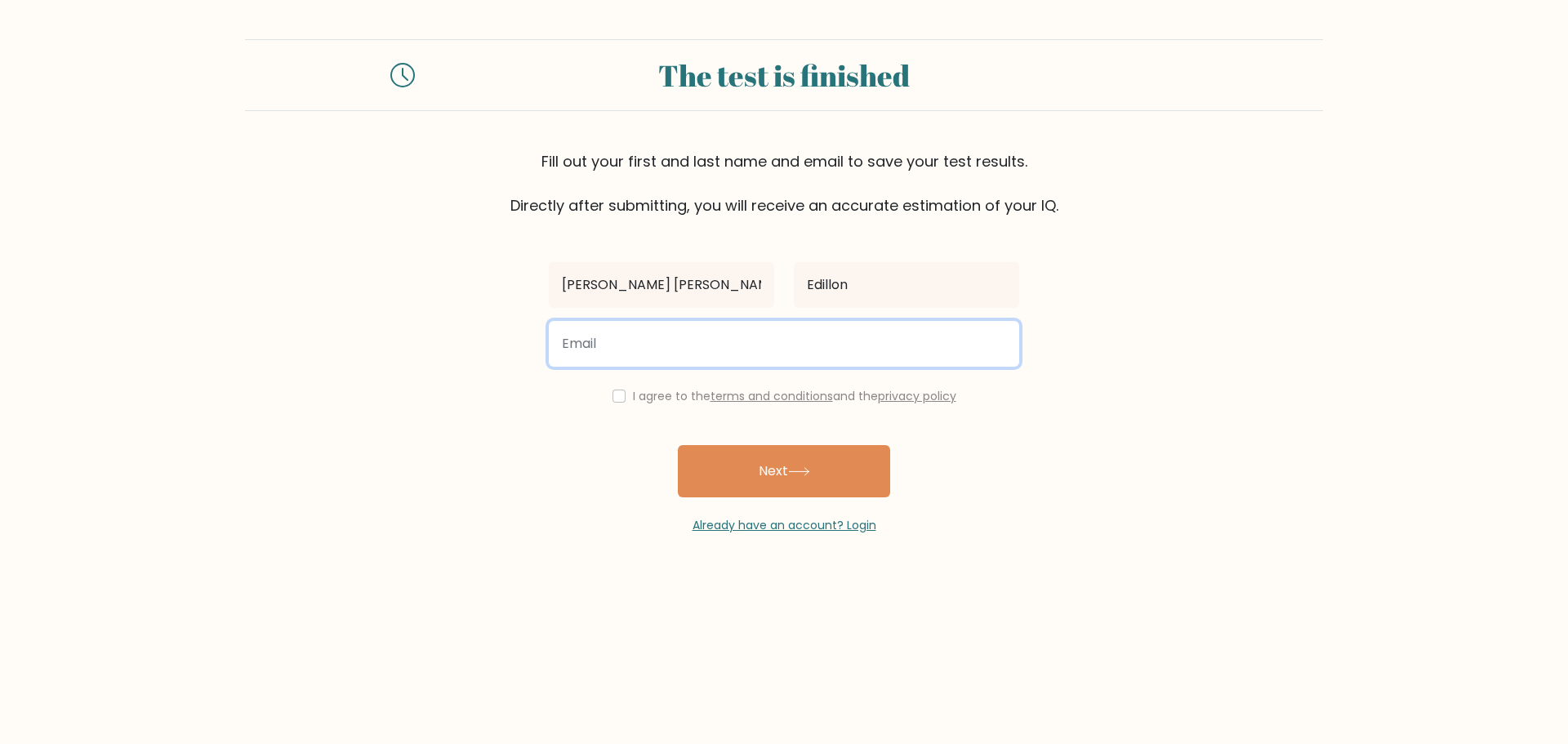
click at [764, 347] on input "email" at bounding box center [783, 343] width 470 height 46
type input "[EMAIL_ADDRESS][DOMAIN_NAME]"
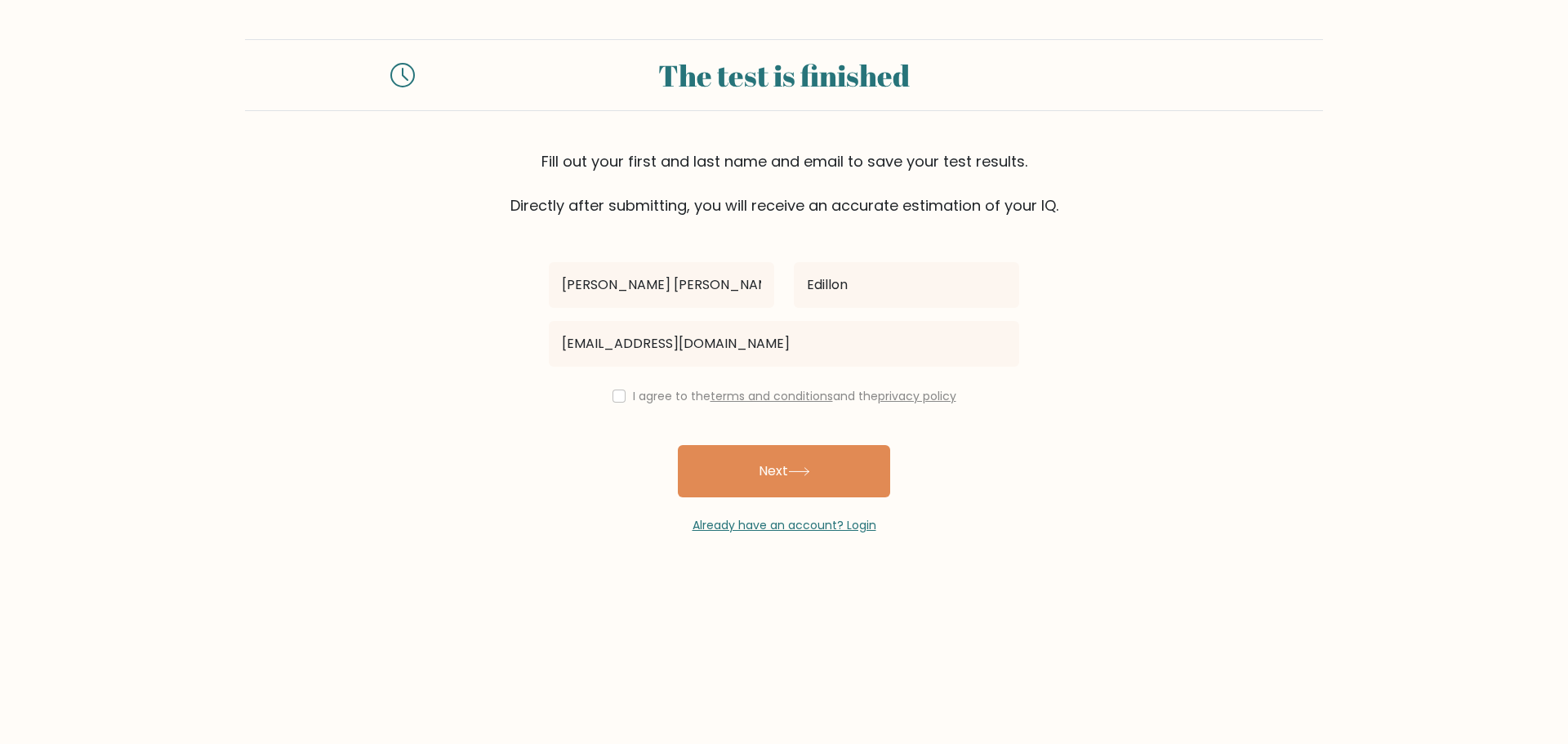
click at [616, 402] on div "I agree to the terms and conditions and the privacy policy" at bounding box center [784, 396] width 490 height 19
click at [613, 396] on input "checkbox" at bounding box center [619, 396] width 13 height 13
checkbox input "true"
click at [787, 467] on button "Next" at bounding box center [784, 471] width 213 height 52
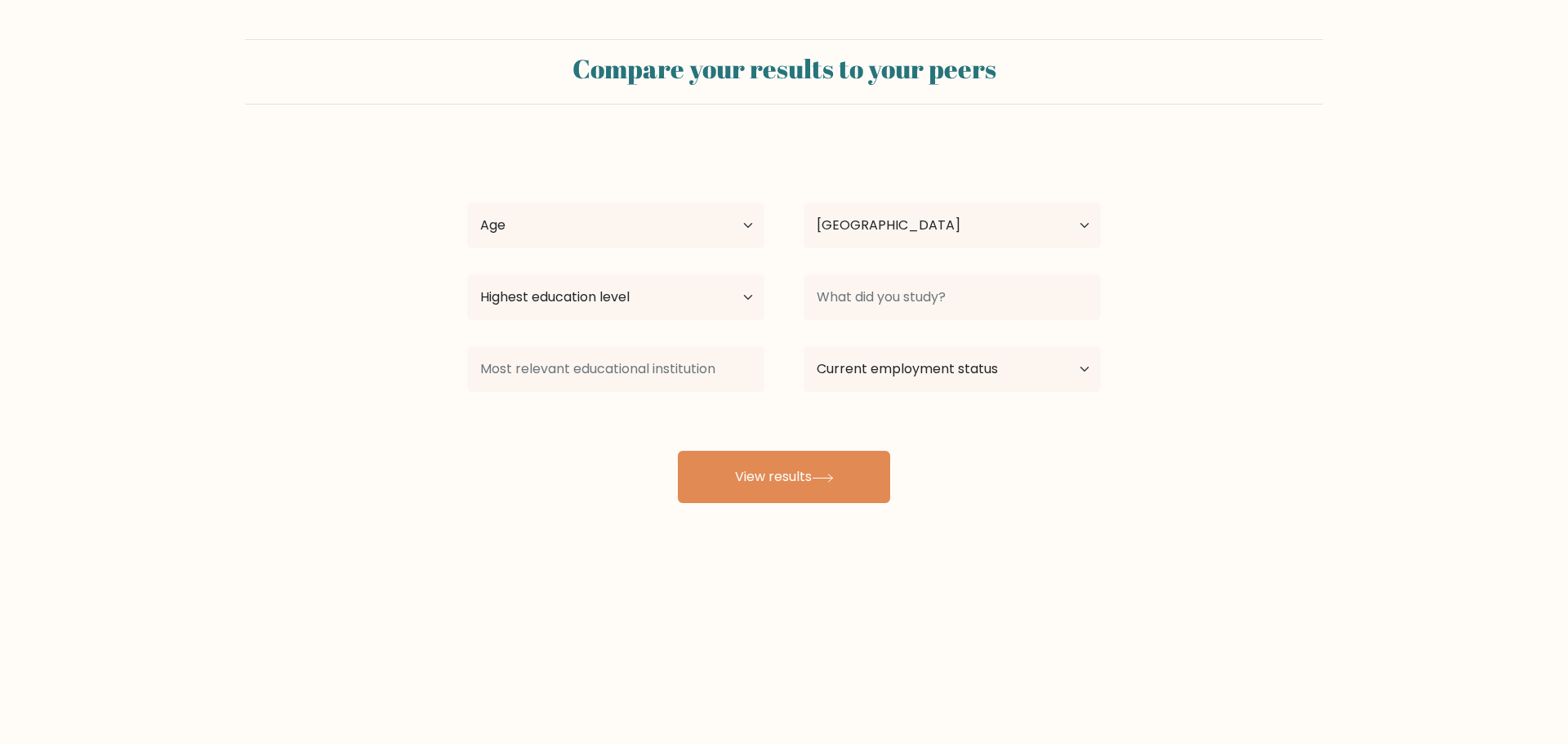
select select "PH"
drag, startPoint x: 560, startPoint y: 228, endPoint x: 570, endPoint y: 247, distance: 21.5
click at [560, 229] on select "Age Under 18 years old 18-24 years old 25-34 years old 35-44 years old 45-54 ye…" at bounding box center [615, 225] width 297 height 46
select select "35_44"
click at [467, 202] on select "Age Under 18 years old 18-24 years old 25-34 years old 35-44 years old 45-54 ye…" at bounding box center [615, 225] width 297 height 46
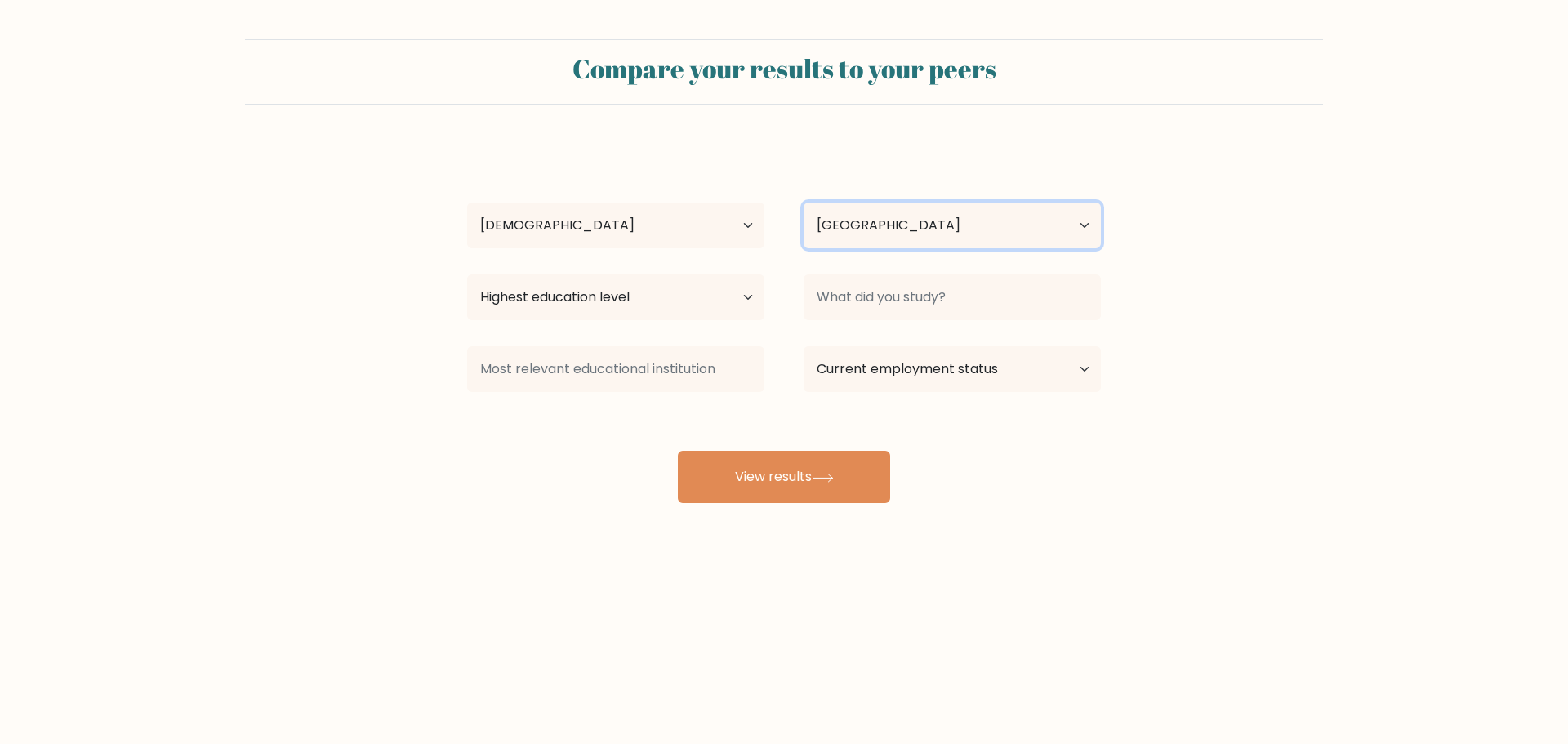
click at [933, 235] on select "Country Afghanistan Albania Algeria American Samoa Andorra Angola Anguilla Anta…" at bounding box center [952, 225] width 297 height 46
click at [1347, 218] on form "Compare your results to your peers Sheena Marie Edillon Age Under 18 years old …" at bounding box center [784, 271] width 1568 height 464
drag, startPoint x: 564, startPoint y: 302, endPoint x: 571, endPoint y: 304, distance: 7.3
click at [564, 302] on select "Highest education level No schooling Primary Lower Secondary Upper Secondary Oc…" at bounding box center [615, 297] width 297 height 46
select select "bachelors_degree"
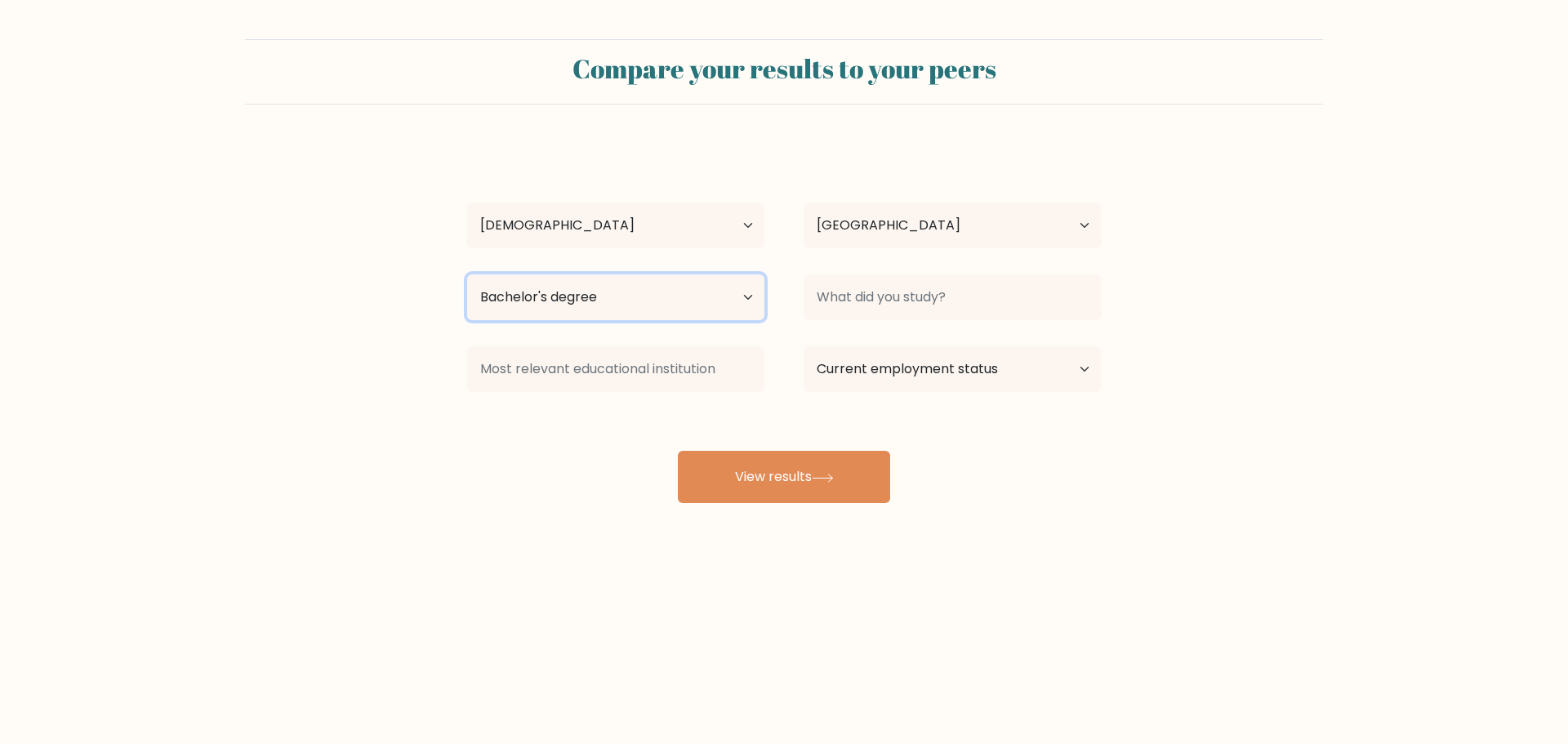
click at [467, 274] on select "Highest education level No schooling Primary Lower Secondary Upper Secondary Oc…" at bounding box center [615, 297] width 297 height 46
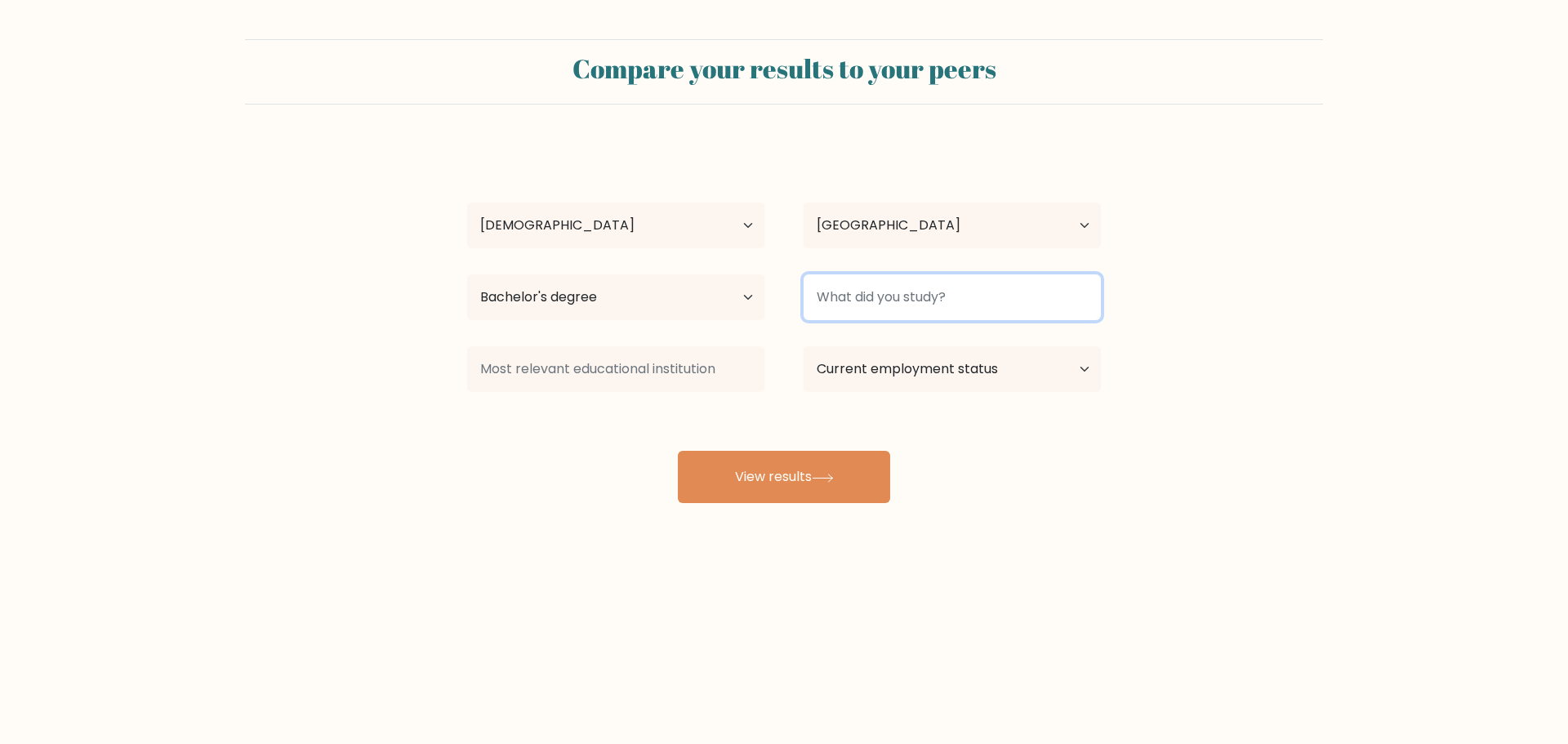
click at [951, 298] on input at bounding box center [952, 297] width 297 height 46
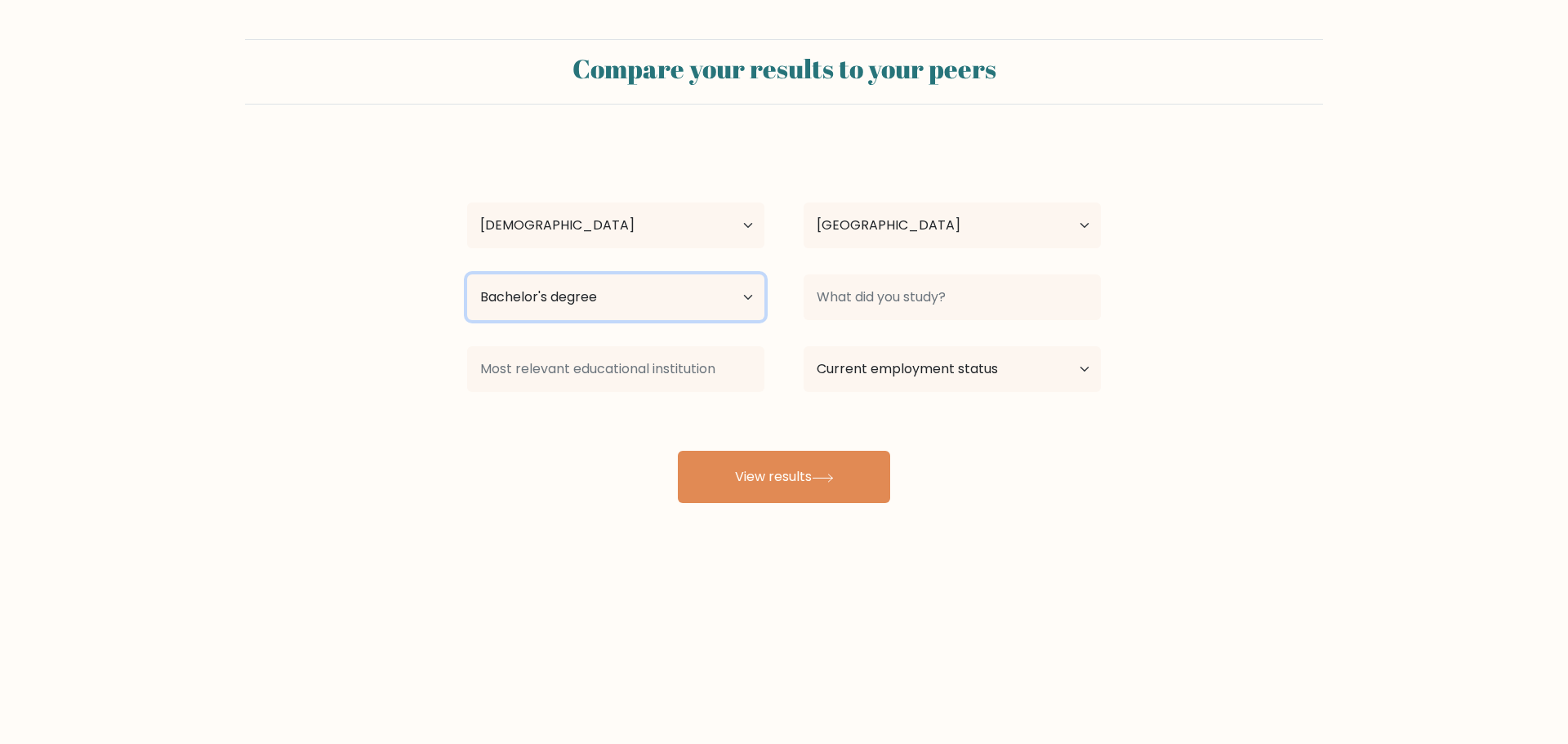
drag, startPoint x: 623, startPoint y: 291, endPoint x: 646, endPoint y: 299, distance: 24.4
click at [623, 291] on select "Highest education level No schooling Primary Lower Secondary Upper Secondary Oc…" at bounding box center [615, 297] width 297 height 46
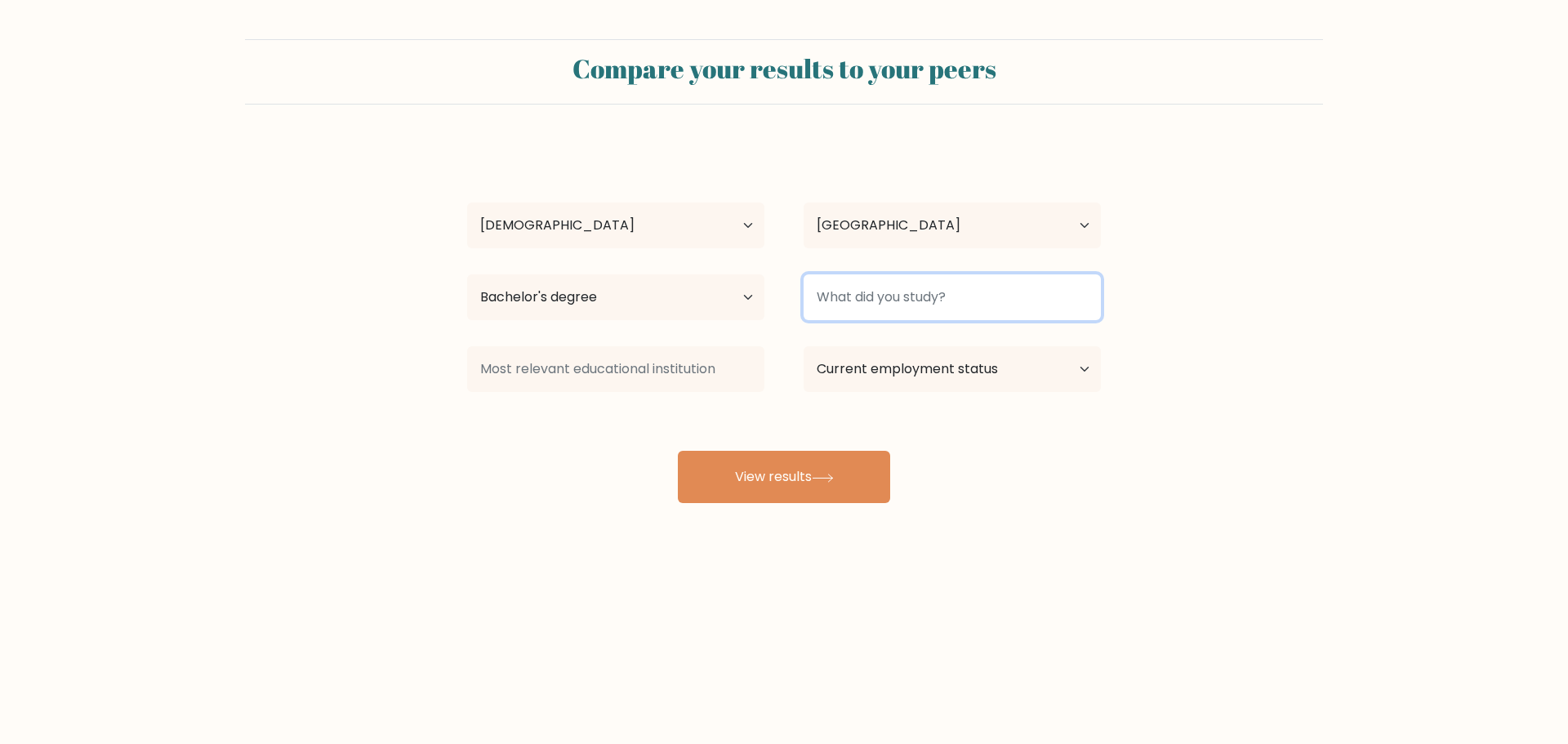
click at [921, 299] on input at bounding box center [952, 297] width 297 height 46
type input "V"
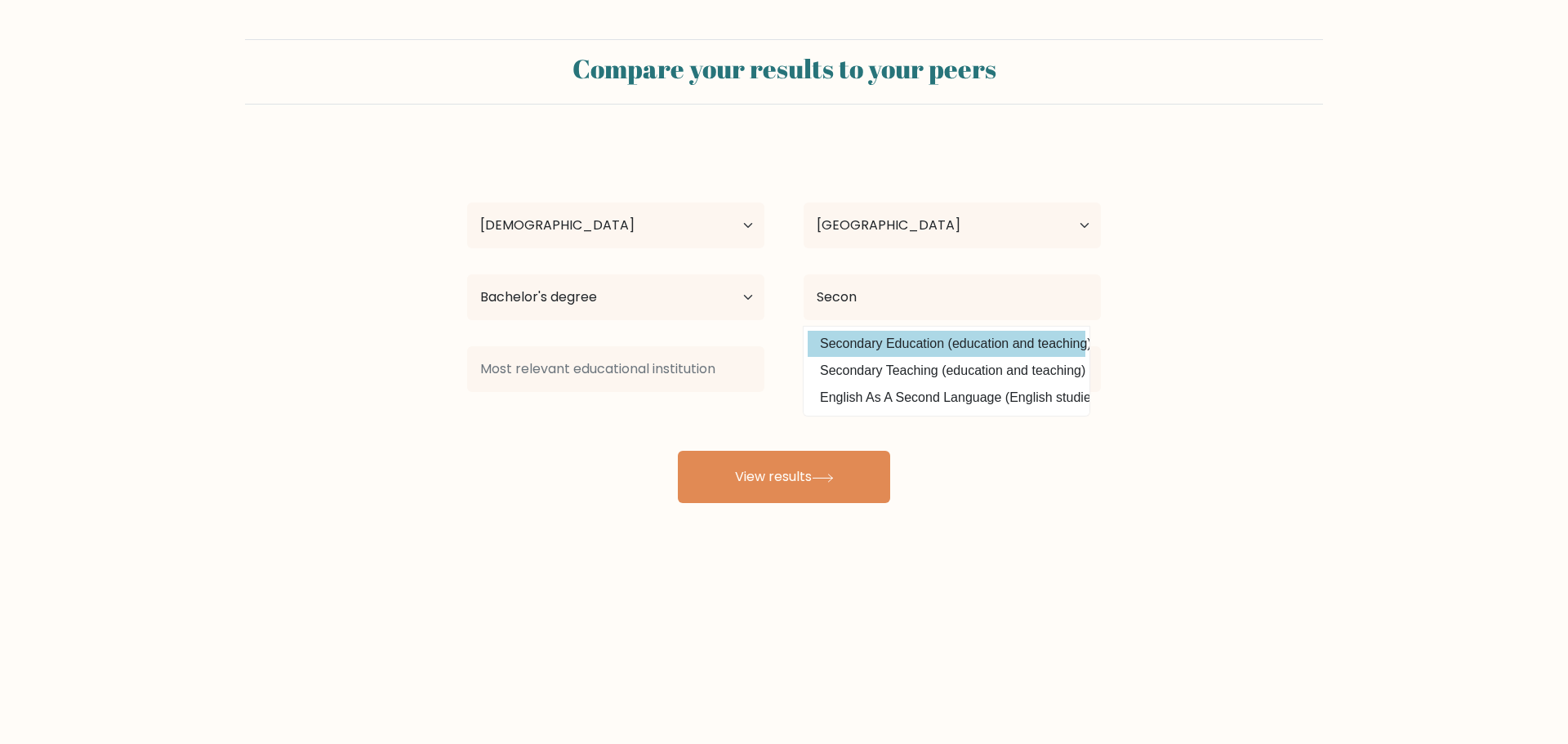
click at [981, 342] on option "Secondary Education (education and teaching)" at bounding box center [946, 343] width 278 height 26
type input "Secondary Education"
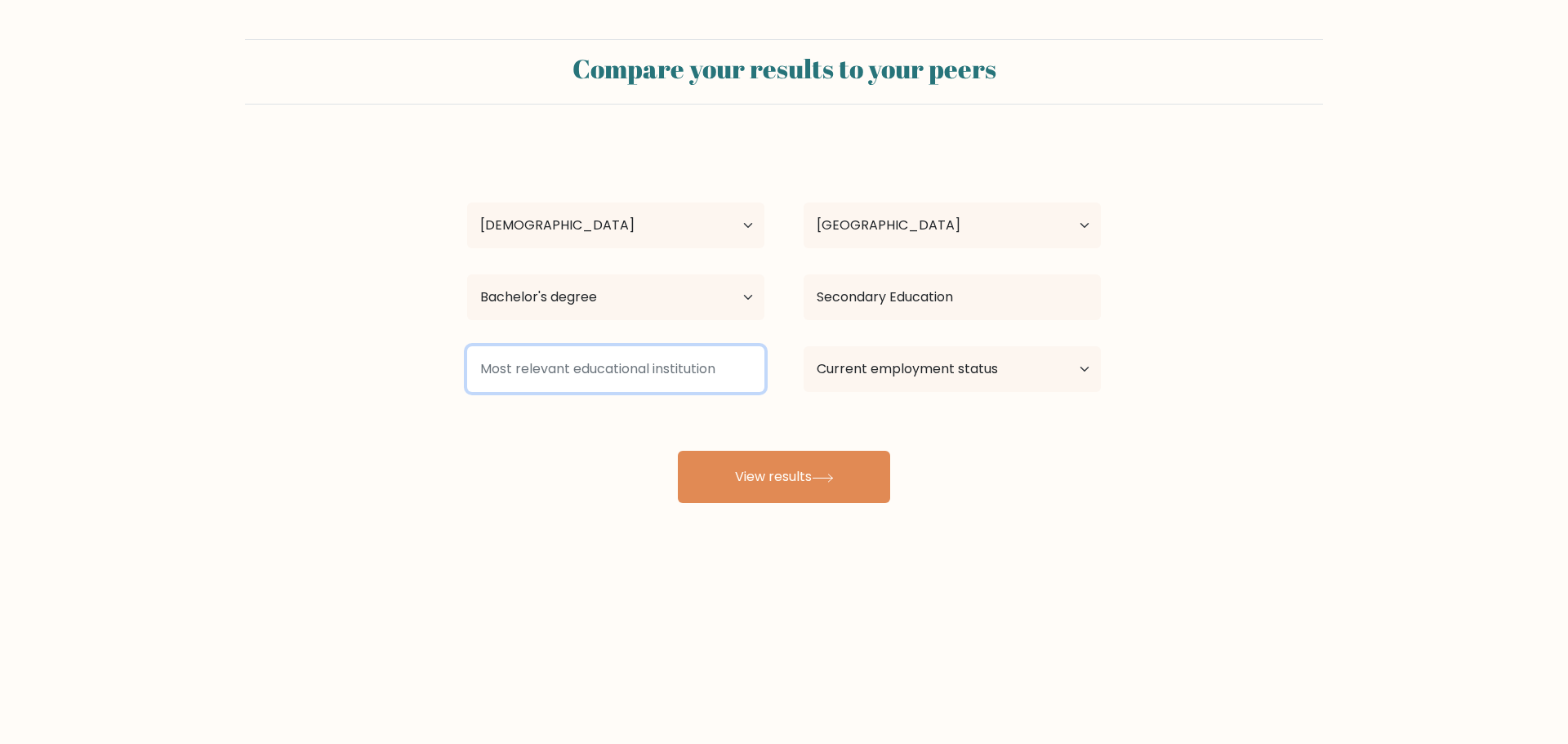
click at [628, 377] on input at bounding box center [615, 369] width 297 height 46
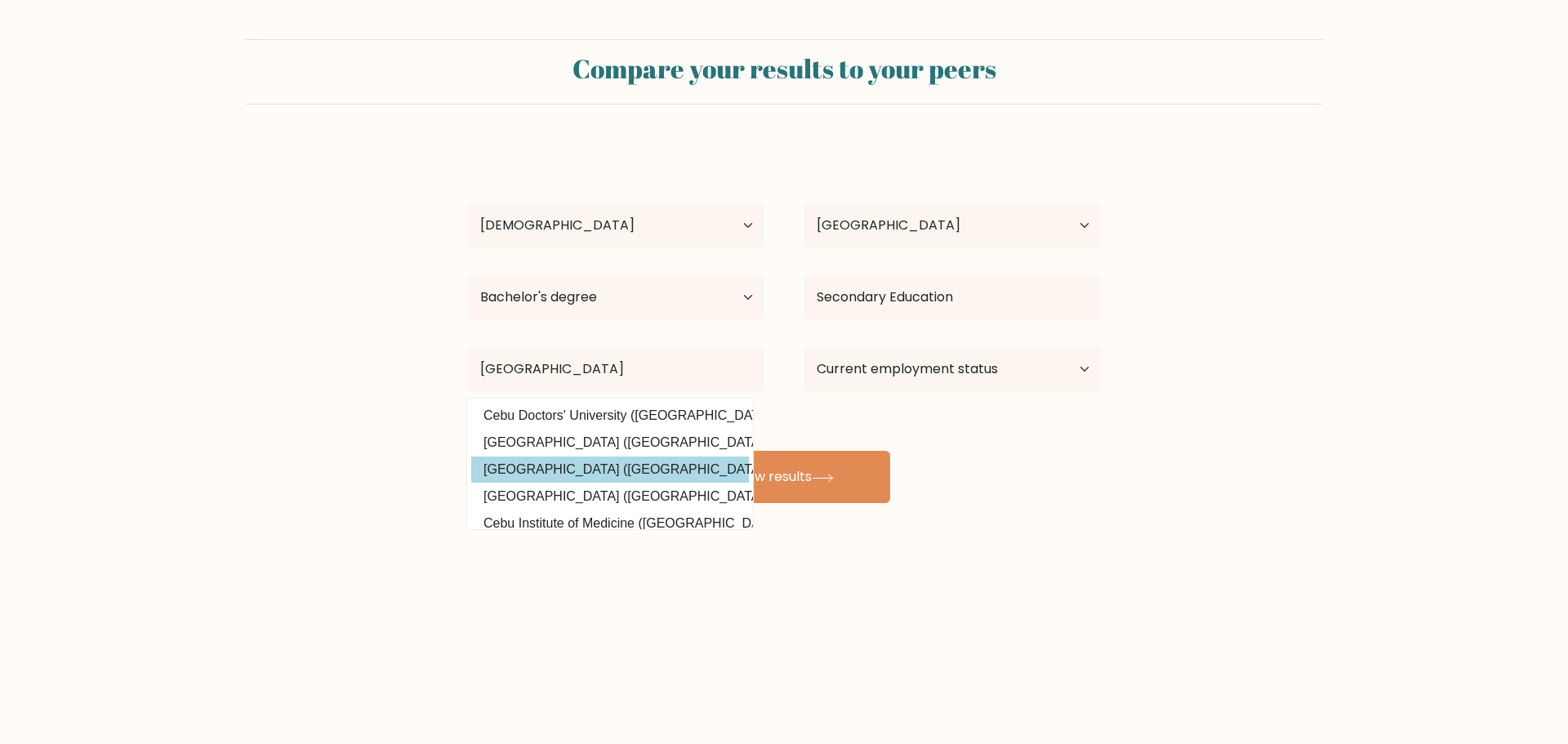
click at [652, 474] on option "Cebu Technological University (Philippines)" at bounding box center [609, 469] width 278 height 26
type input "Cebu Technological University"
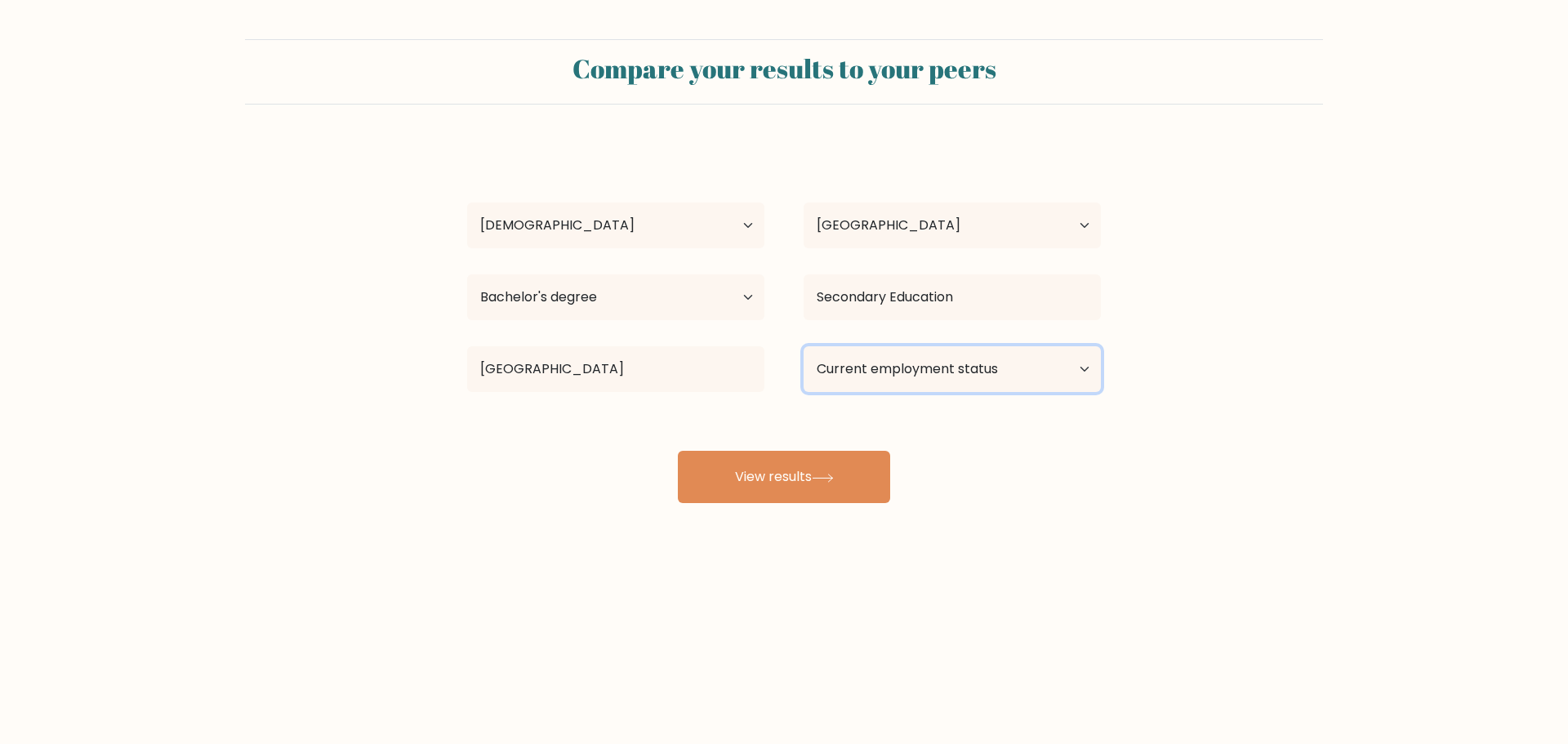
click at [892, 368] on select "Current employment status Employed Student Retired Other / prefer not to answer" at bounding box center [952, 369] width 297 height 46
click at [803, 346] on select "Current employment status Employed Student Retired Other / prefer not to answer" at bounding box center [952, 369] width 297 height 46
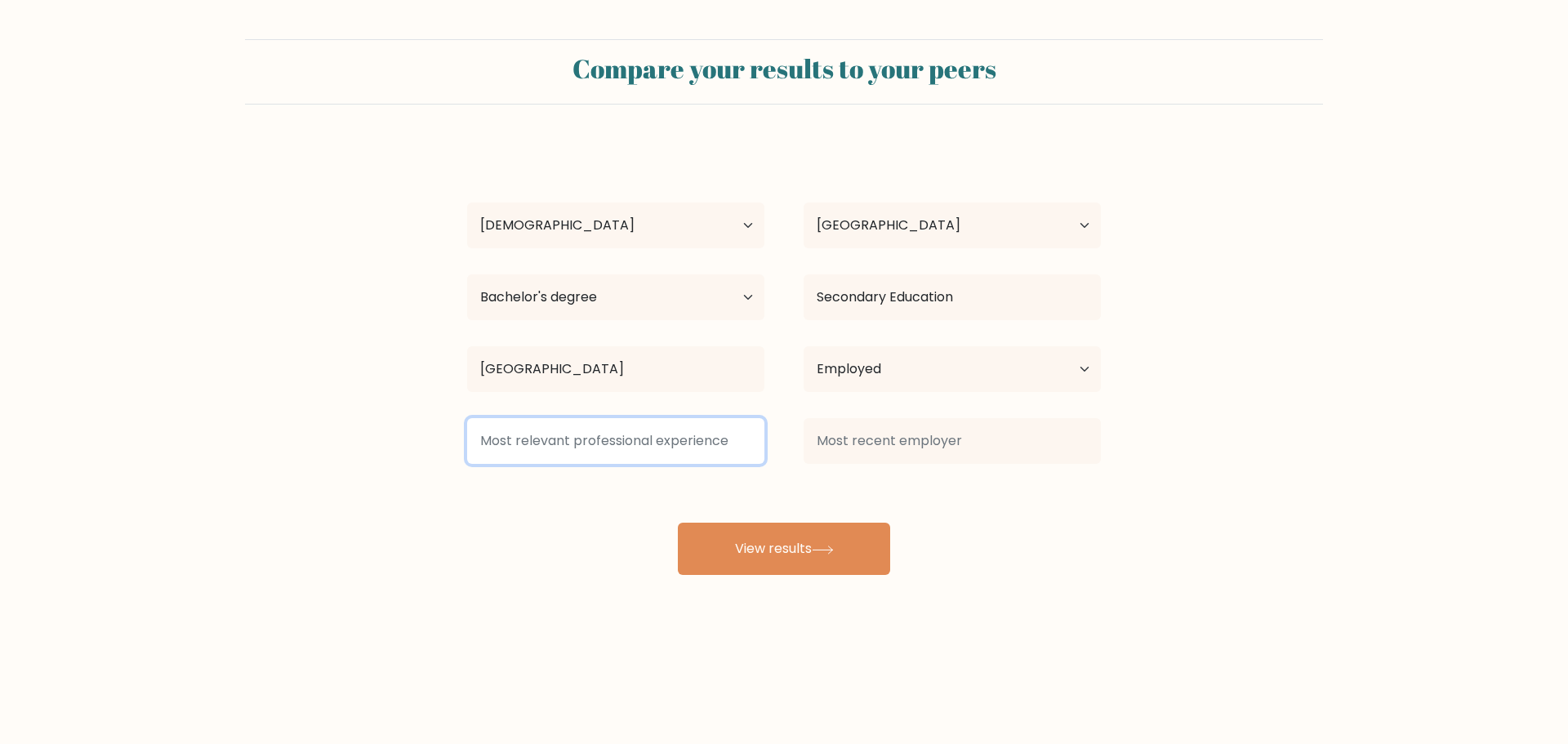
click at [570, 445] on input at bounding box center [615, 440] width 297 height 46
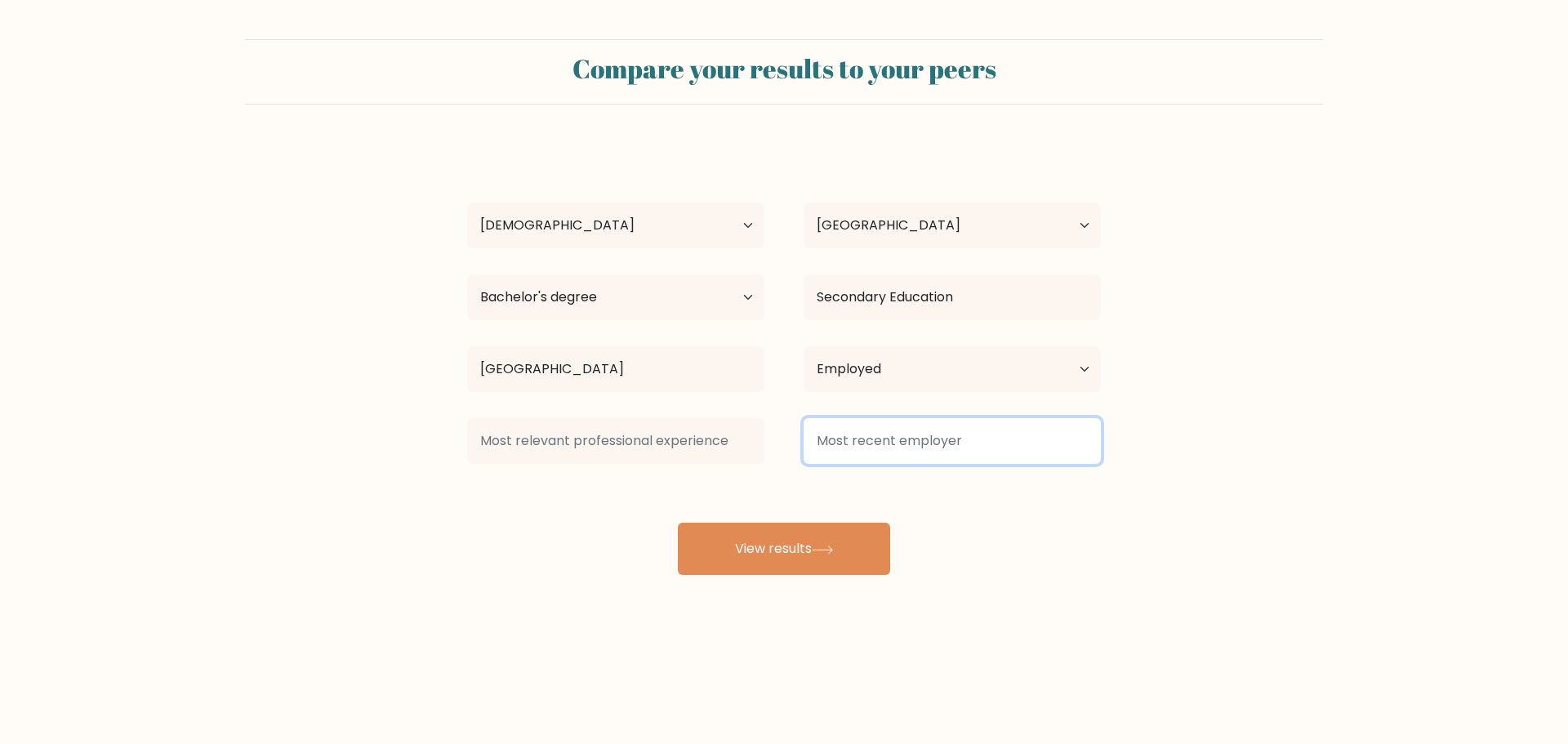
click at [922, 435] on input at bounding box center [952, 440] width 297 height 46
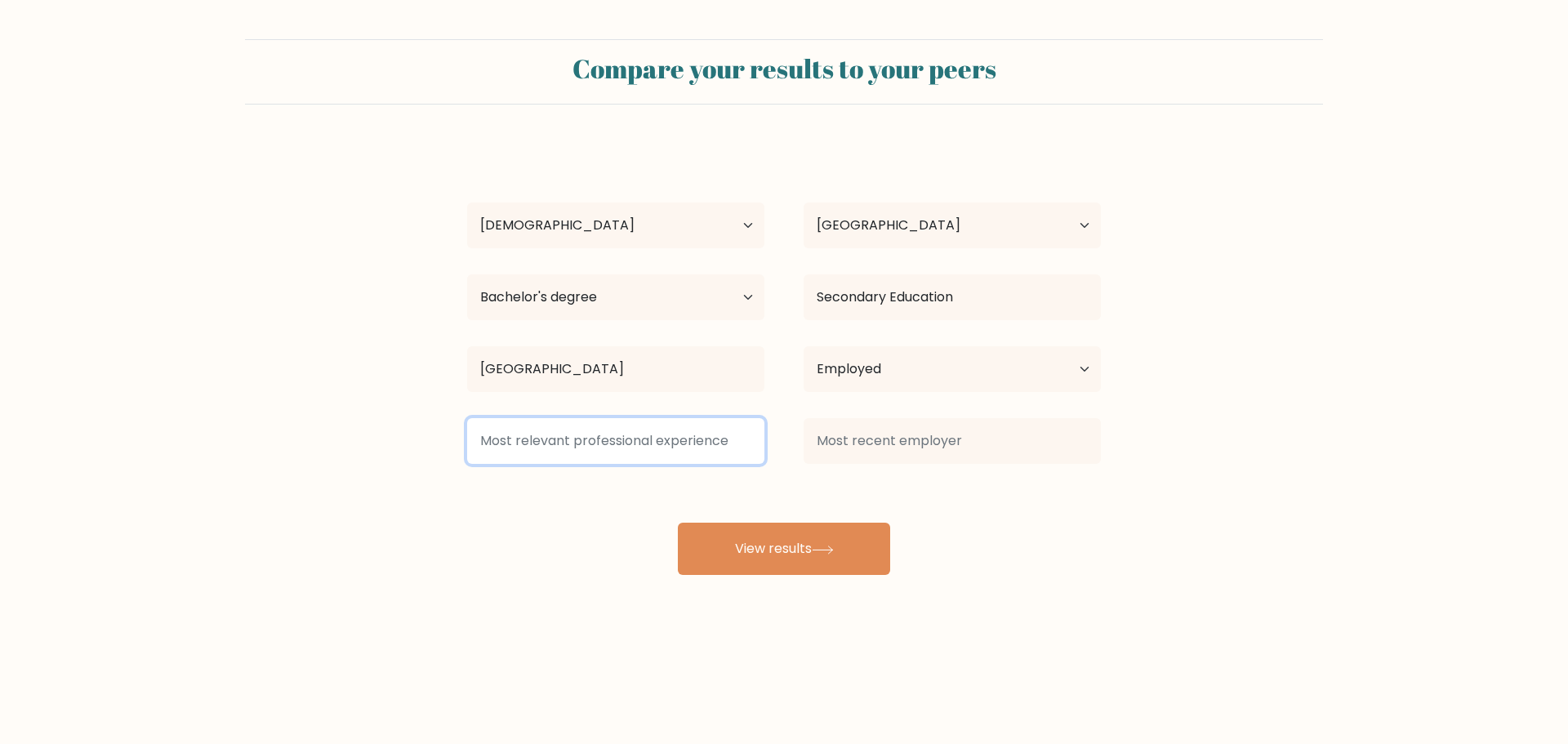
click at [635, 441] on input at bounding box center [615, 440] width 297 height 46
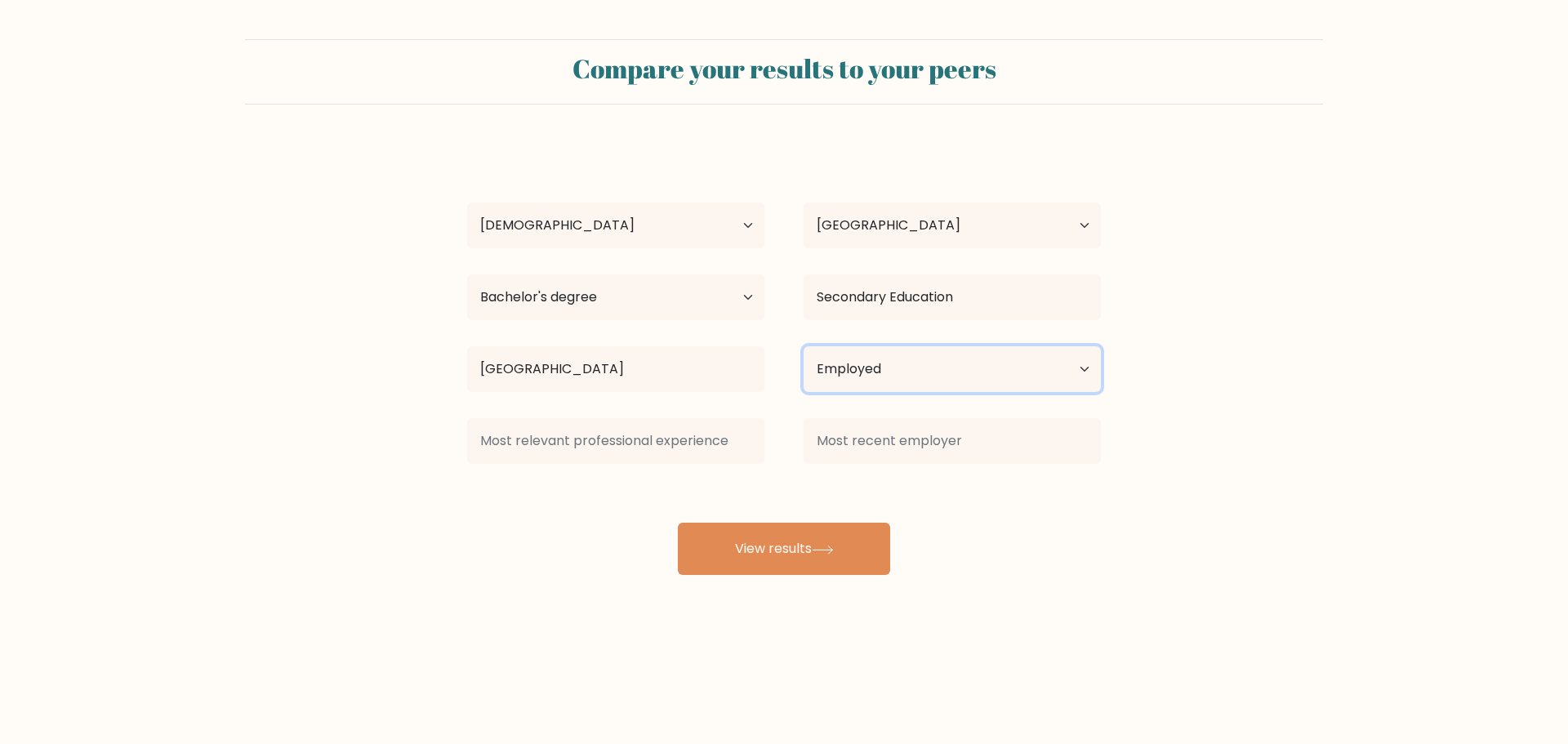
click at [899, 370] on select "Current employment status Employed Student Retired Other / prefer not to answer" at bounding box center [952, 369] width 297 height 46
select select "other"
click at [803, 346] on select "Current employment status Employed Student Retired Other / prefer not to answer" at bounding box center [952, 369] width 297 height 46
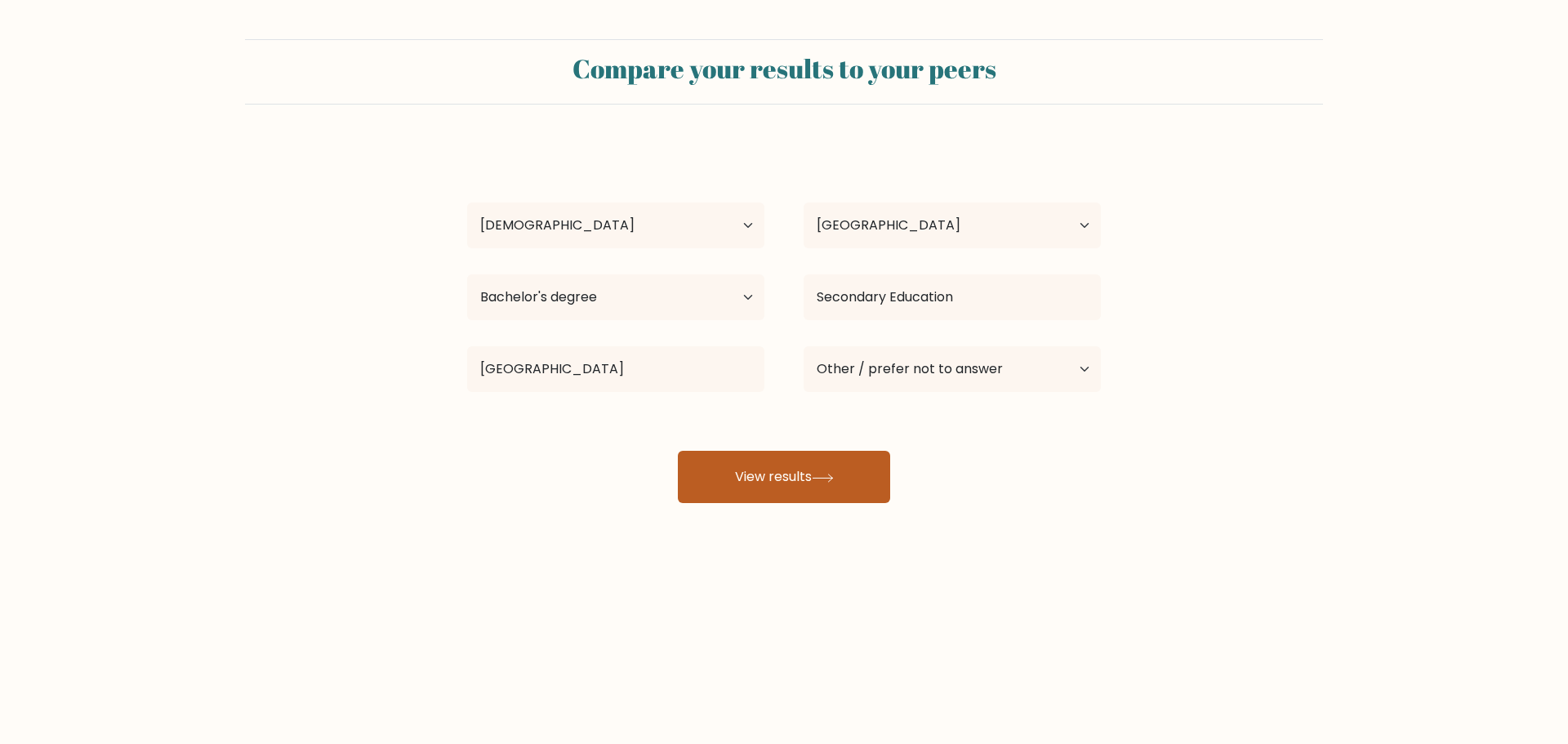
click at [782, 478] on button "View results" at bounding box center [784, 477] width 213 height 52
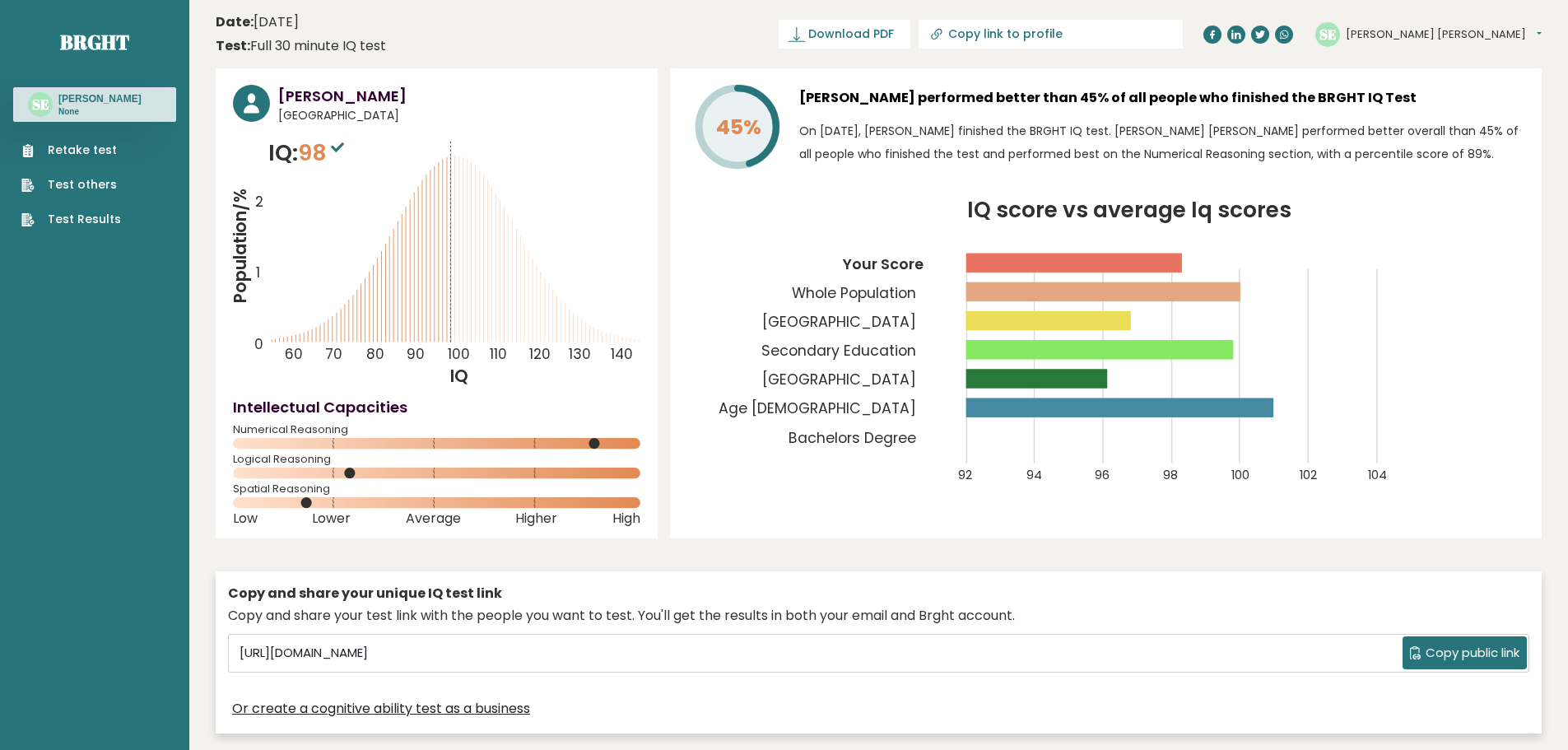
click at [1158, 39] on input "Copy link to profile" at bounding box center [1060, 33] width 224 height 13
type input "https://brght.org/profile/sheena-marie-edillon/?utm_source=share&utm_medium=cop…"
drag, startPoint x: 944, startPoint y: 37, endPoint x: 981, endPoint y: 52, distance: 39.9
click at [835, 37] on span "Download PDF" at bounding box center [793, 34] width 86 height 17
